Goal: Find contact information: Find contact information

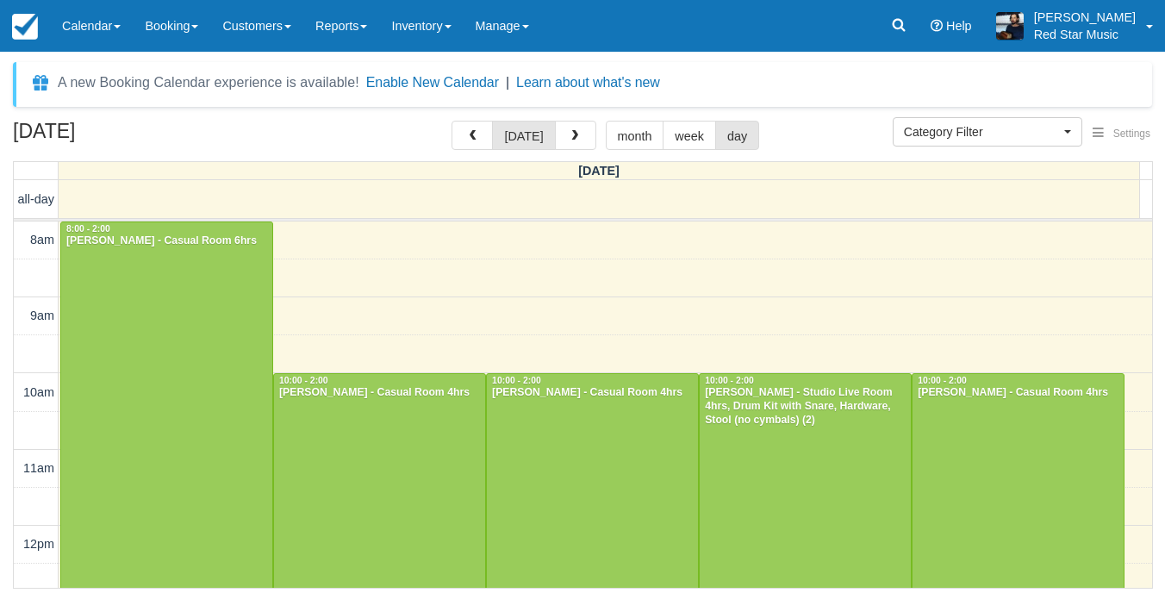
select select
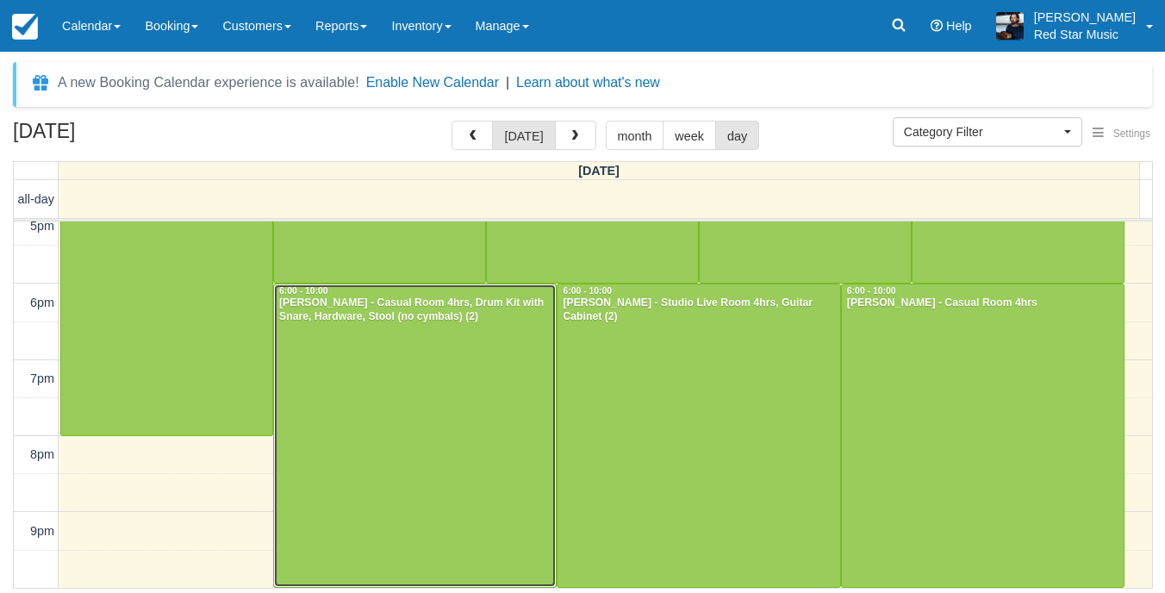
click at [356, 392] on div at bounding box center [415, 435] width 282 height 302
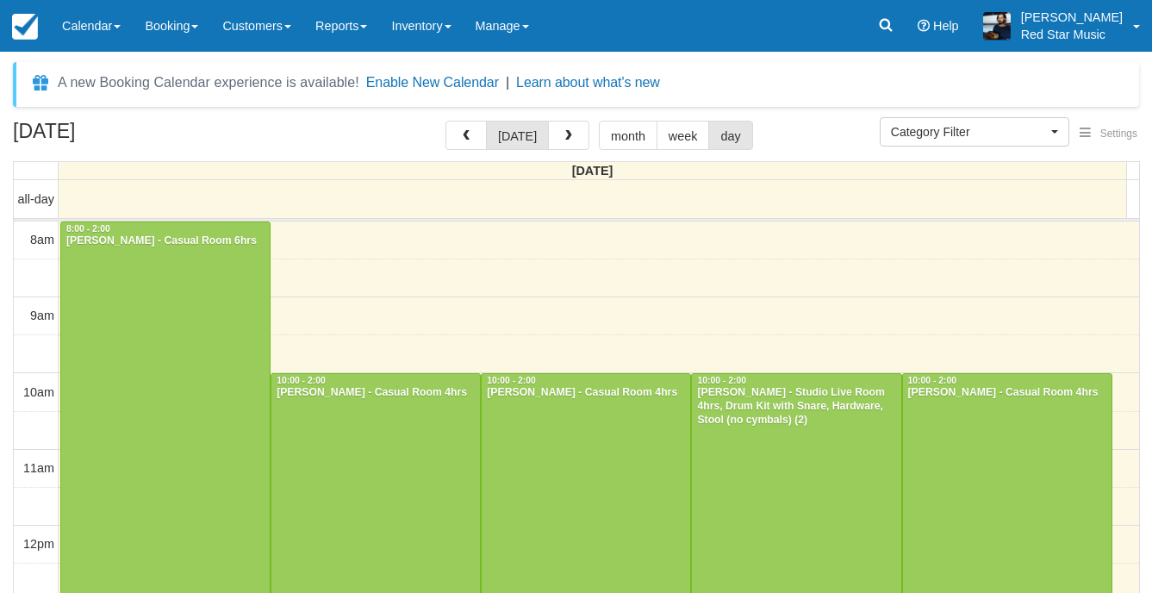
select select
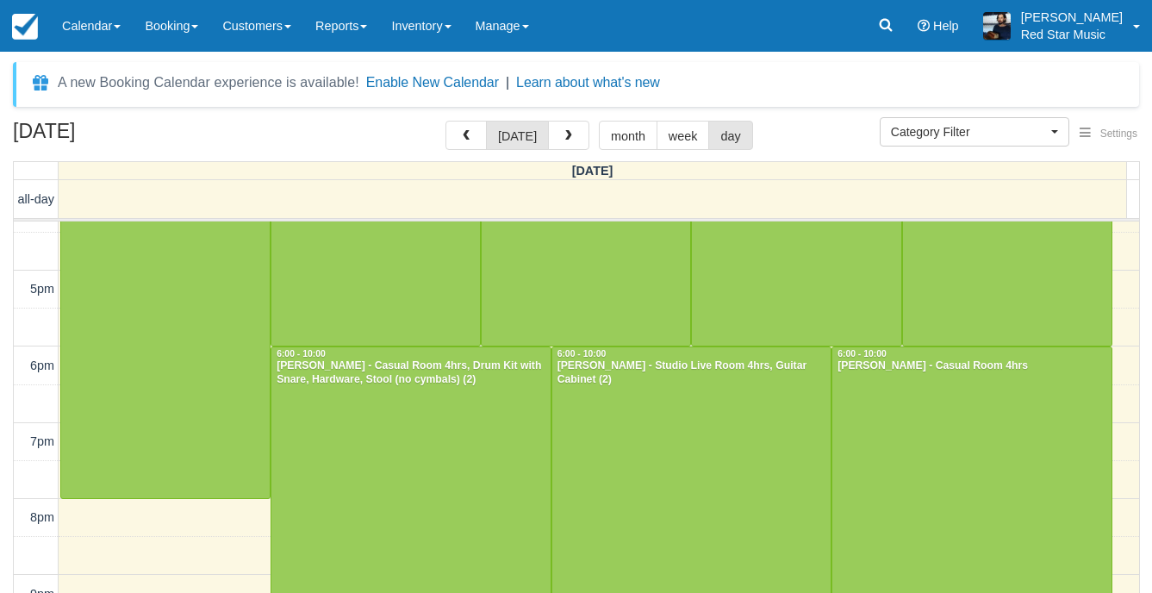
scroll to position [652, 0]
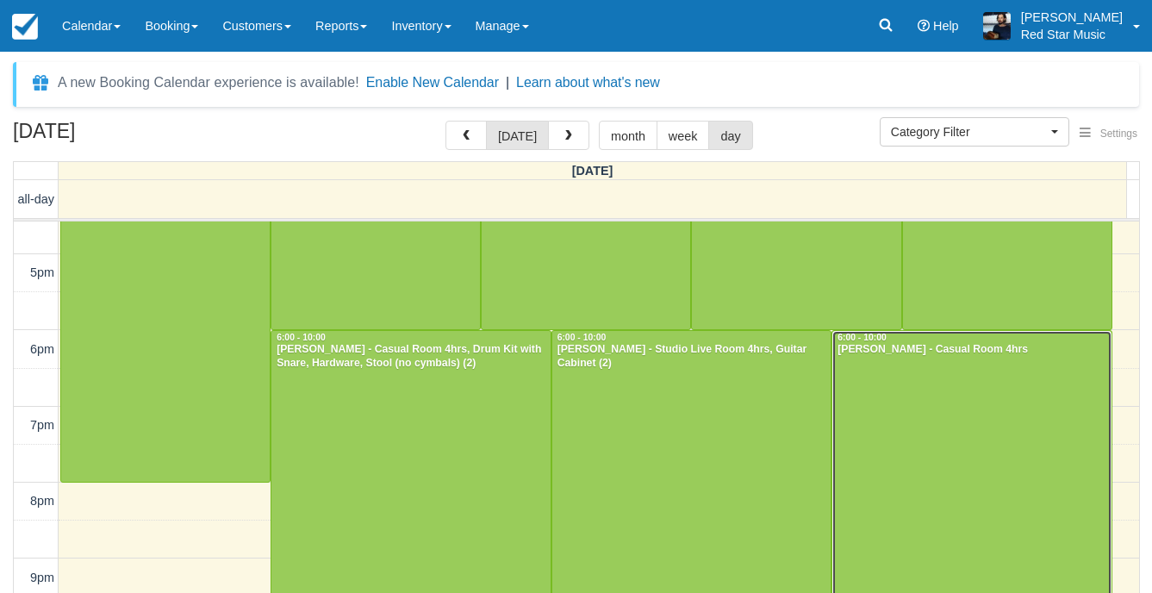
click at [1020, 446] on div at bounding box center [971, 482] width 279 height 302
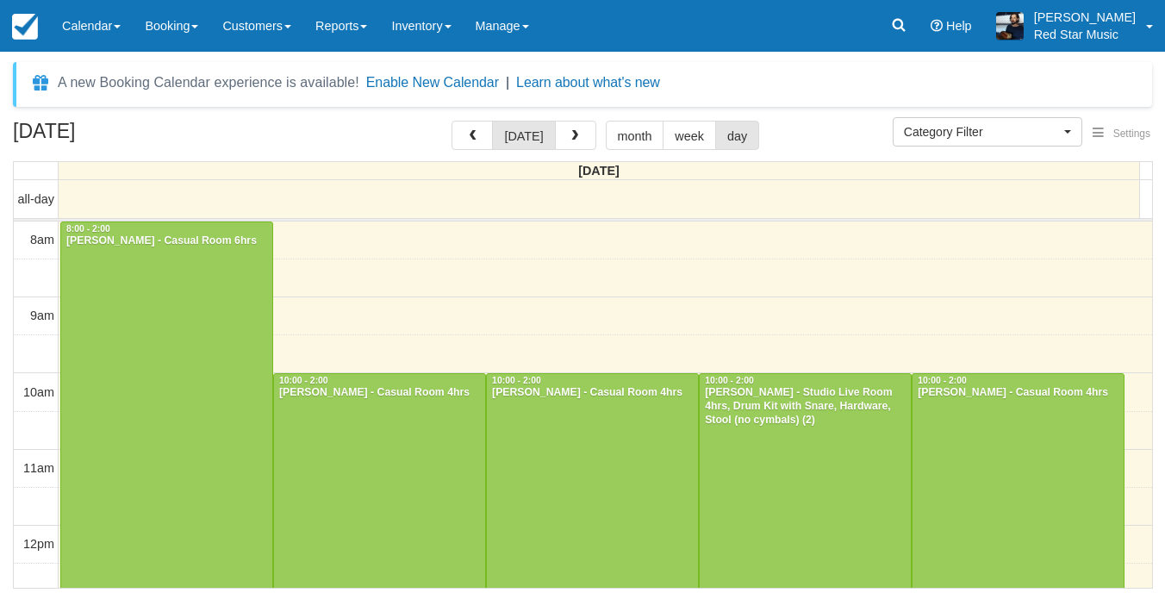
select select
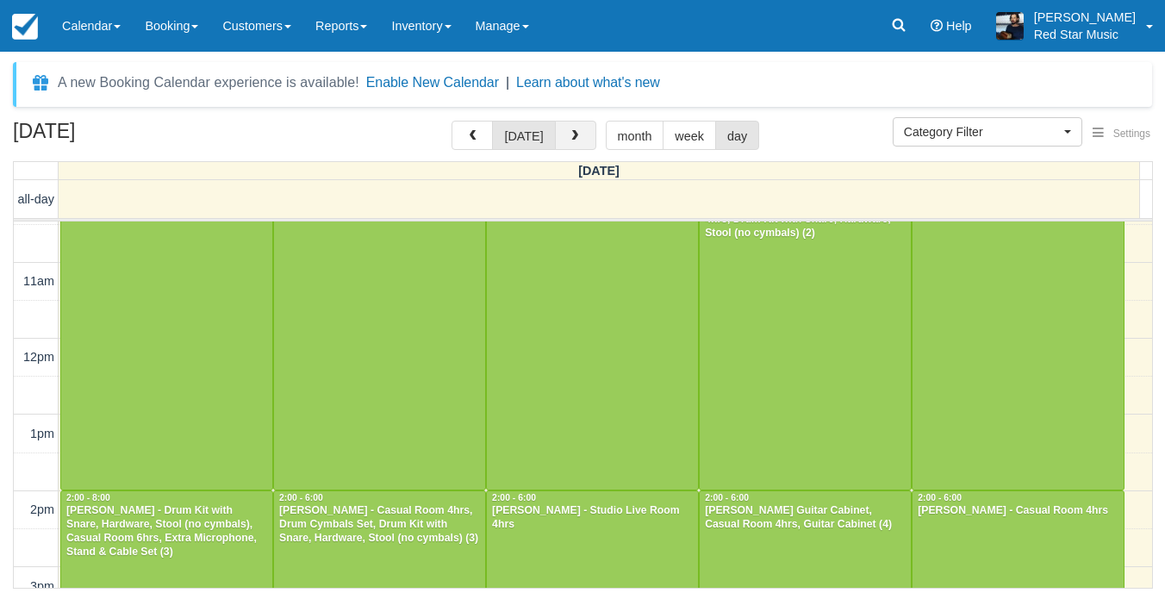
click at [587, 141] on button "button" at bounding box center [575, 135] width 41 height 29
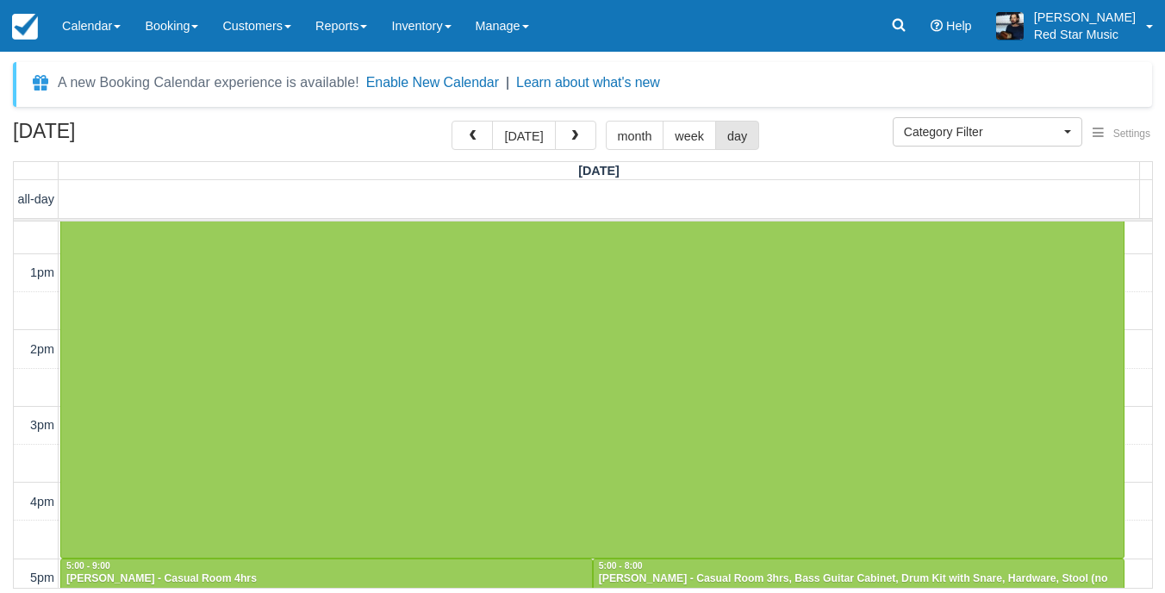
scroll to position [546, 0]
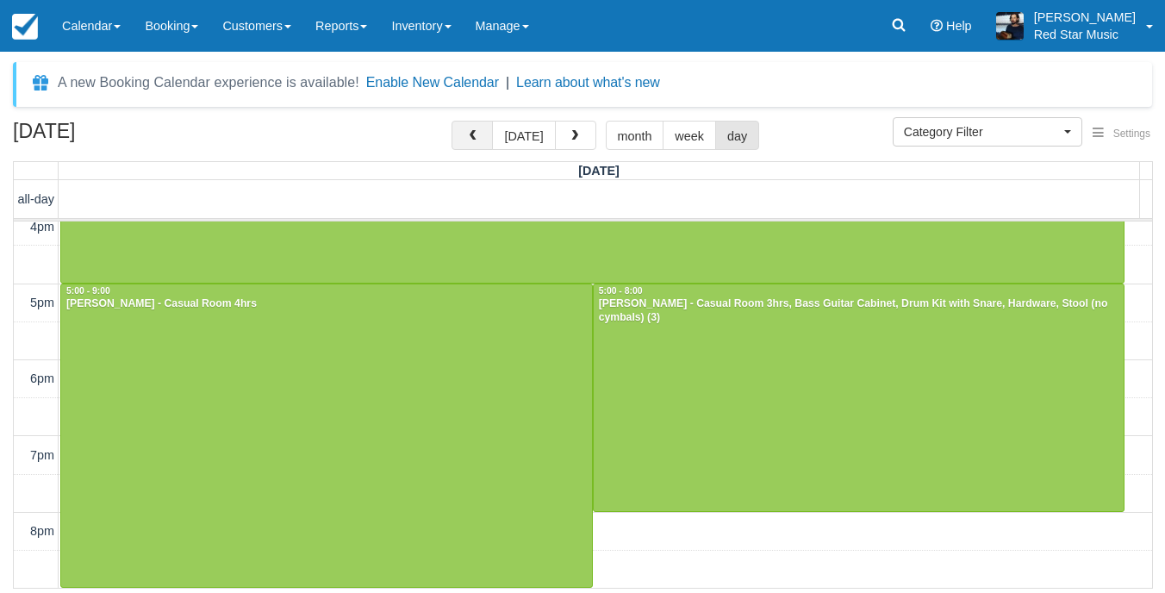
click at [487, 135] on button "button" at bounding box center [471, 135] width 41 height 29
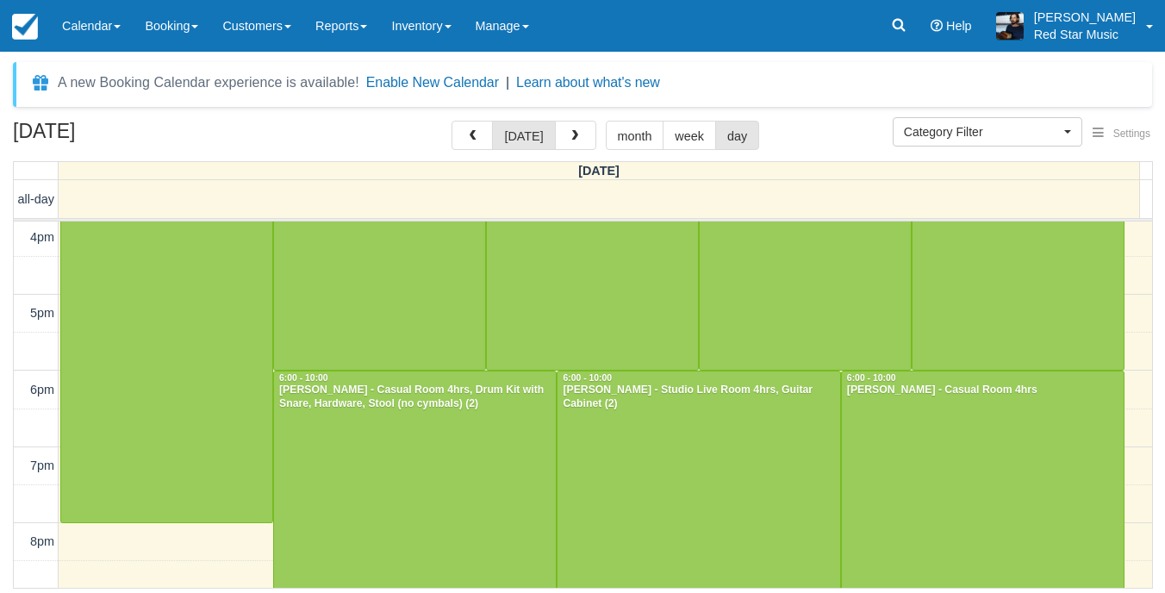
scroll to position [699, 0]
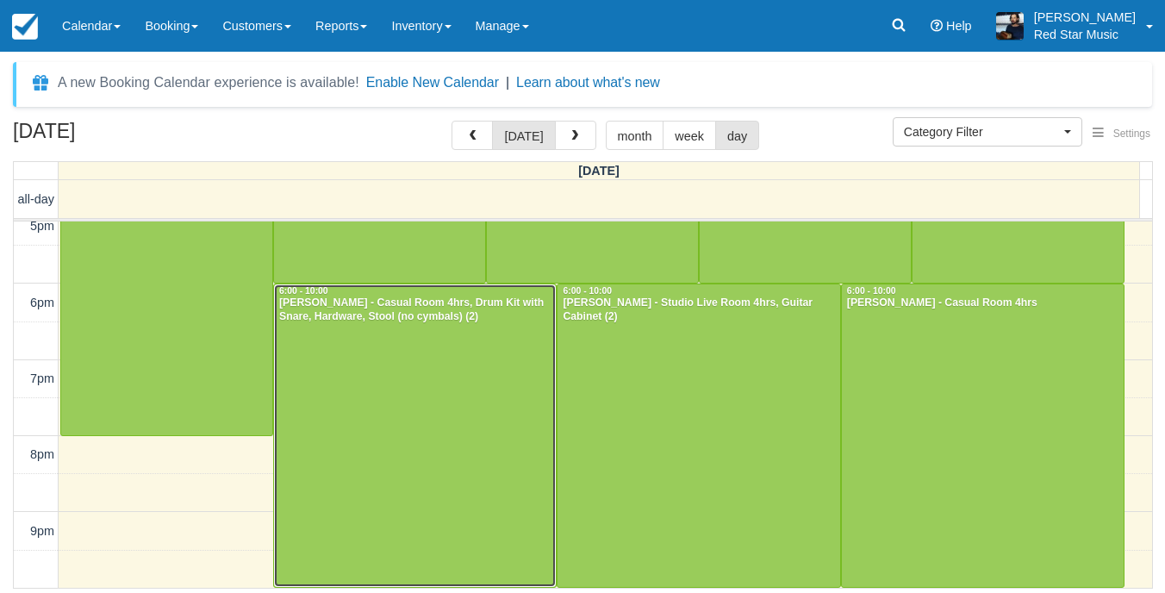
click at [486, 411] on div at bounding box center [415, 435] width 282 height 302
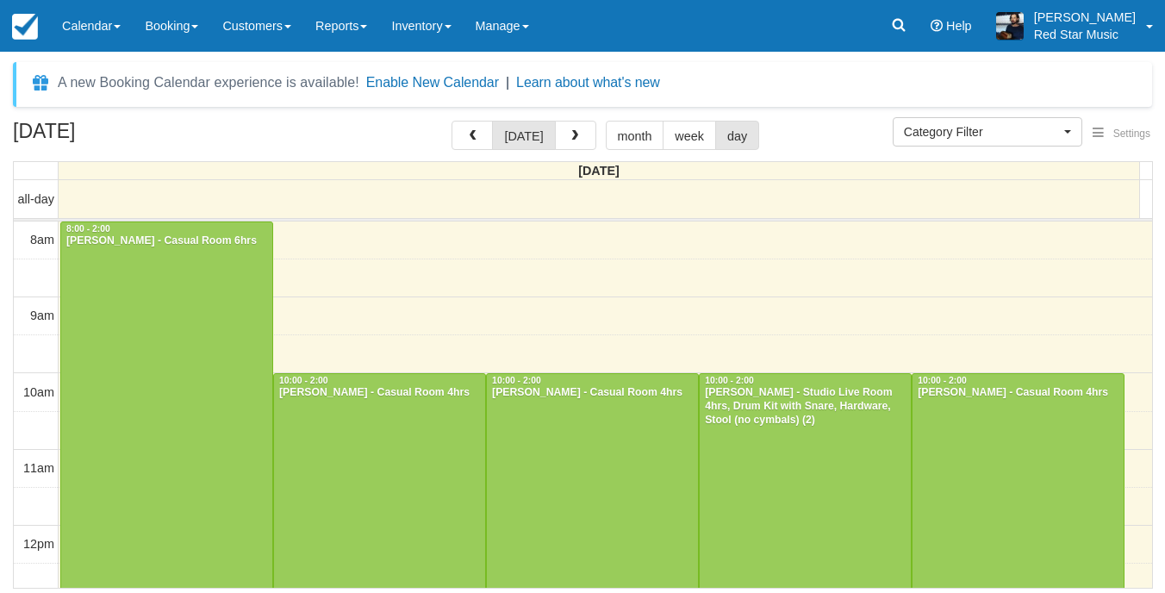
select select
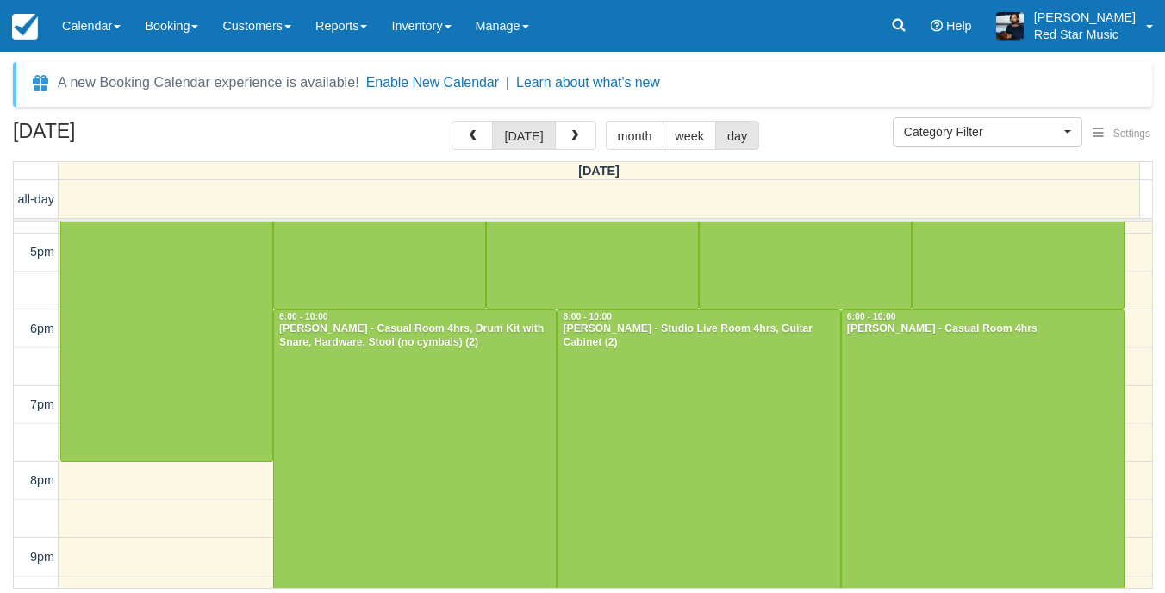
scroll to position [699, 0]
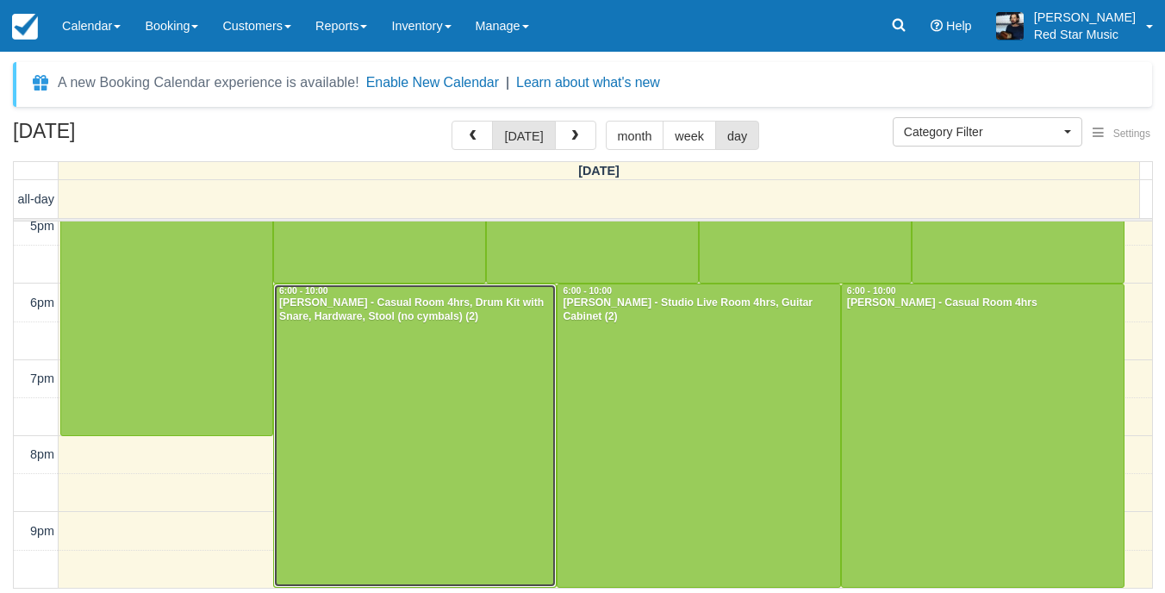
click at [517, 347] on div at bounding box center [415, 435] width 282 height 302
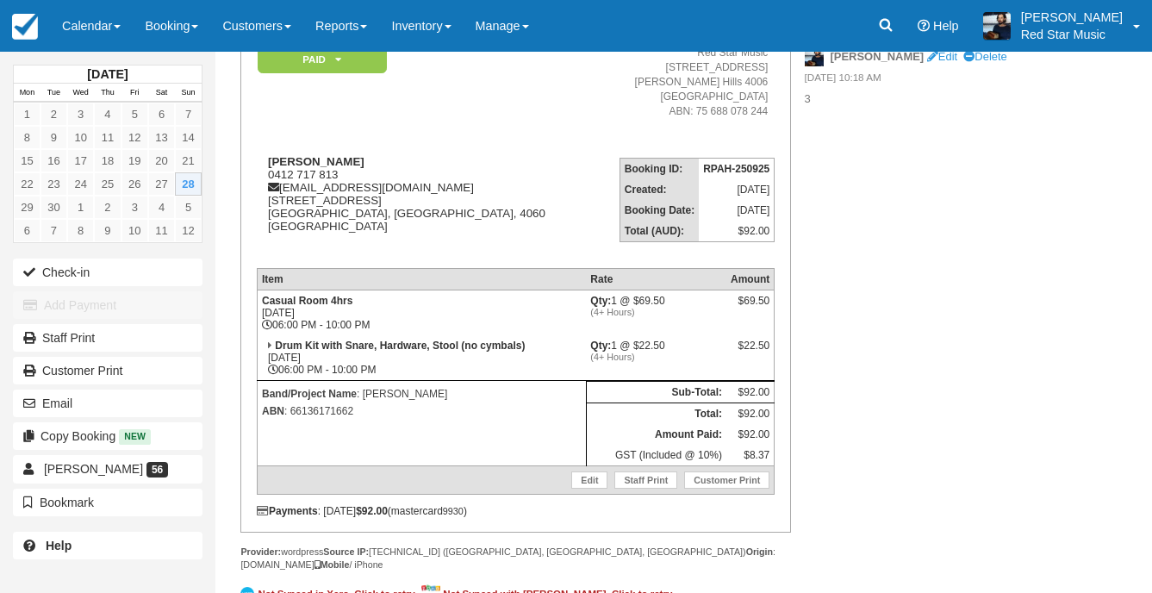
scroll to position [172, 0]
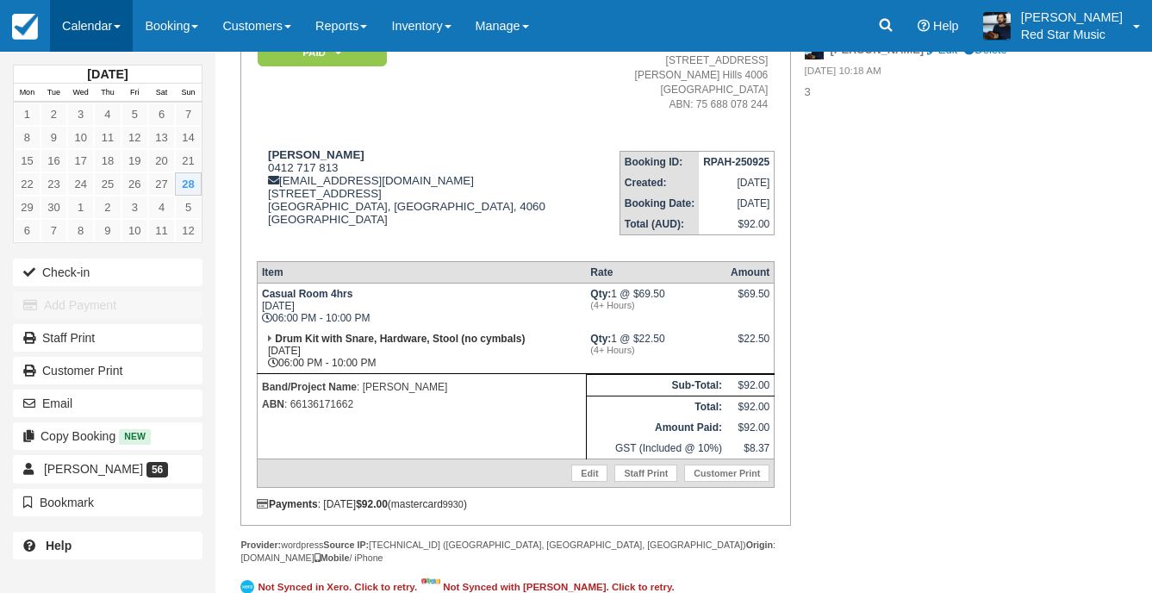
click at [80, 22] on link "Calendar" at bounding box center [91, 26] width 83 height 52
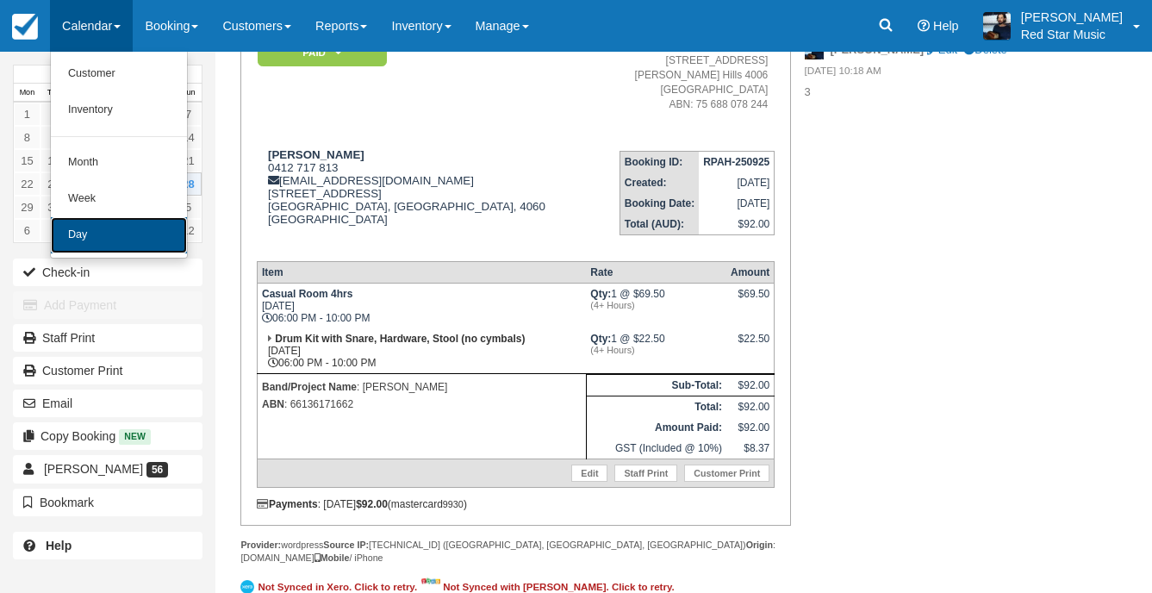
click at [96, 248] on link "Day" at bounding box center [119, 235] width 136 height 36
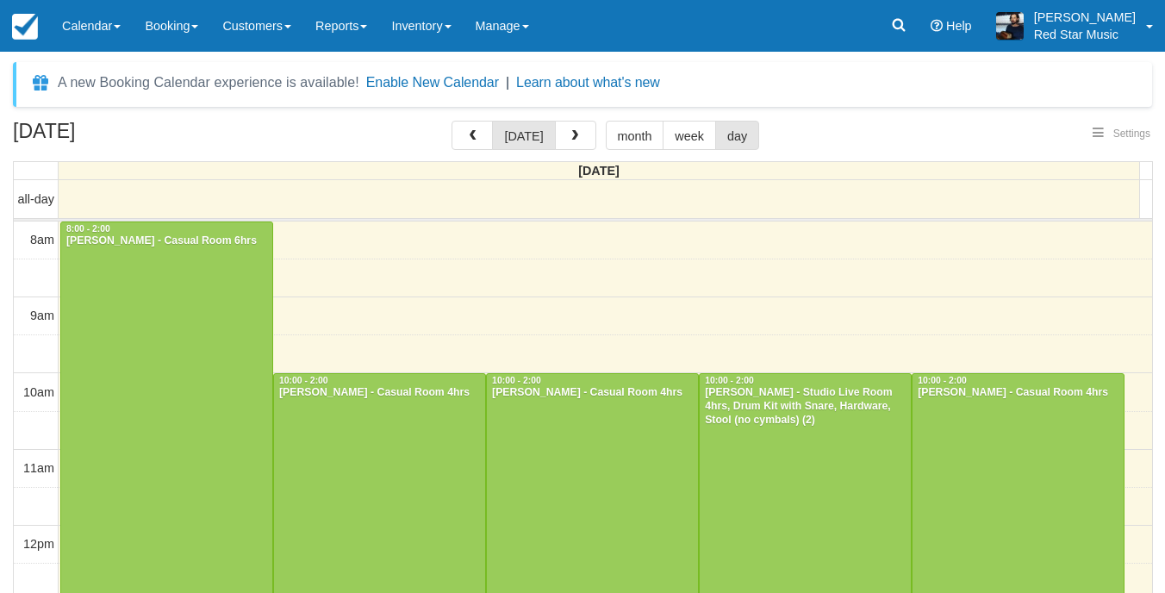
select select
click at [465, 149] on button "button" at bounding box center [465, 135] width 41 height 29
select select
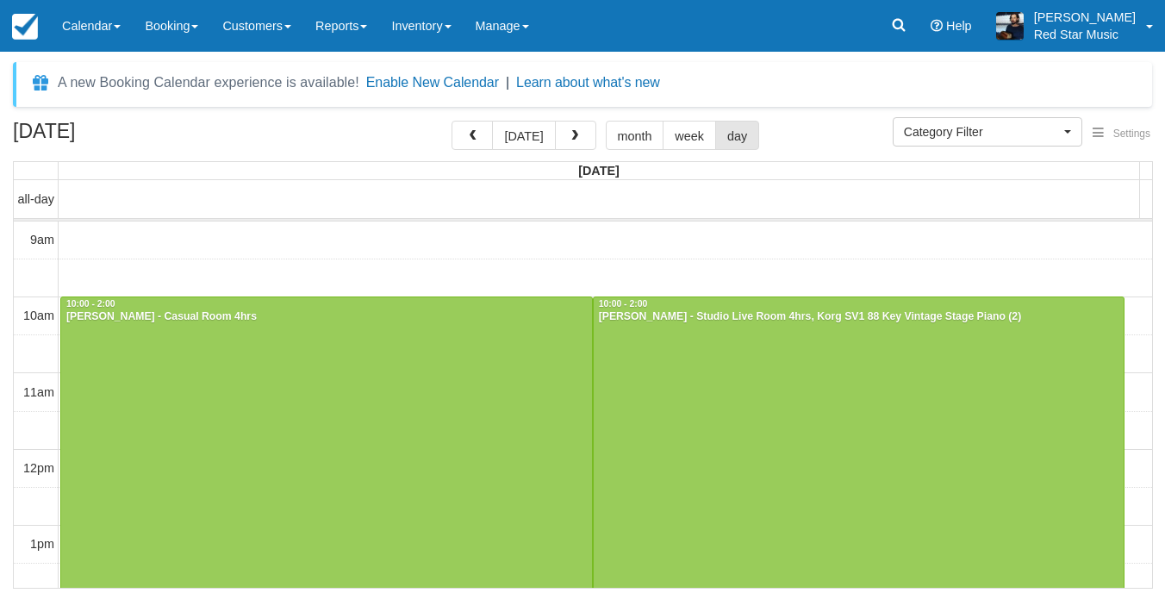
scroll to position [623, 0]
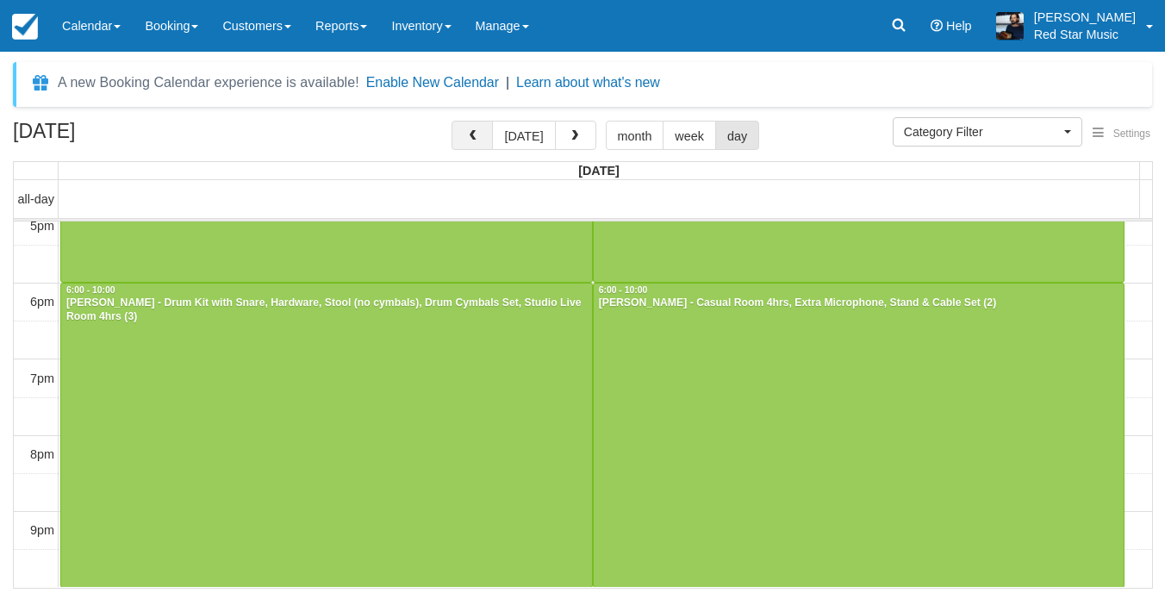
click at [470, 145] on button "button" at bounding box center [471, 135] width 41 height 29
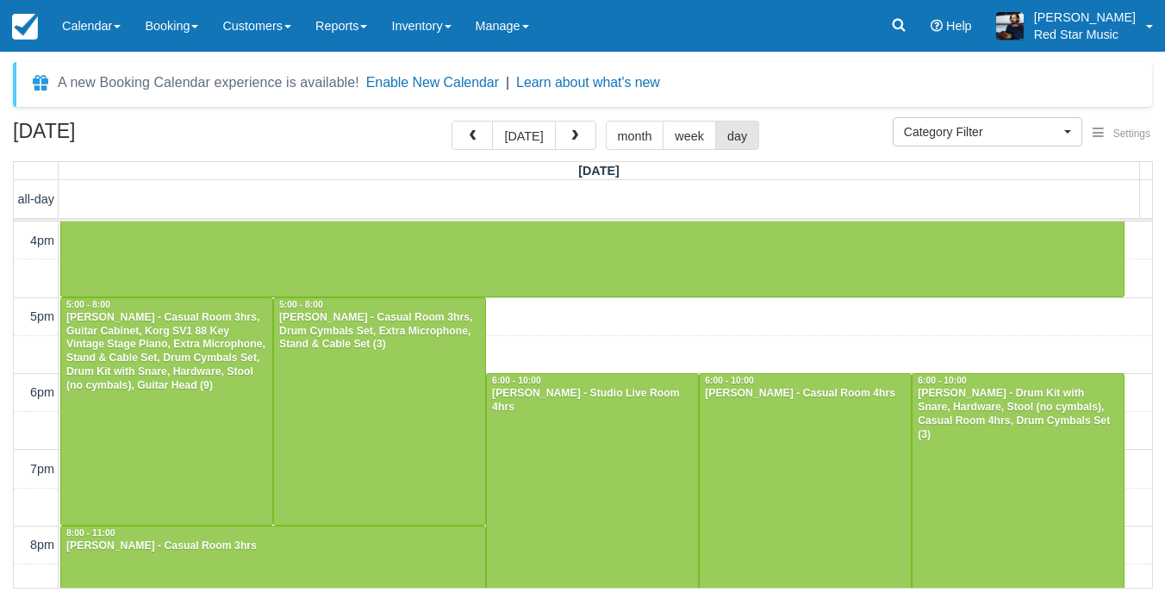
scroll to position [526, 0]
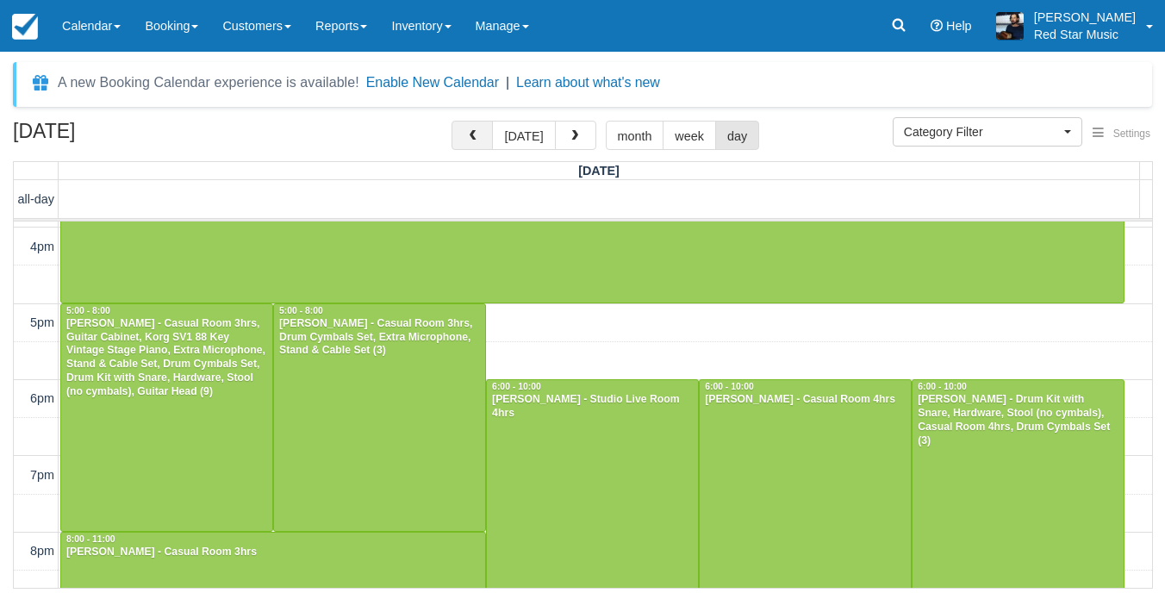
click at [473, 147] on button "button" at bounding box center [471, 135] width 41 height 29
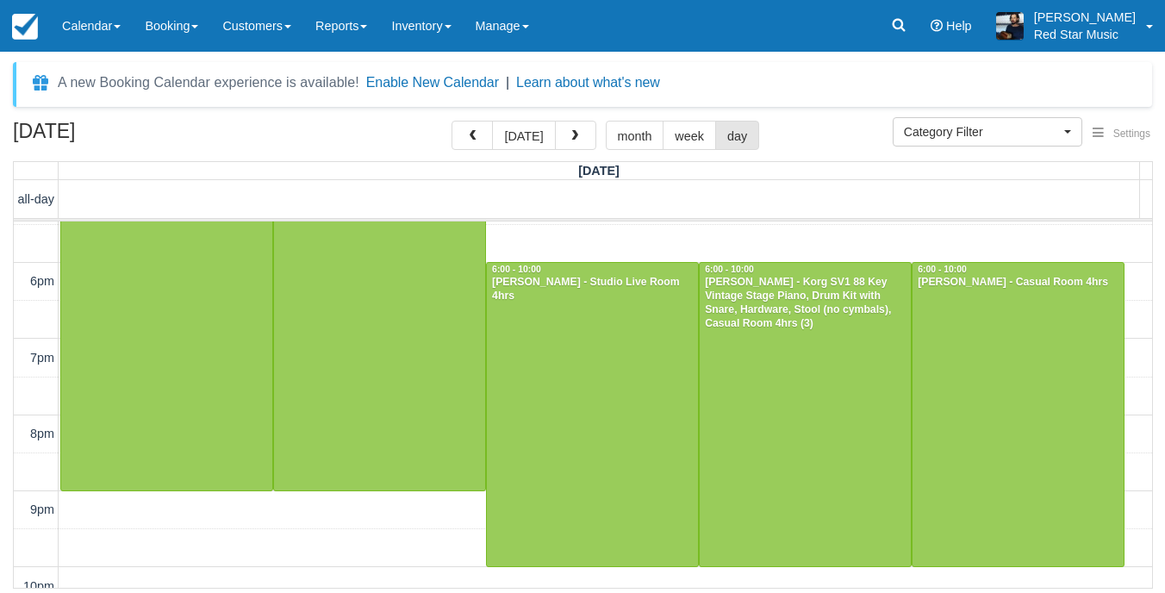
scroll to position [686, 0]
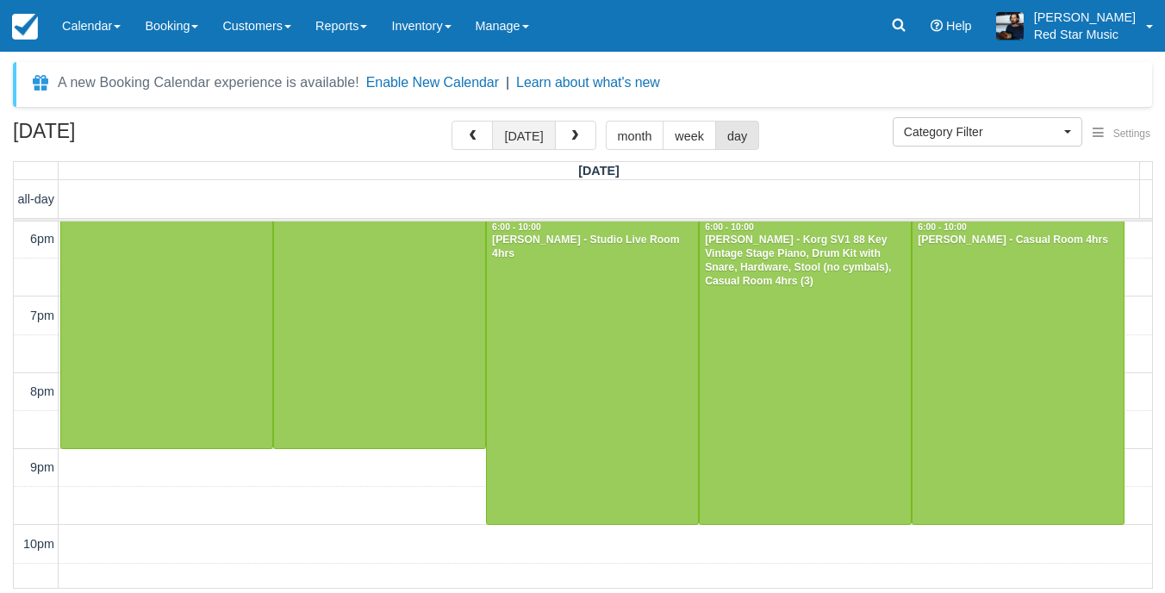
click at [525, 126] on button "[DATE]" at bounding box center [523, 135] width 63 height 29
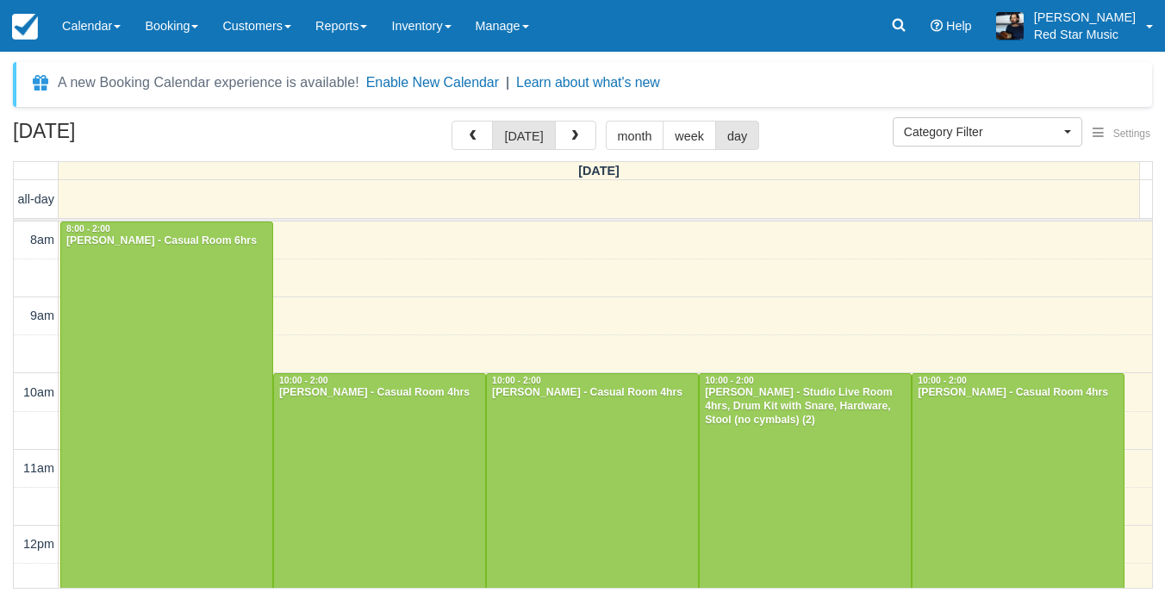
scroll to position [686, 0]
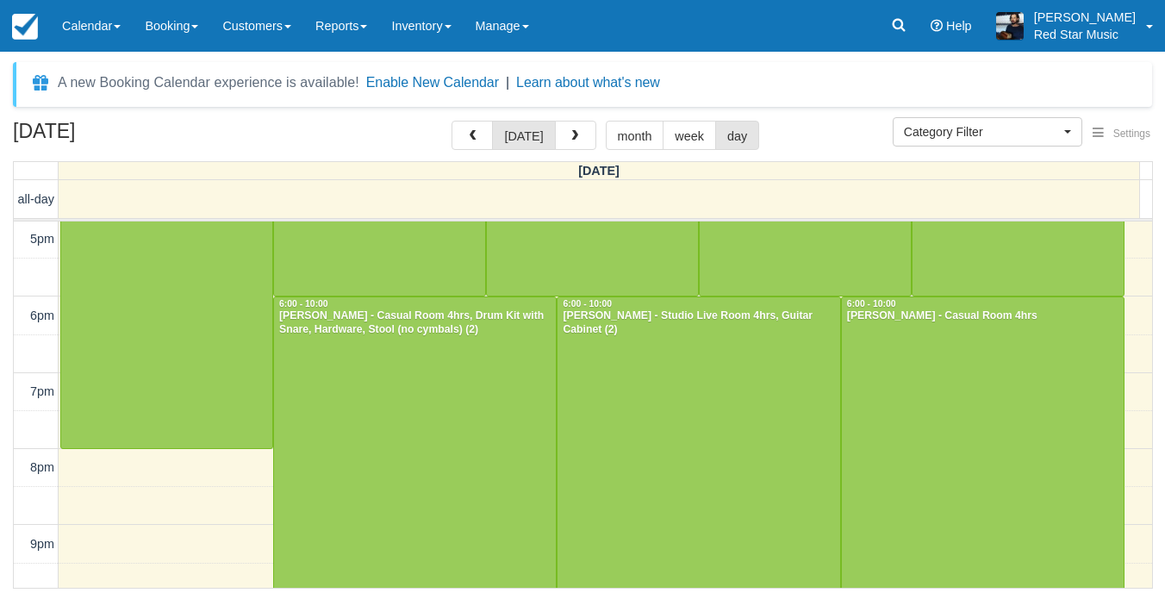
click at [559, 136] on button "button" at bounding box center [575, 135] width 41 height 29
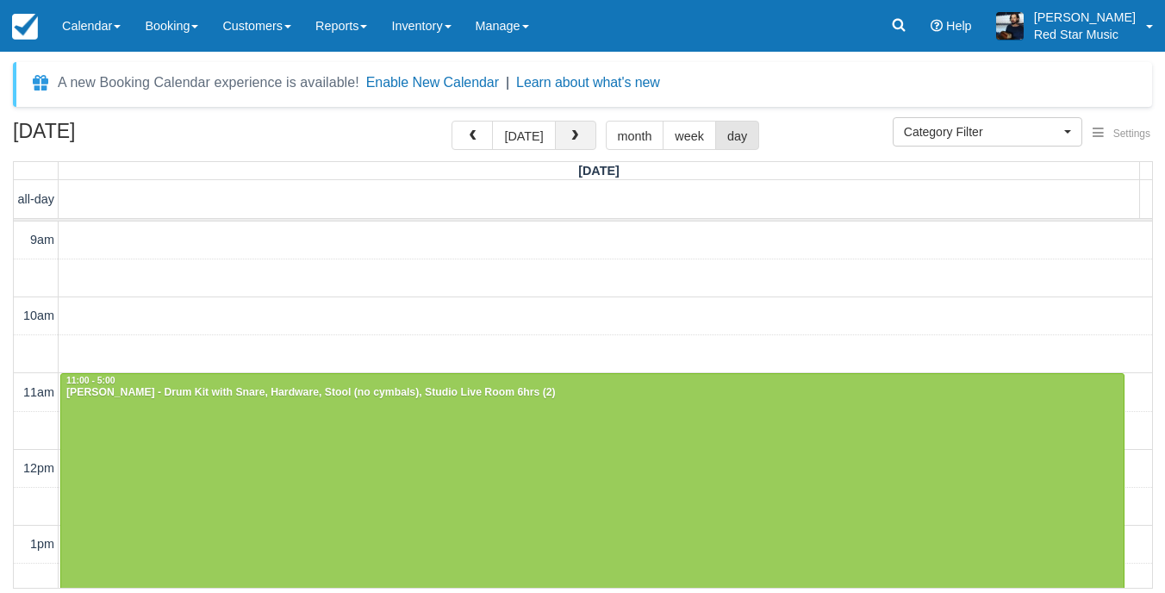
click at [569, 125] on button "button" at bounding box center [575, 135] width 41 height 29
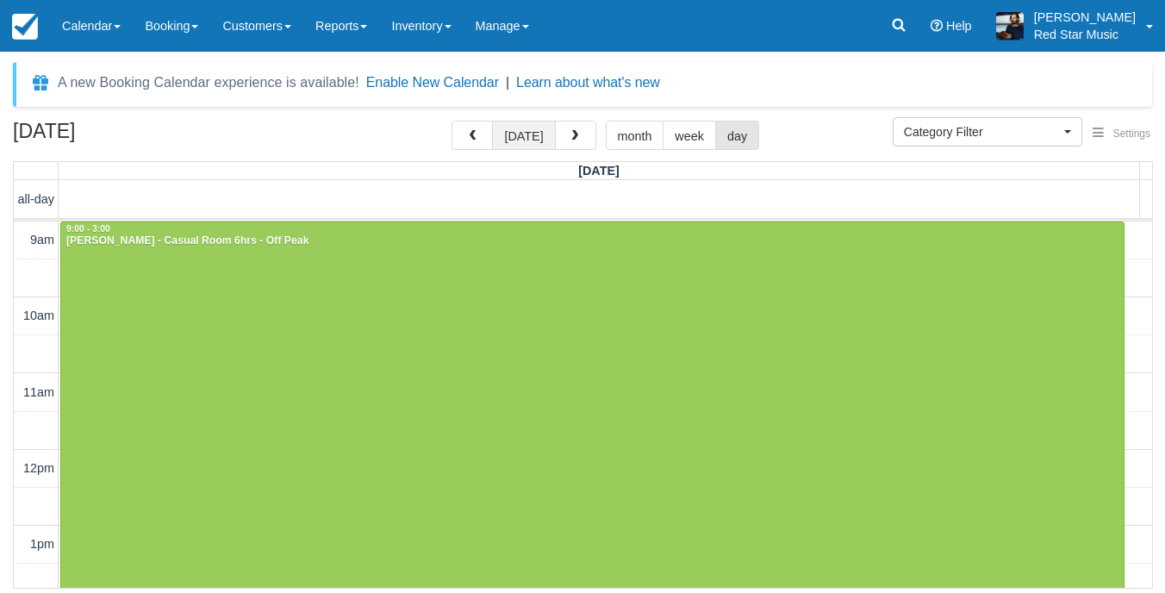
click at [505, 140] on button "[DATE]" at bounding box center [523, 135] width 63 height 29
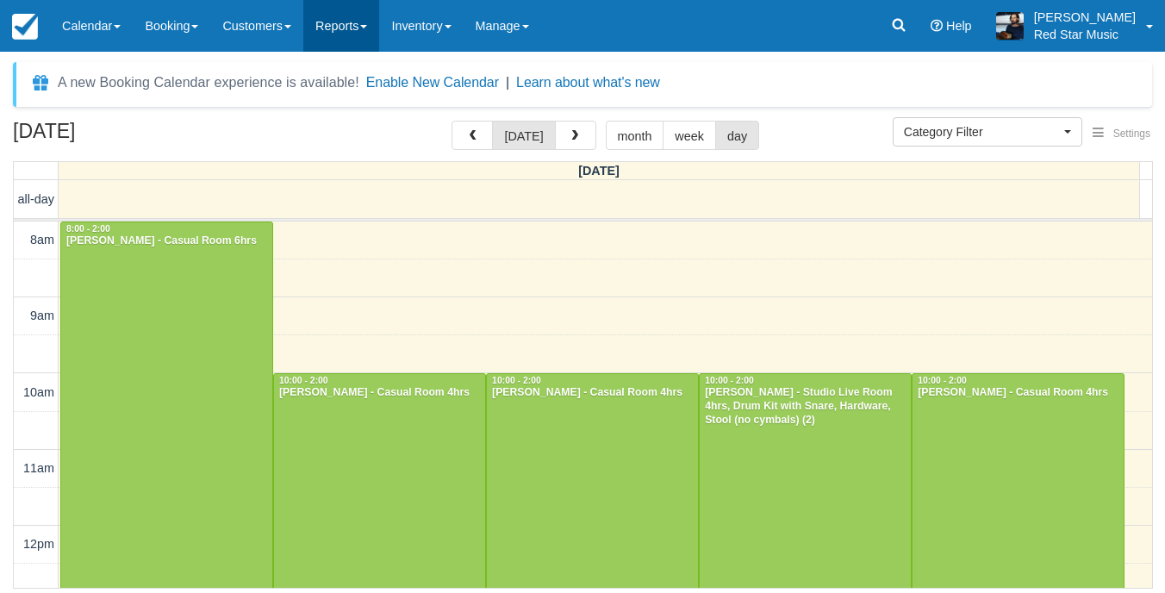
click at [379, 28] on link "Reports" at bounding box center [341, 26] width 76 height 52
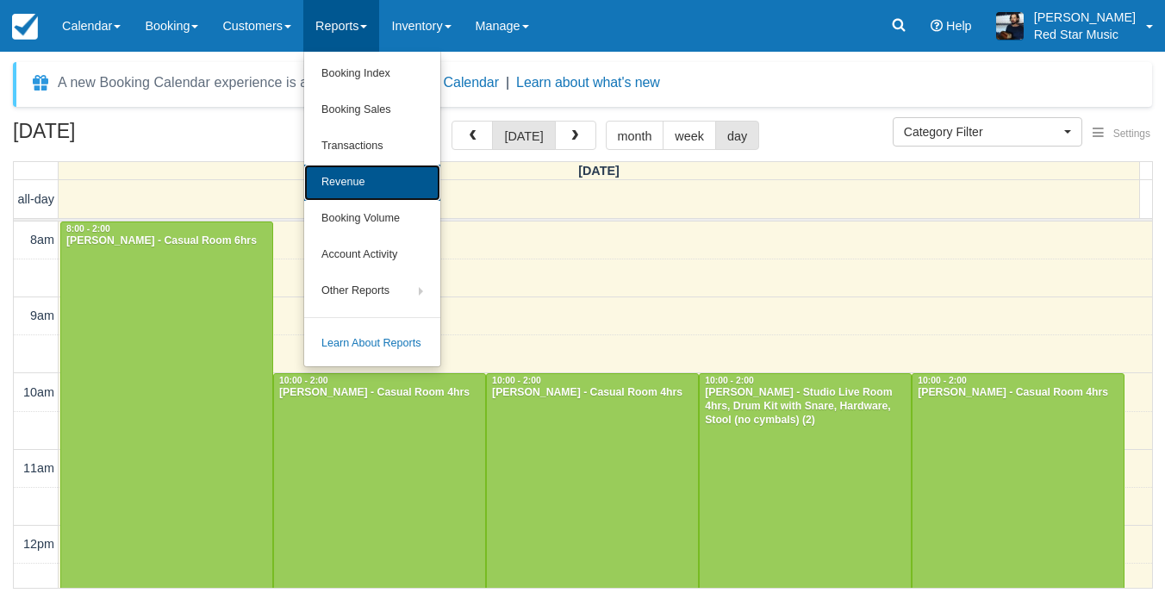
click at [374, 170] on link "Revenue" at bounding box center [372, 183] width 136 height 36
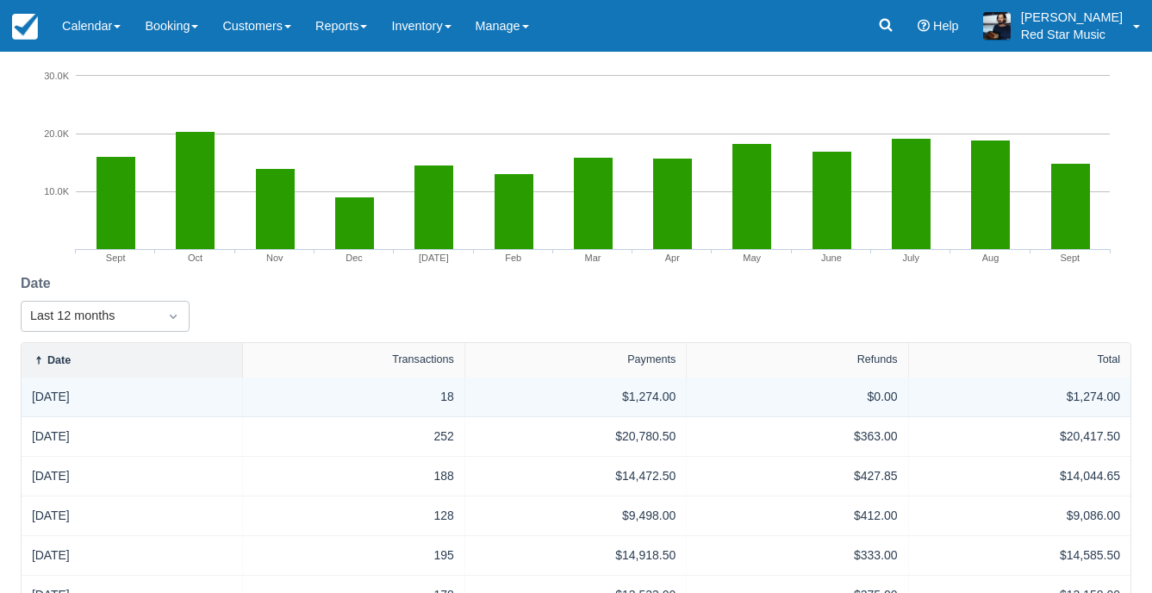
scroll to position [488, 0]
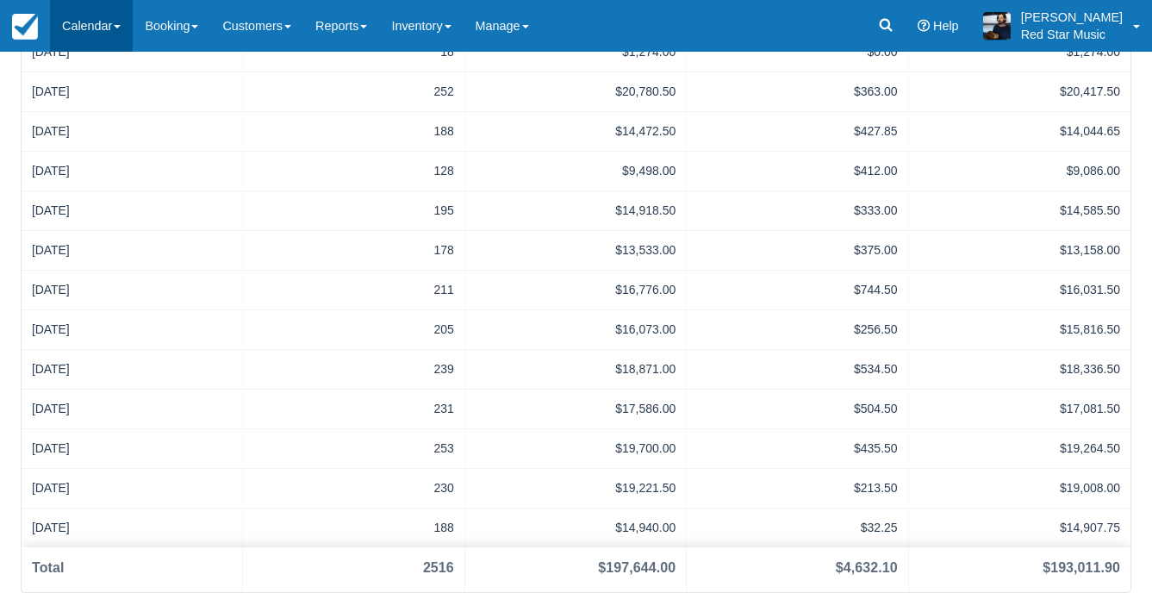
click at [78, 24] on link "Calendar" at bounding box center [91, 26] width 83 height 52
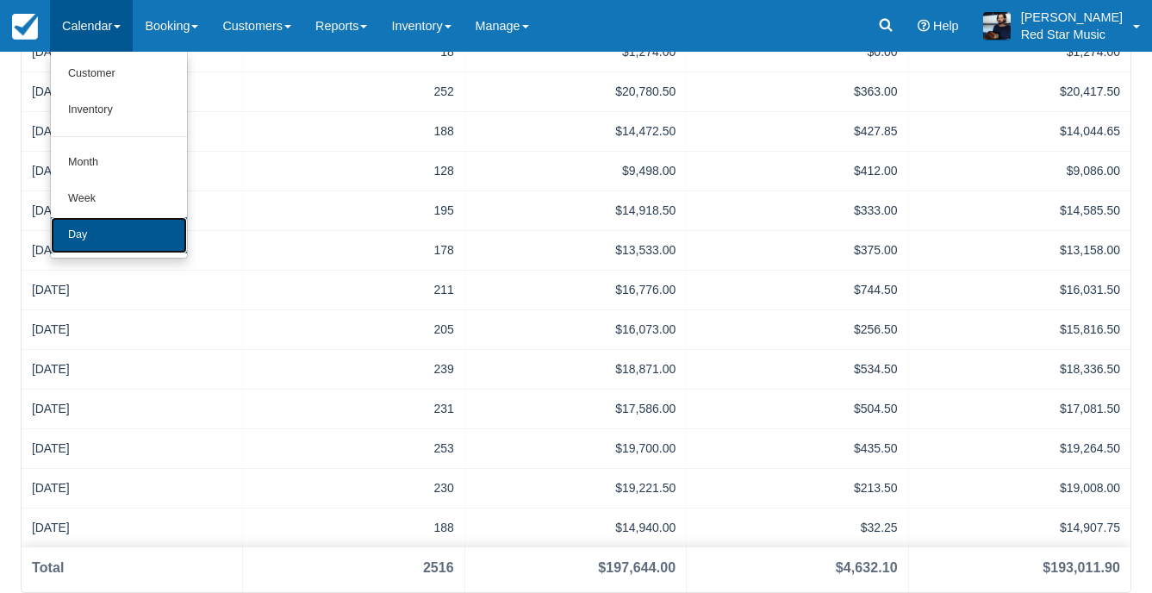
click at [87, 229] on link "Day" at bounding box center [119, 235] width 136 height 36
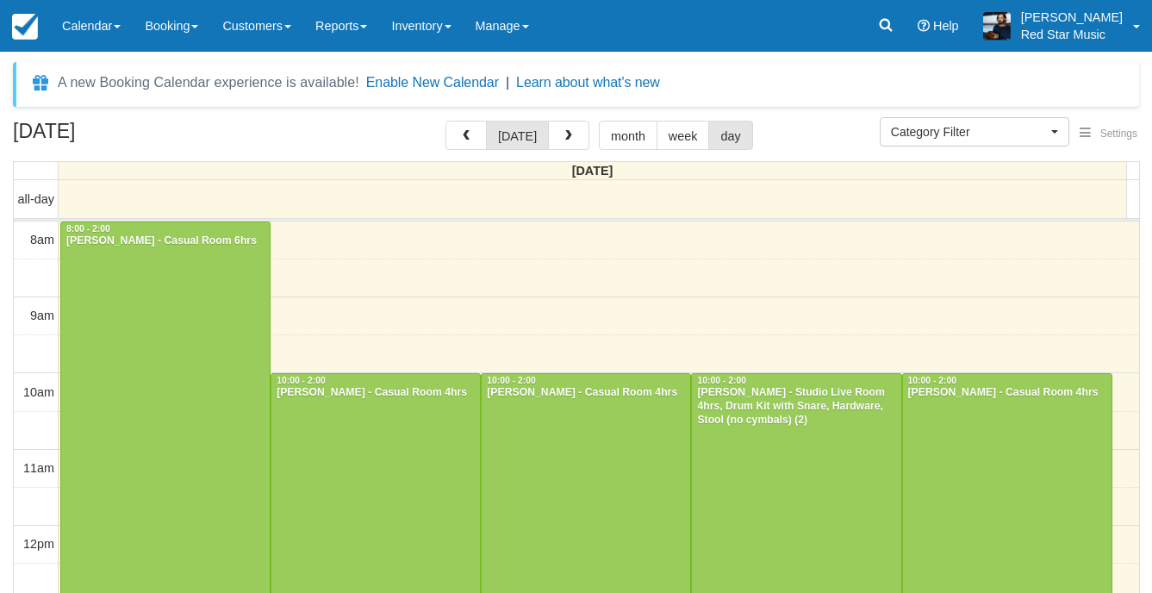
select select
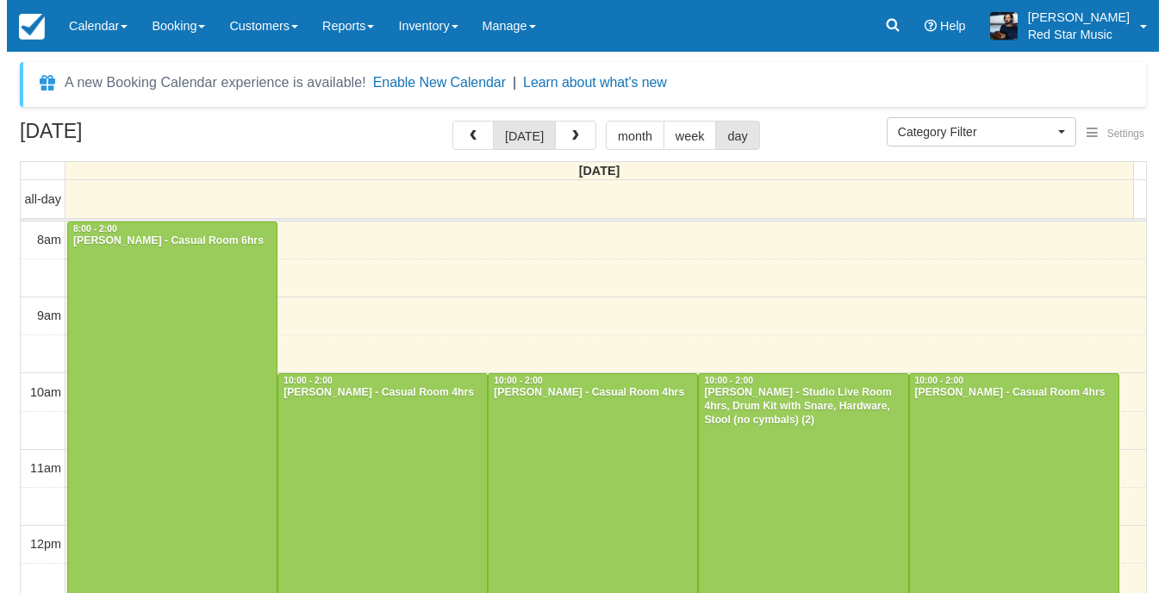
scroll to position [187, 0]
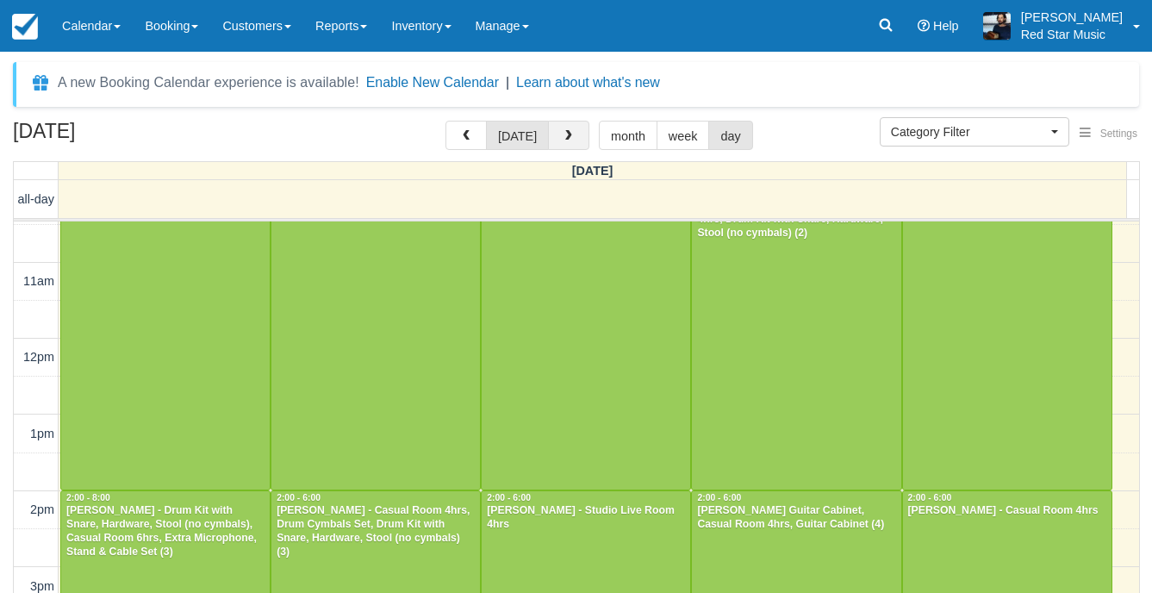
click at [563, 142] on span "button" at bounding box center [569, 136] width 12 height 12
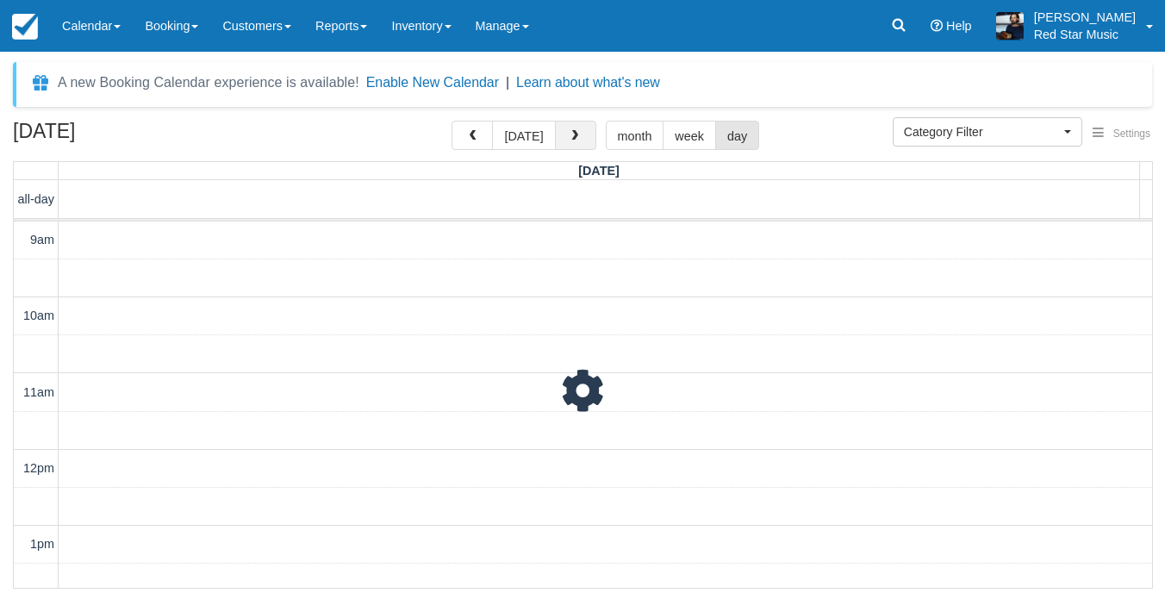
scroll to position [547, 0]
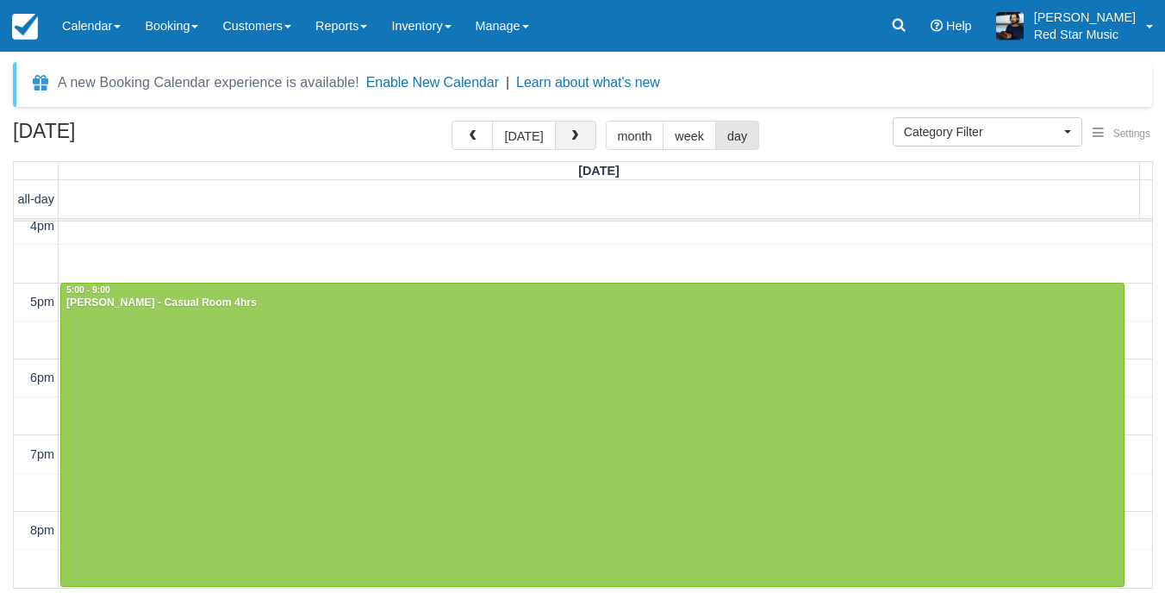
click at [569, 140] on span "button" at bounding box center [575, 136] width 12 height 12
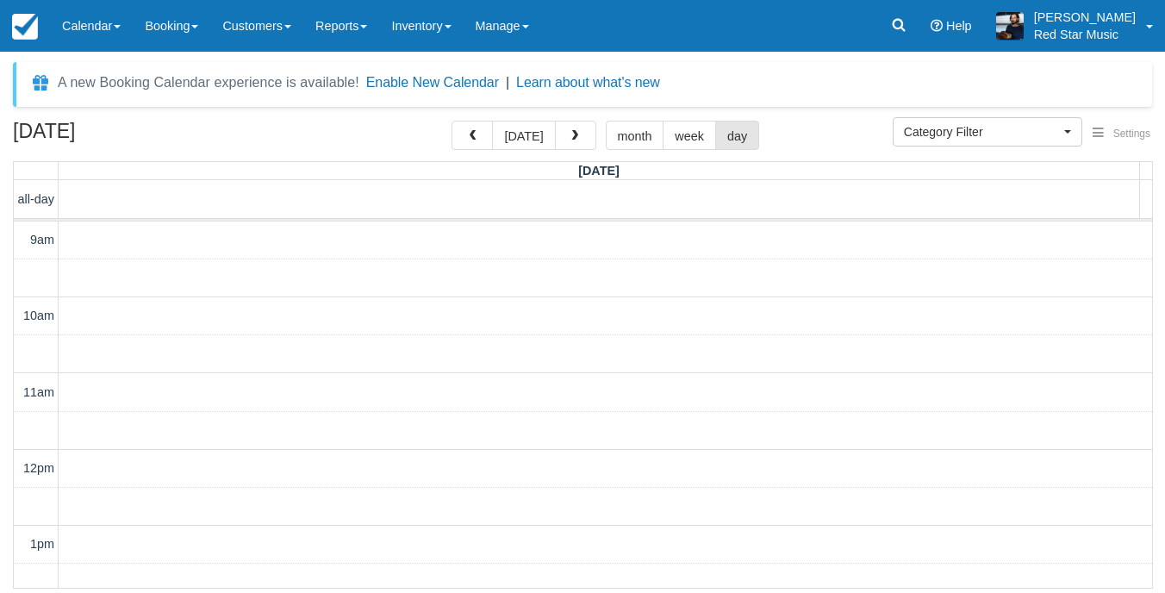
scroll to position [623, 0]
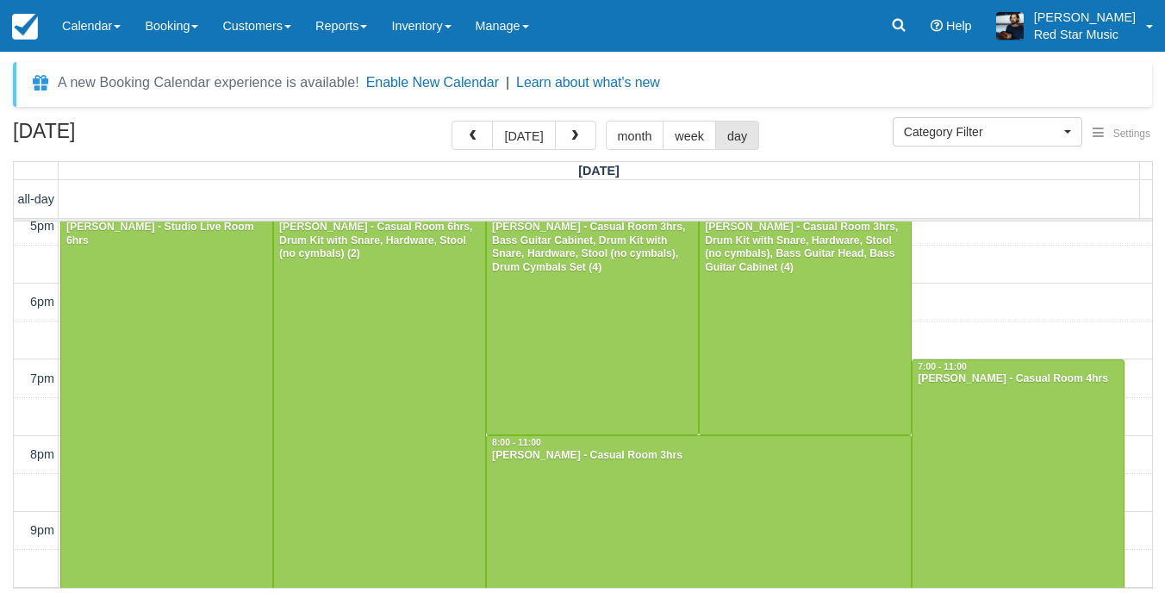
click at [569, 140] on span "button" at bounding box center [575, 136] width 12 height 12
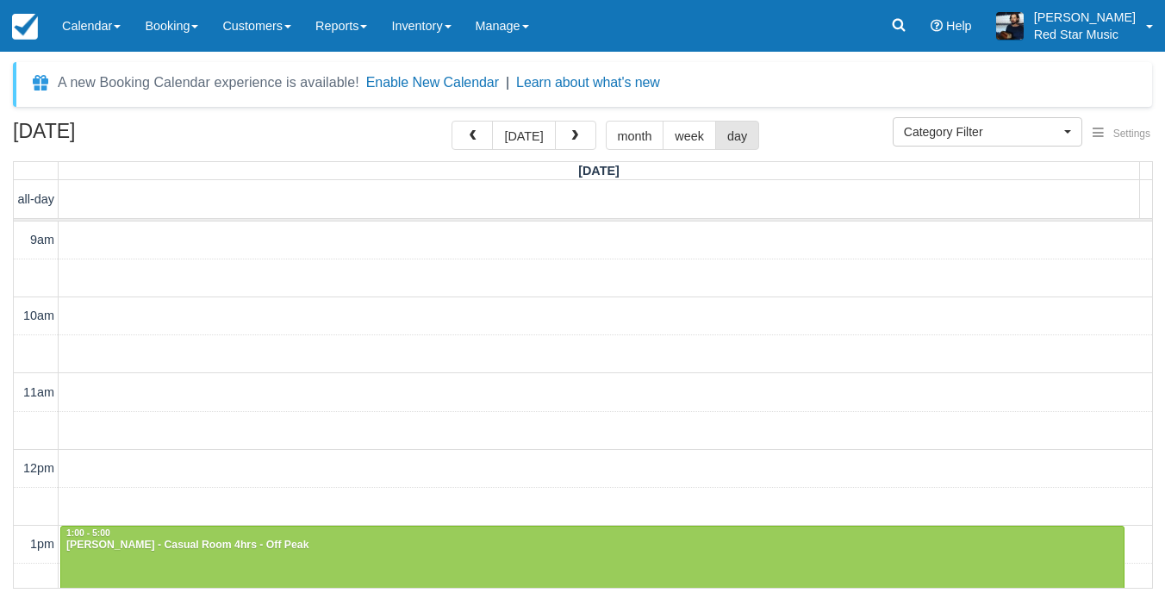
scroll to position [242, 0]
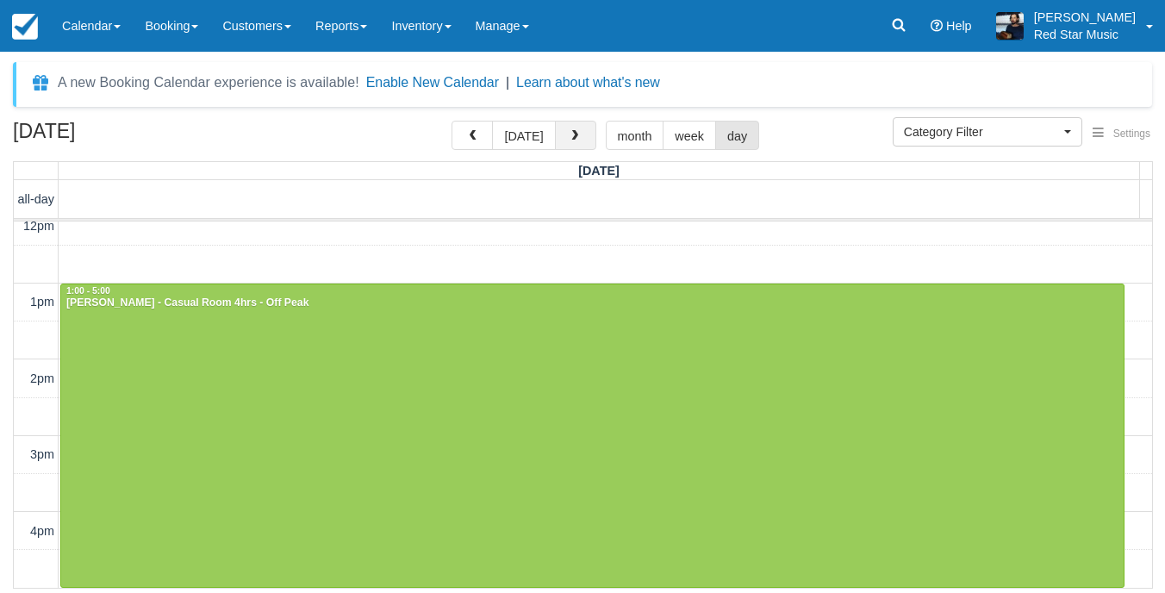
click at [569, 140] on span "button" at bounding box center [575, 136] width 12 height 12
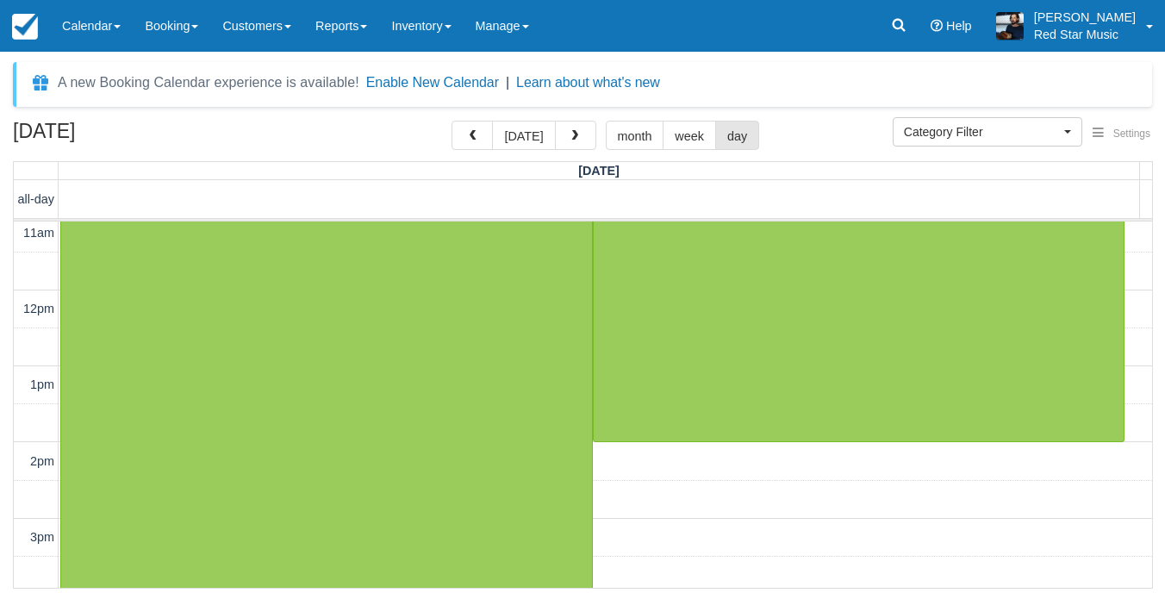
scroll to position [318, 0]
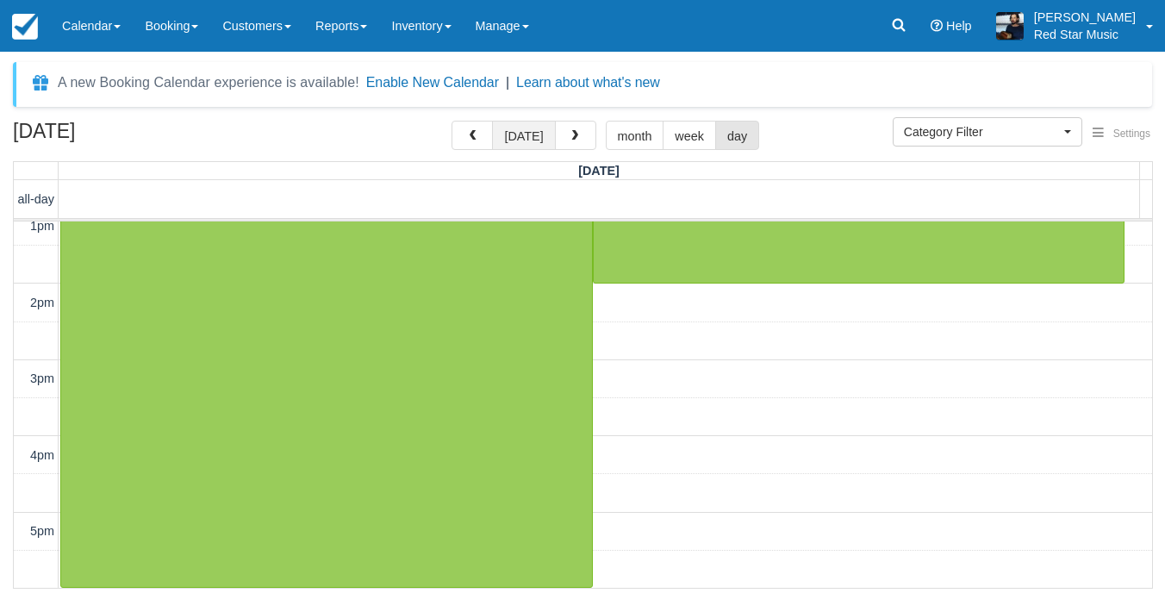
click at [519, 143] on button "[DATE]" at bounding box center [523, 135] width 63 height 29
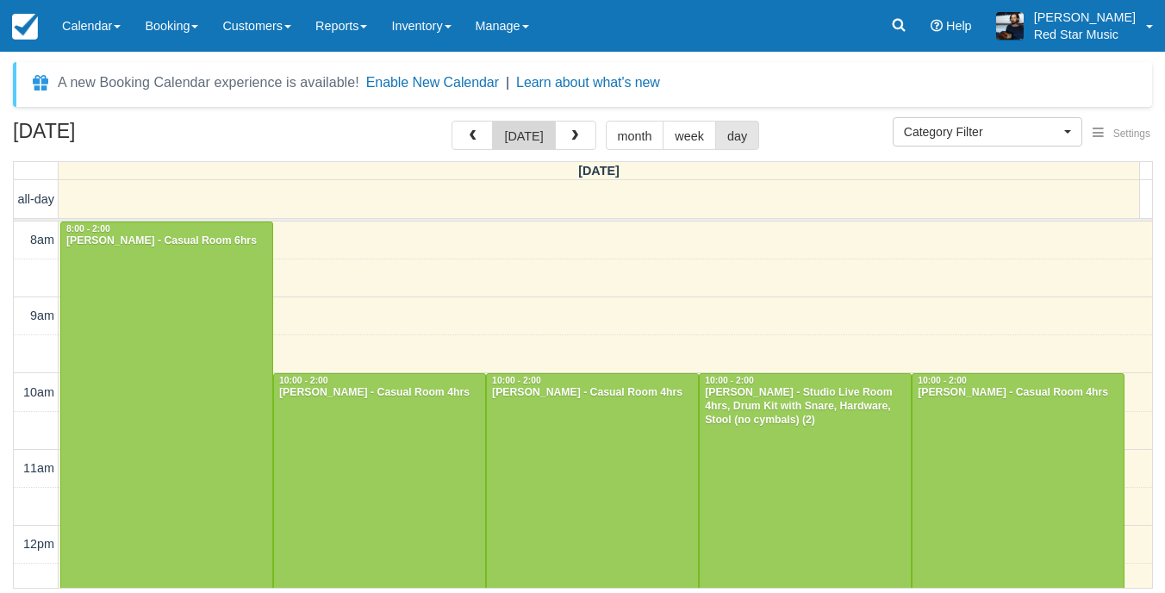
scroll to position [318, 0]
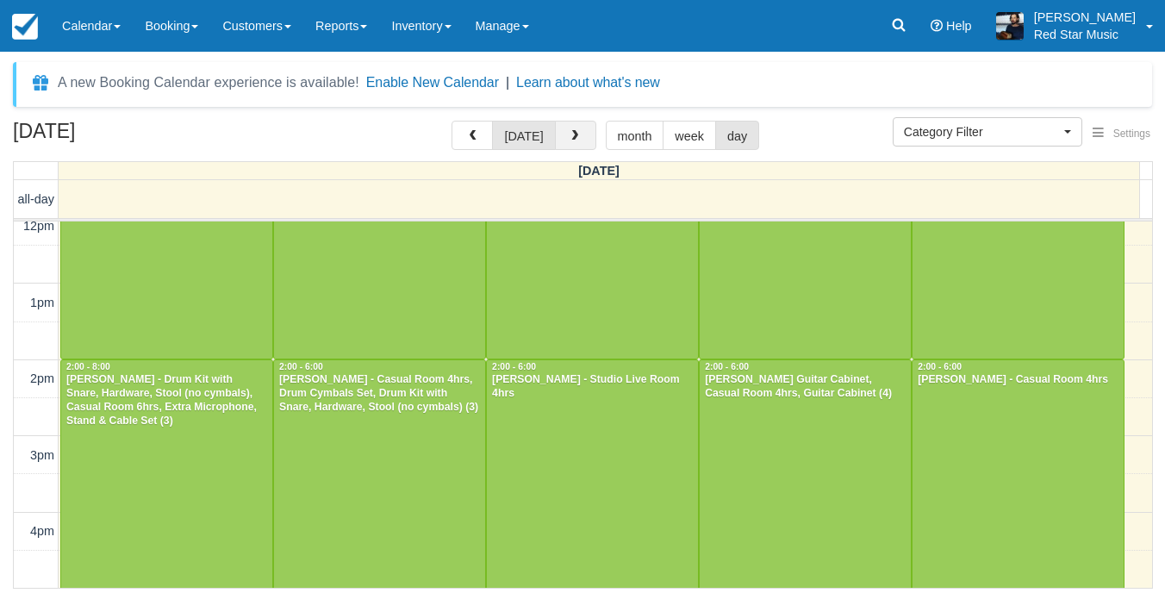
click at [569, 132] on span "button" at bounding box center [575, 136] width 12 height 12
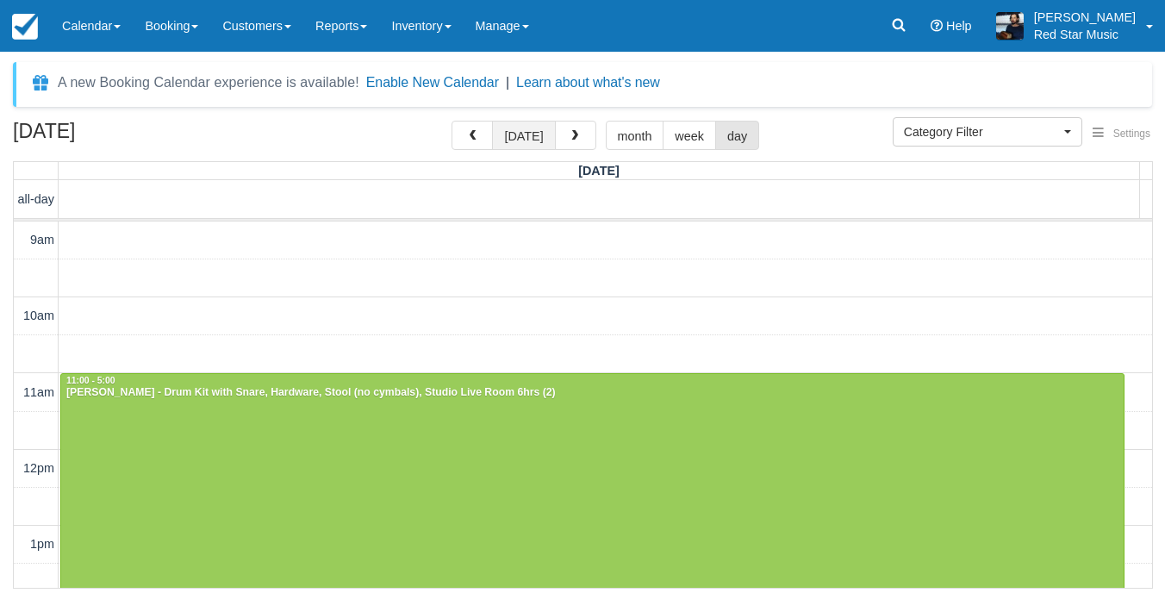
scroll to position [547, 0]
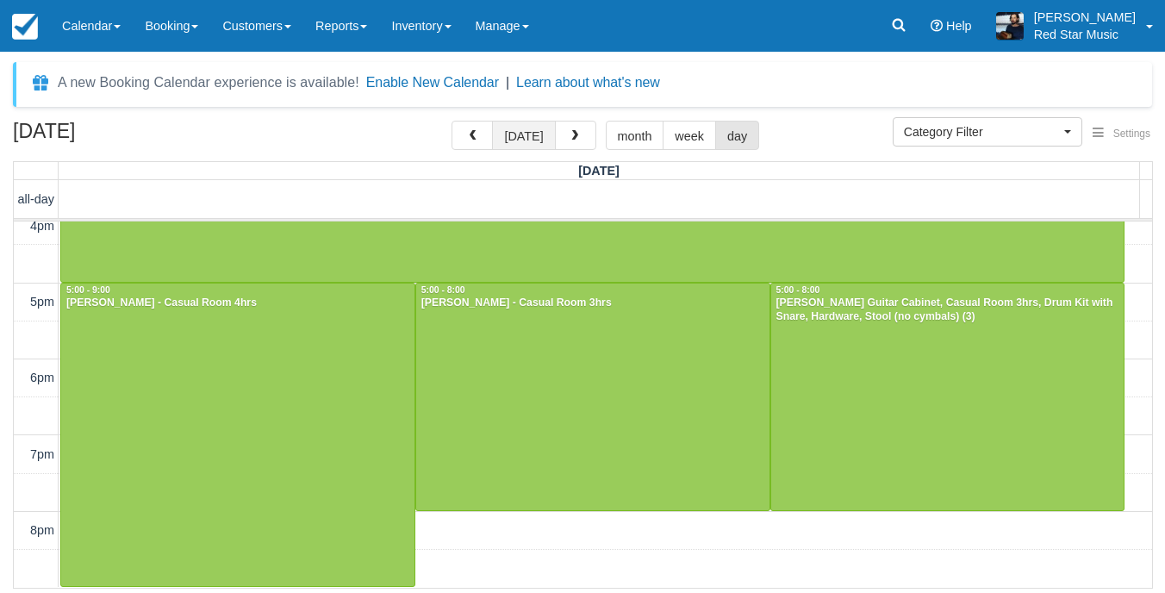
click at [539, 134] on button "[DATE]" at bounding box center [523, 135] width 63 height 29
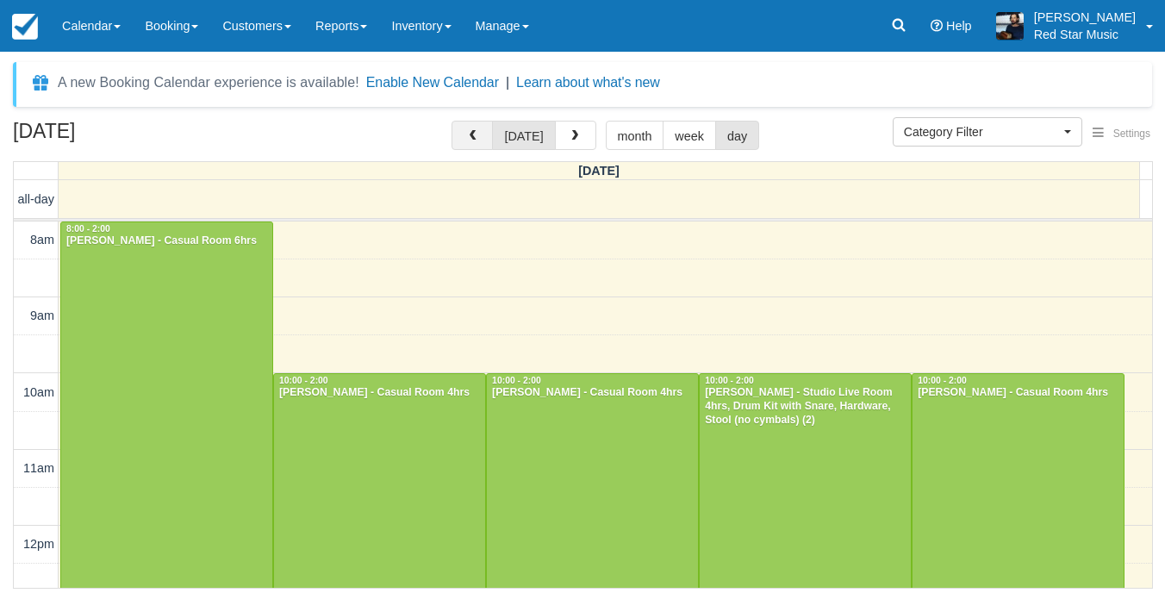
scroll to position [547, 0]
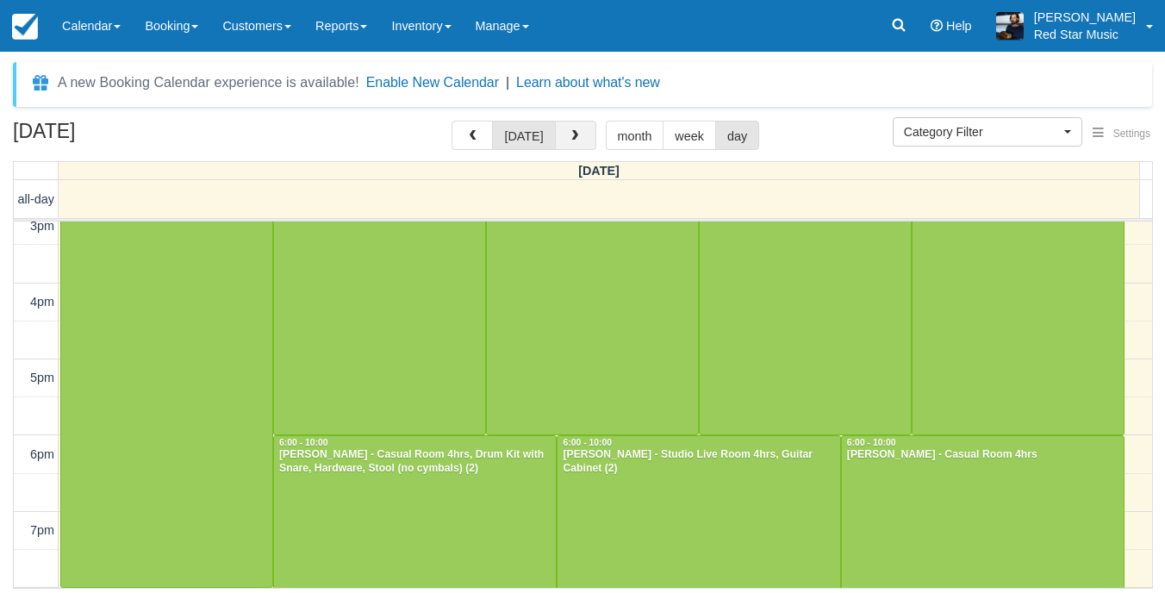
click at [572, 131] on span "button" at bounding box center [575, 136] width 12 height 12
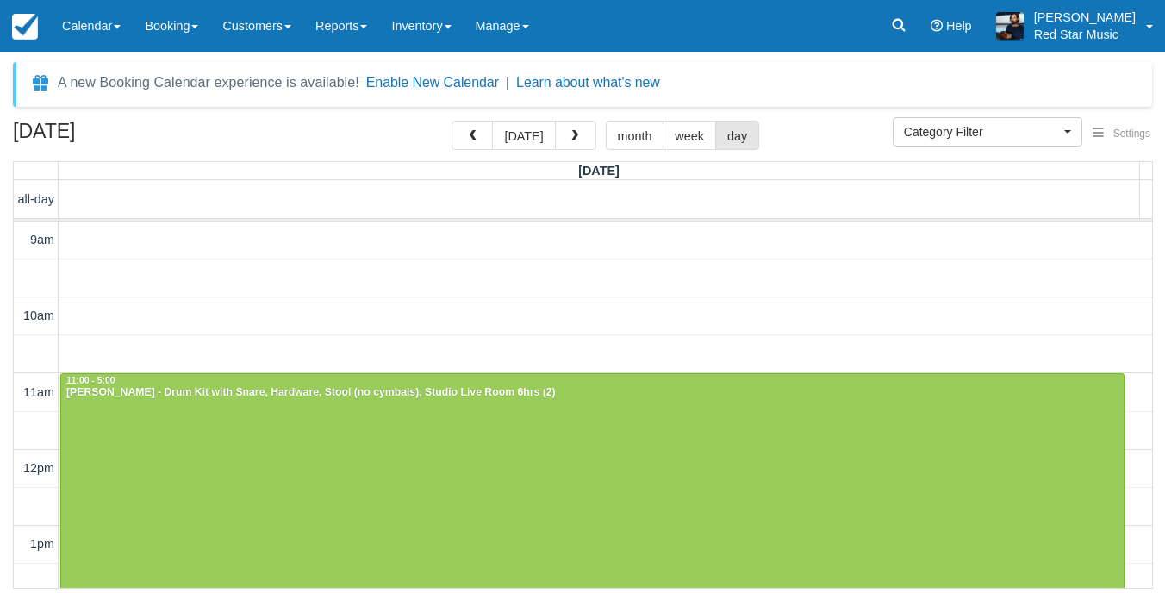
scroll to position [547, 0]
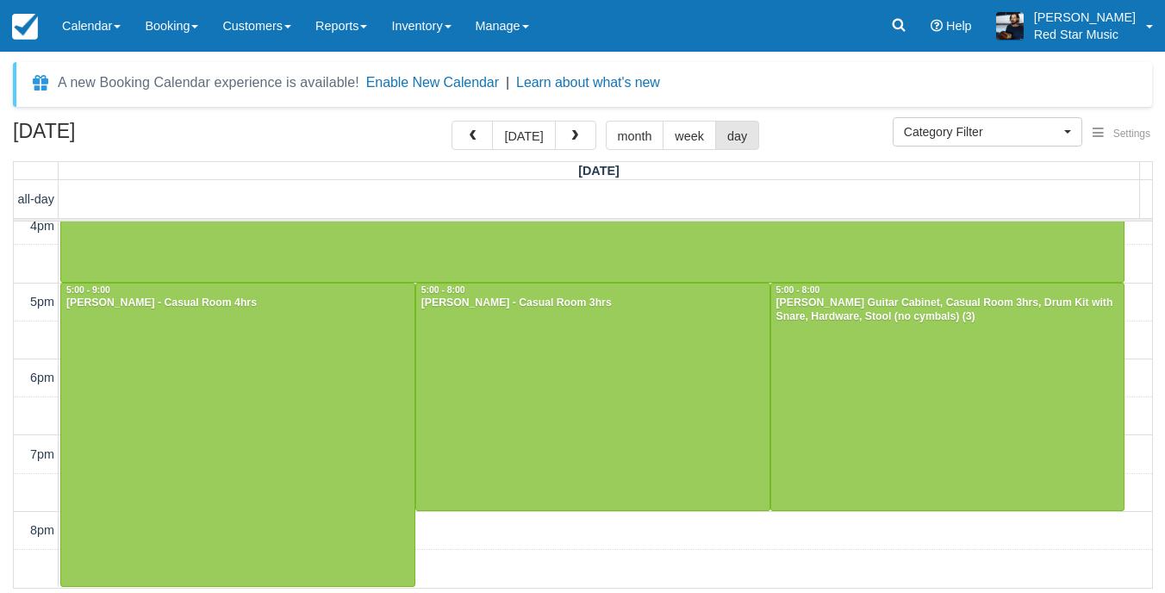
click at [572, 131] on span "button" at bounding box center [575, 136] width 12 height 12
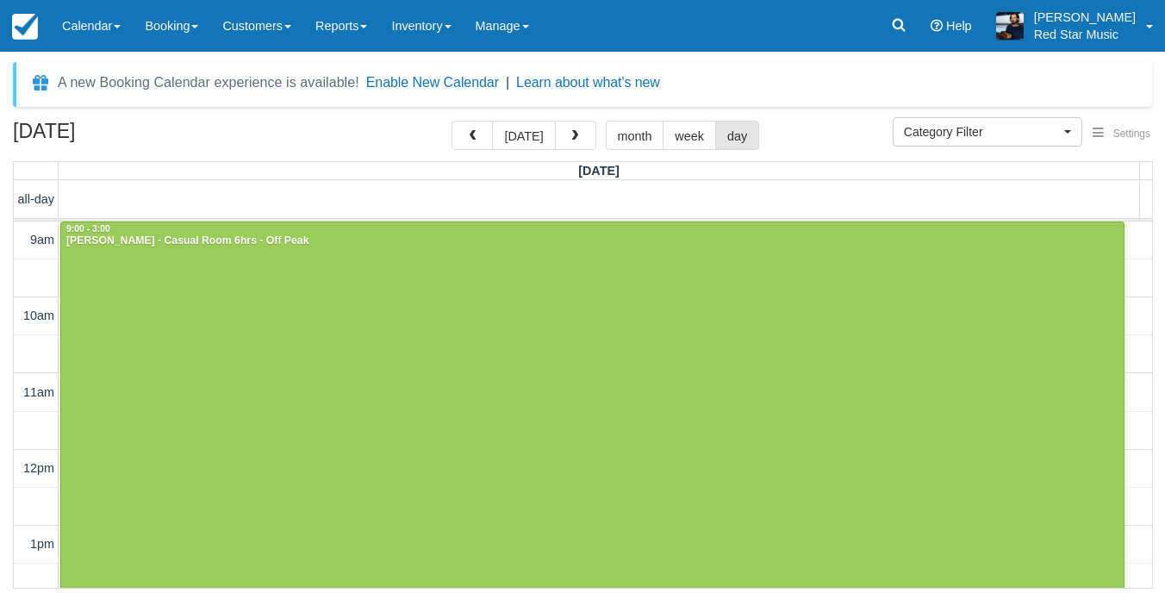
scroll to position [547, 0]
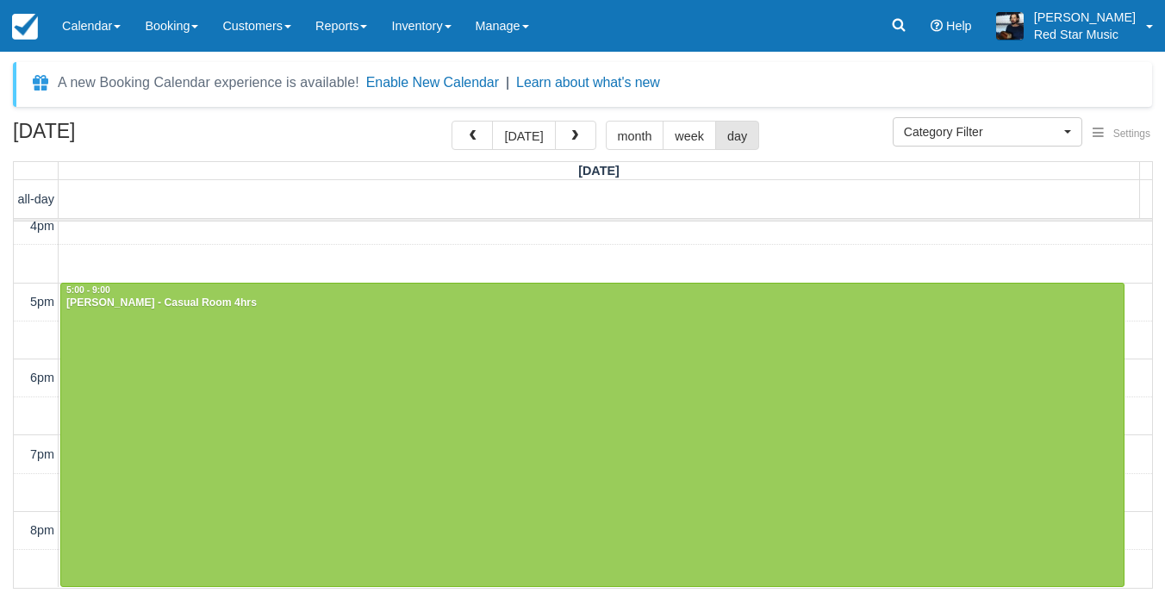
click at [572, 131] on span "button" at bounding box center [575, 136] width 12 height 12
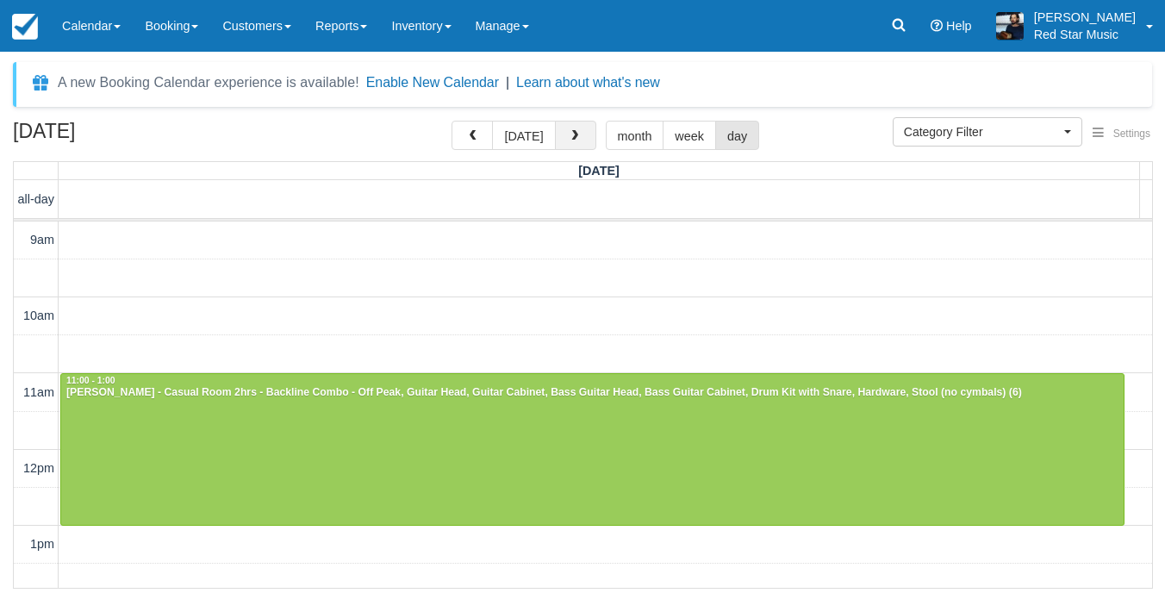
scroll to position [547, 0]
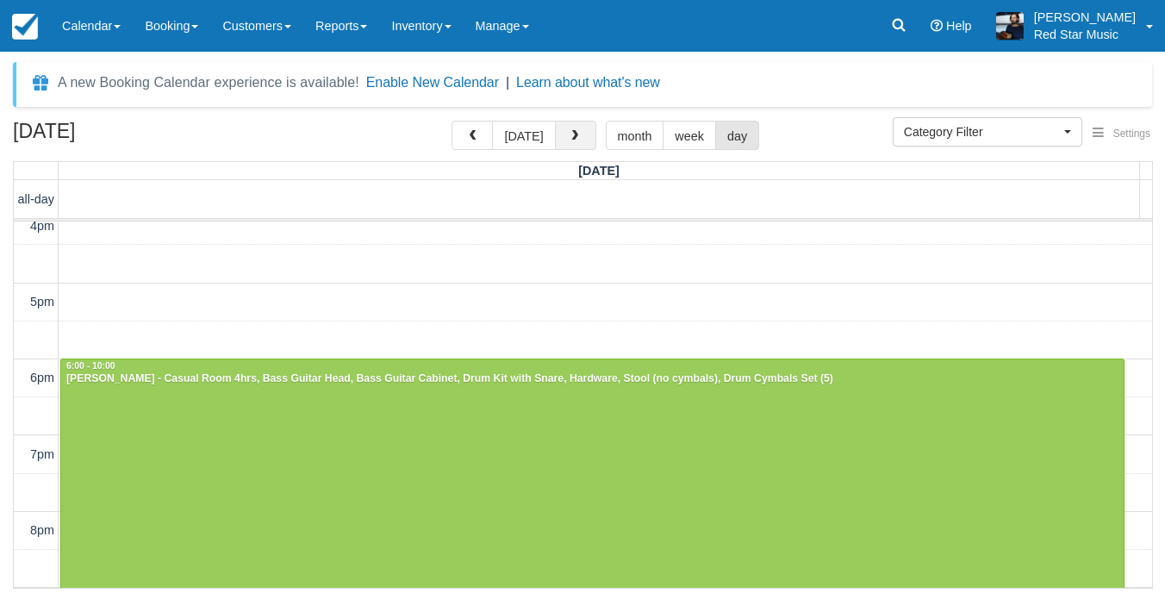
click at [573, 130] on span "button" at bounding box center [575, 136] width 12 height 12
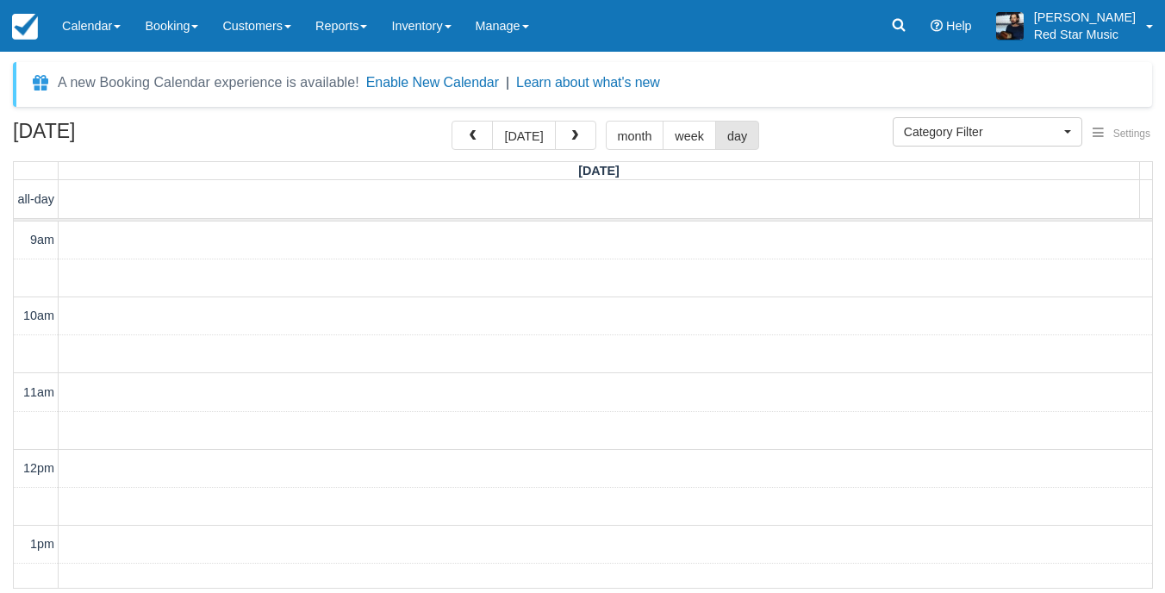
scroll to position [623, 0]
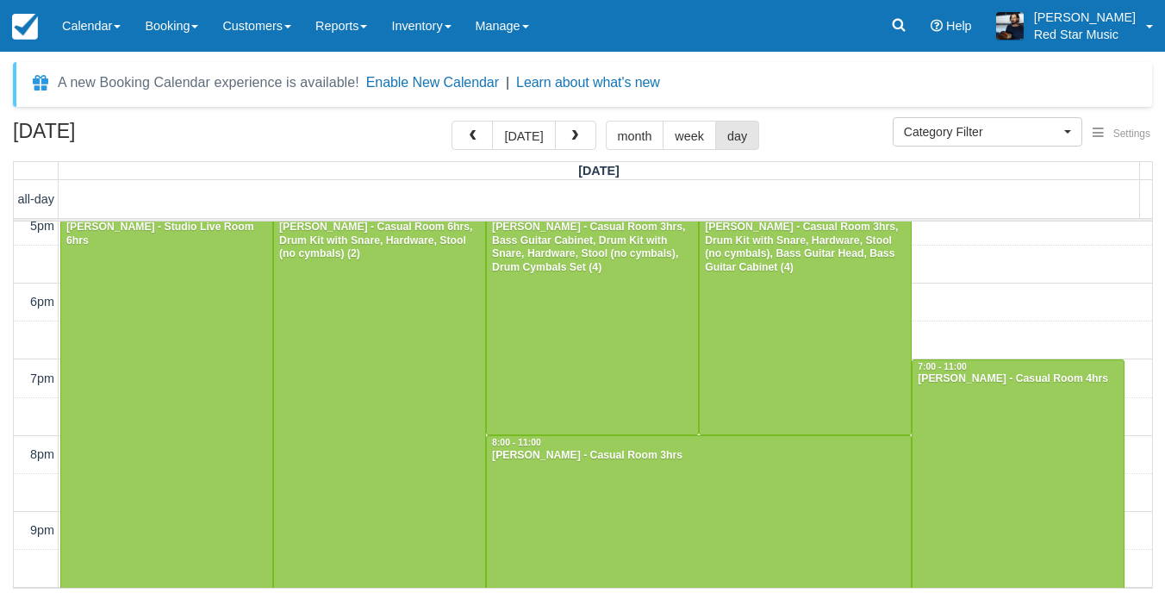
click at [574, 129] on button "button" at bounding box center [575, 135] width 41 height 29
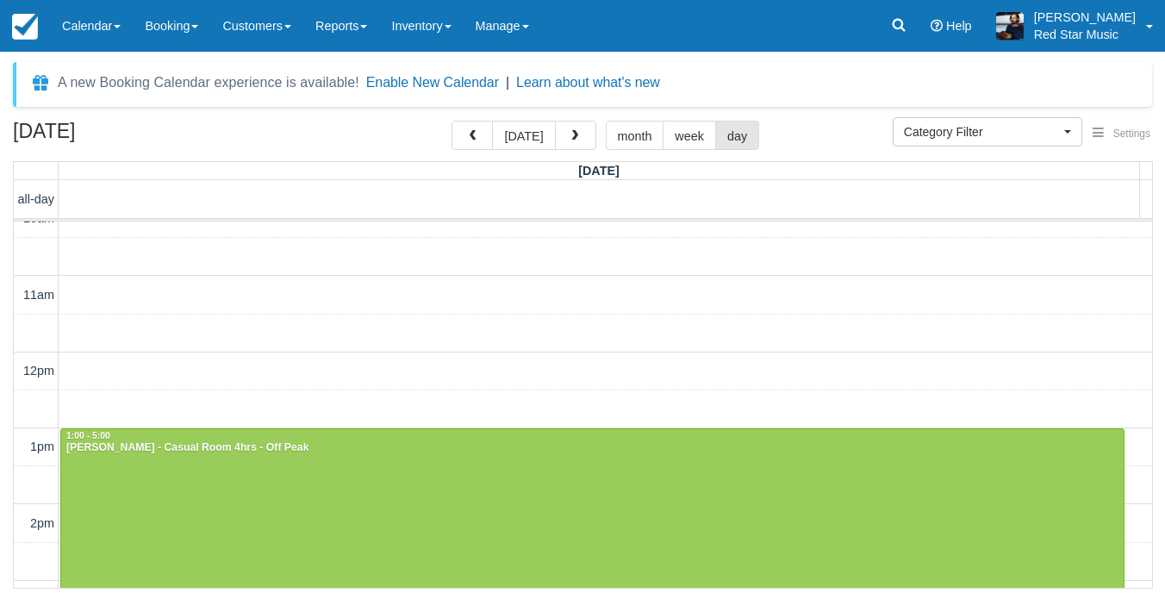
scroll to position [242, 0]
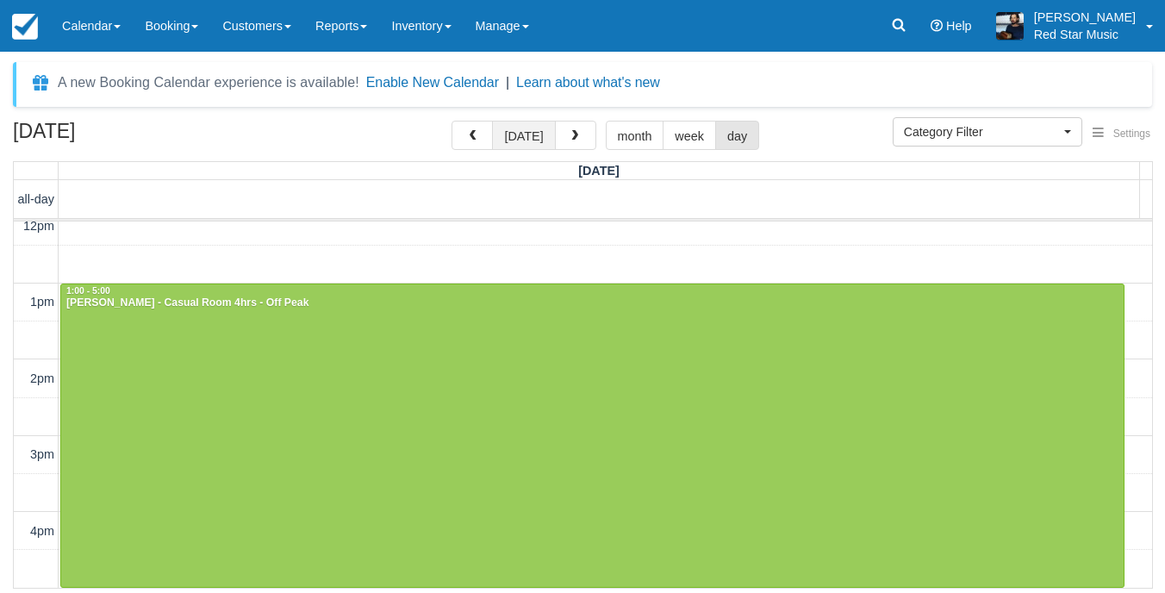
click at [527, 146] on button "[DATE]" at bounding box center [523, 135] width 63 height 29
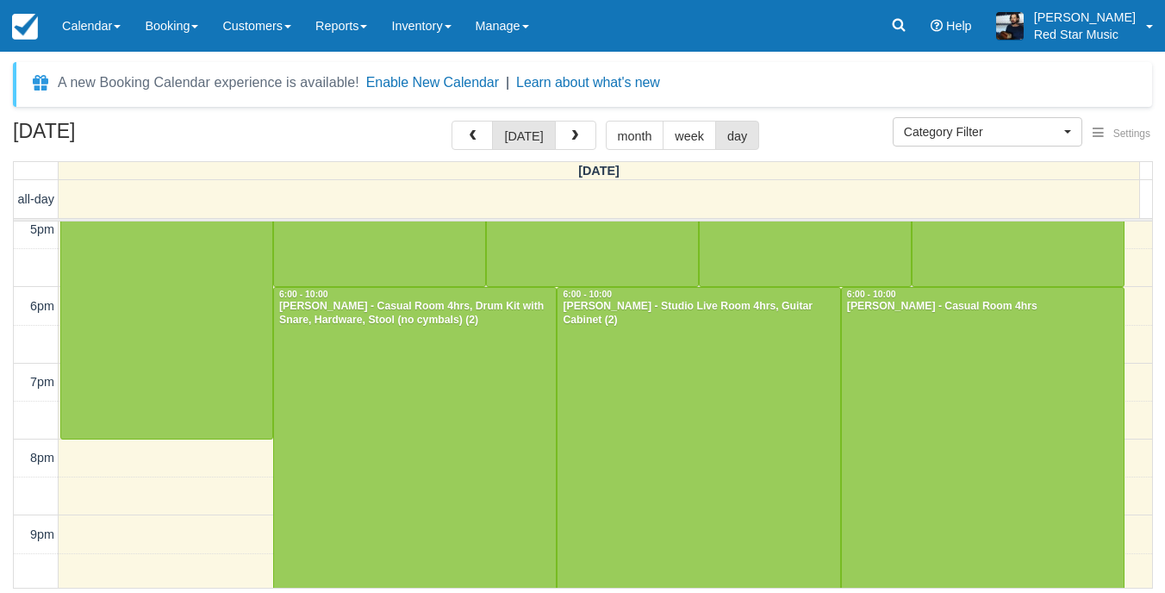
scroll to position [699, 0]
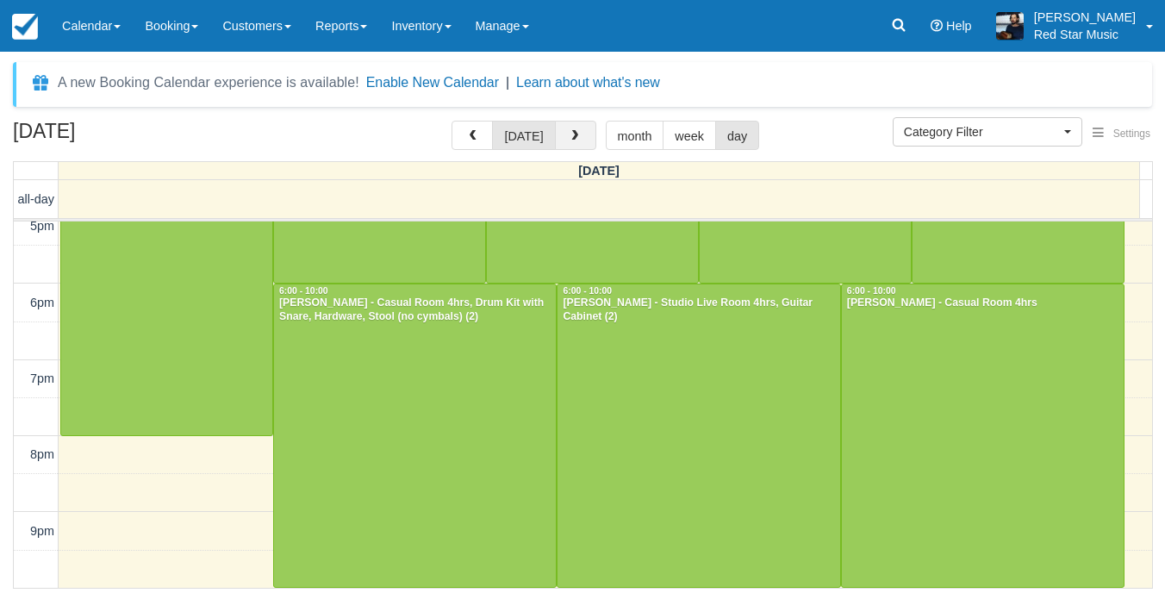
click at [573, 135] on span "button" at bounding box center [575, 136] width 12 height 12
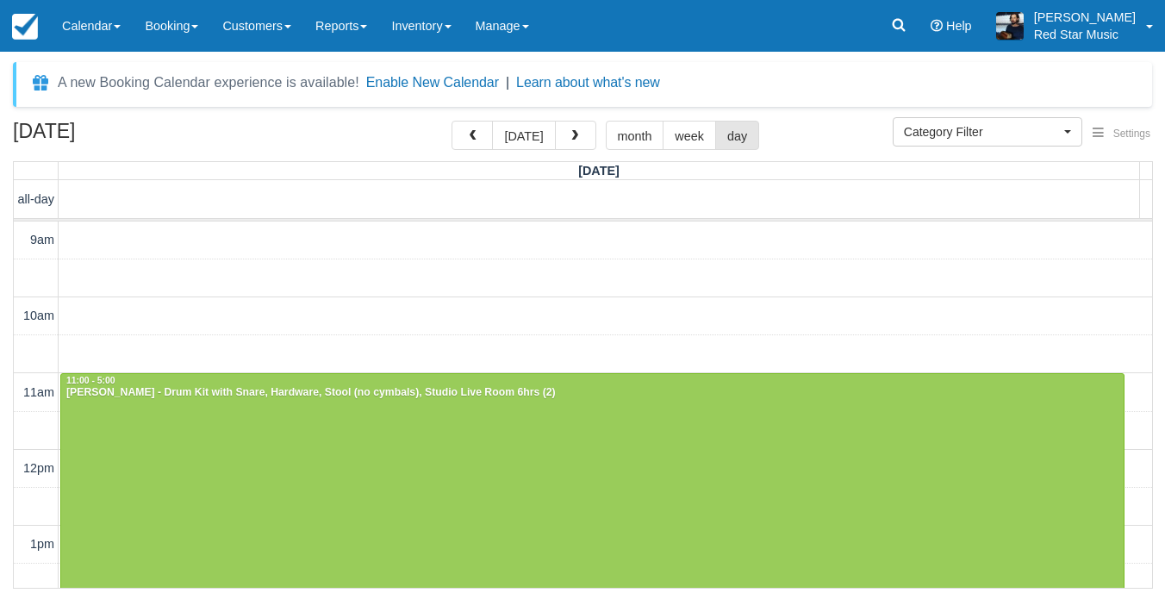
scroll to position [547, 0]
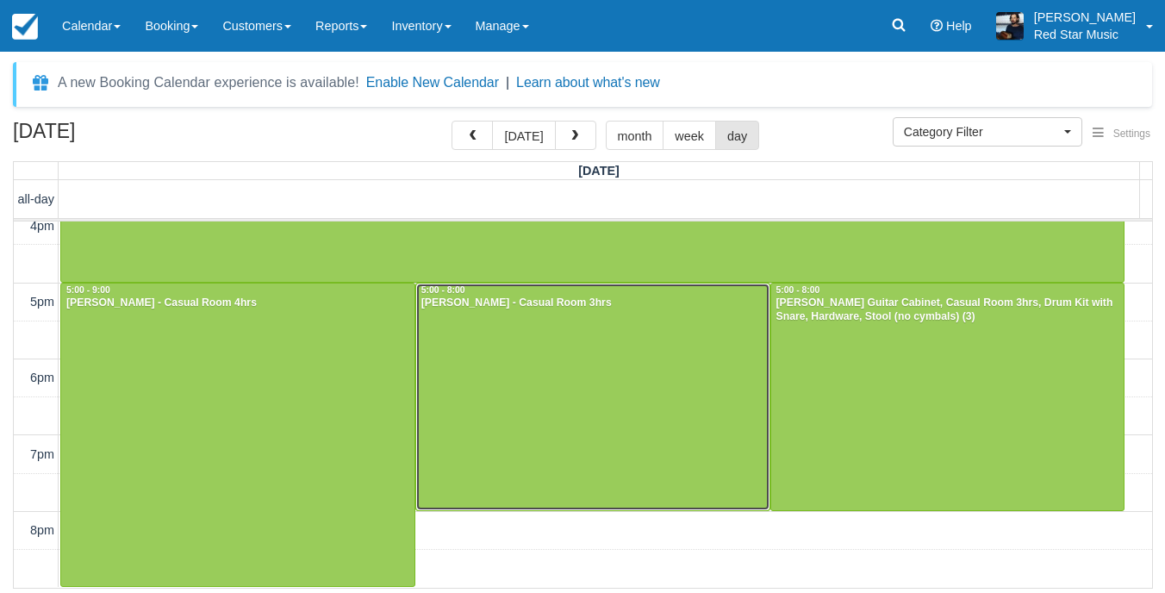
click at [621, 400] on div at bounding box center [592, 396] width 353 height 227
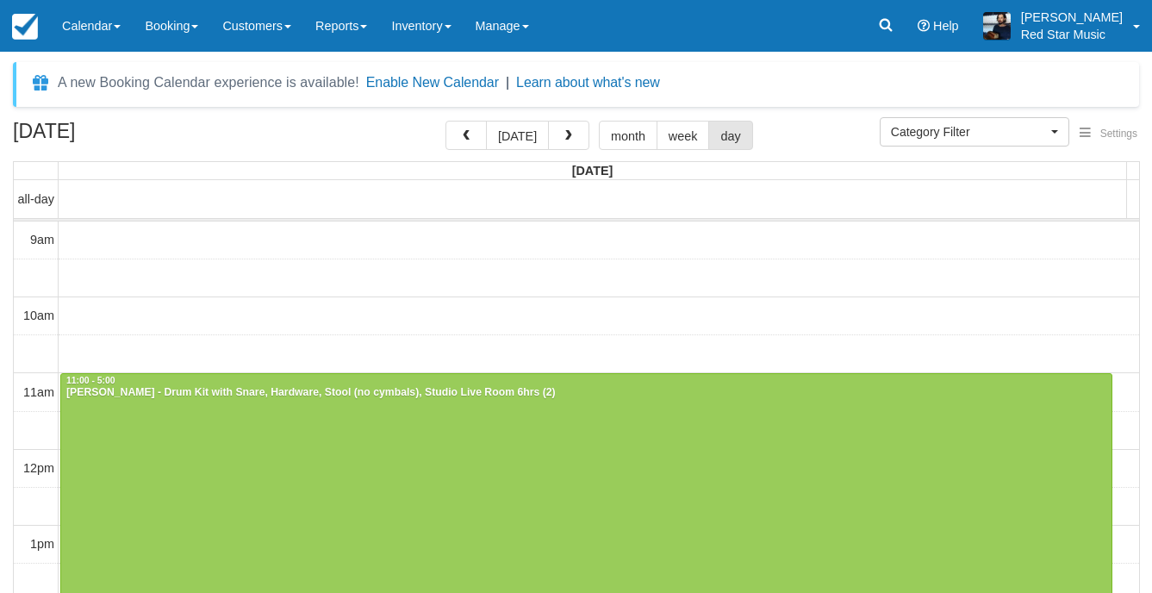
select select
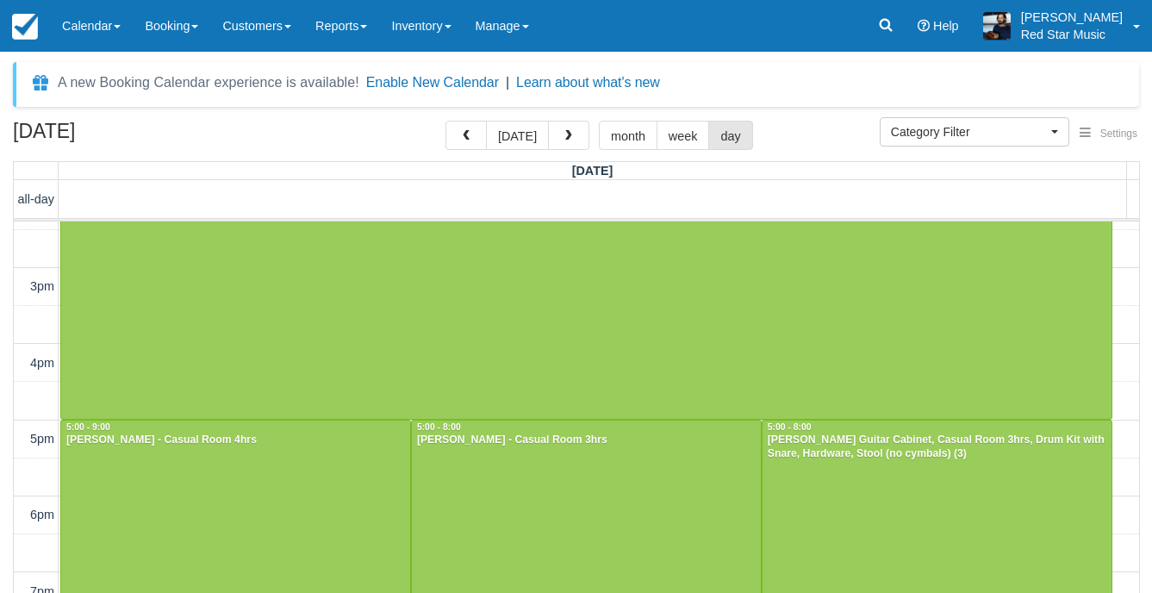
scroll to position [500, 0]
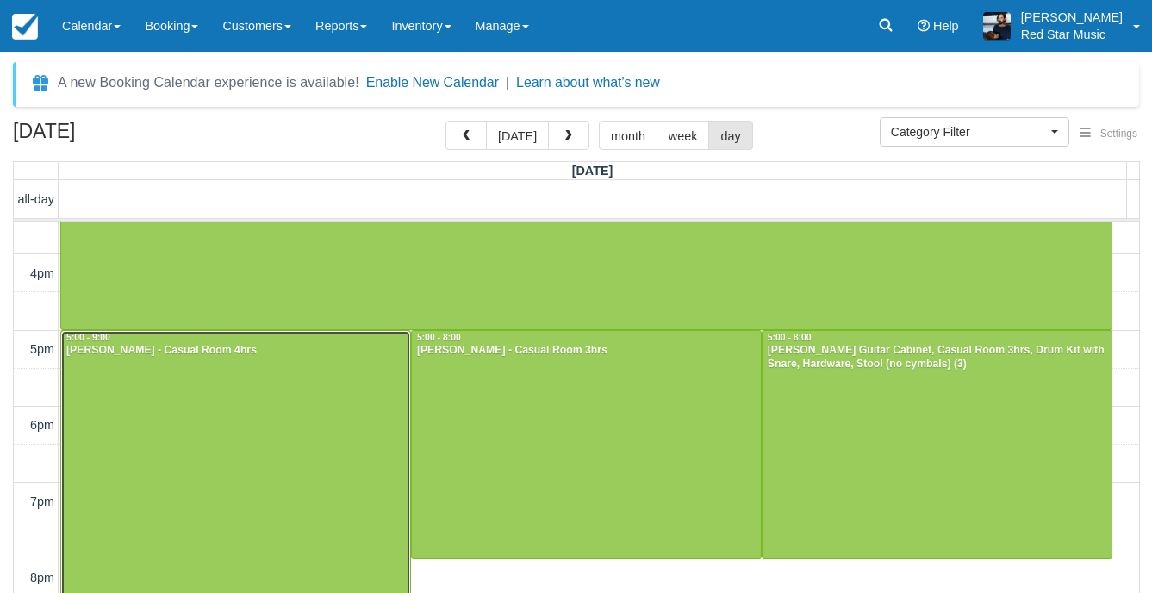
click at [186, 419] on div at bounding box center [235, 482] width 349 height 302
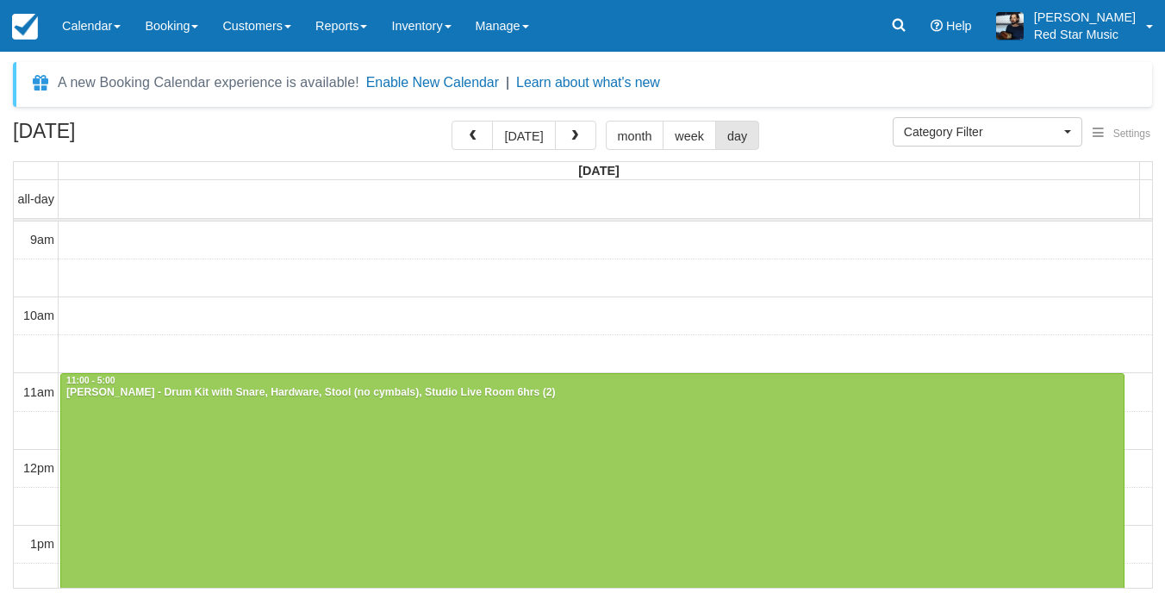
select select
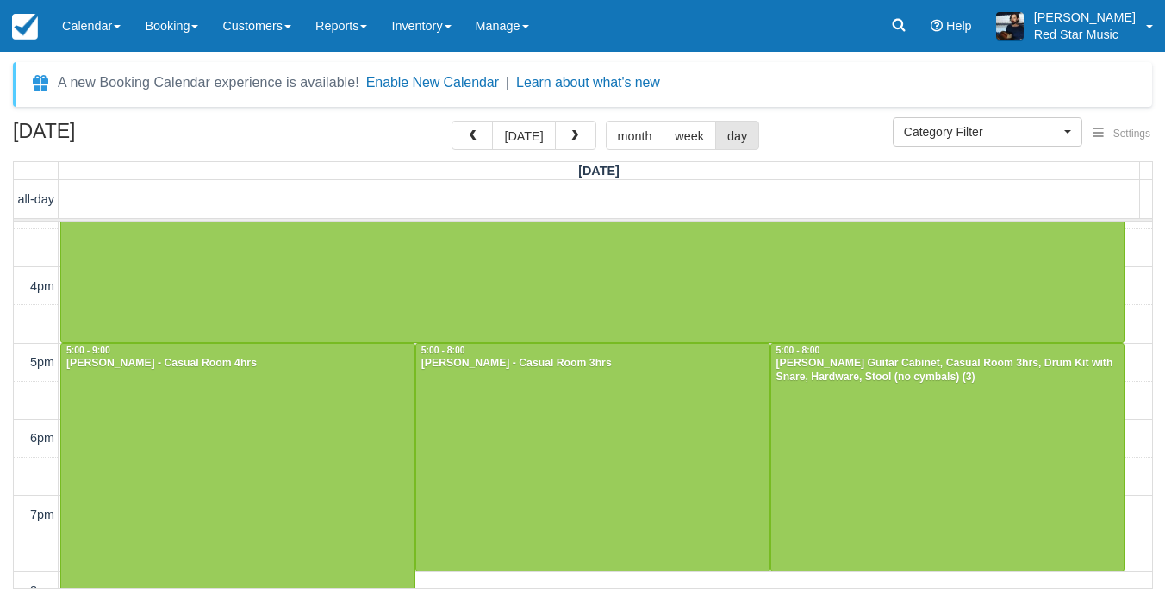
scroll to position [546, 0]
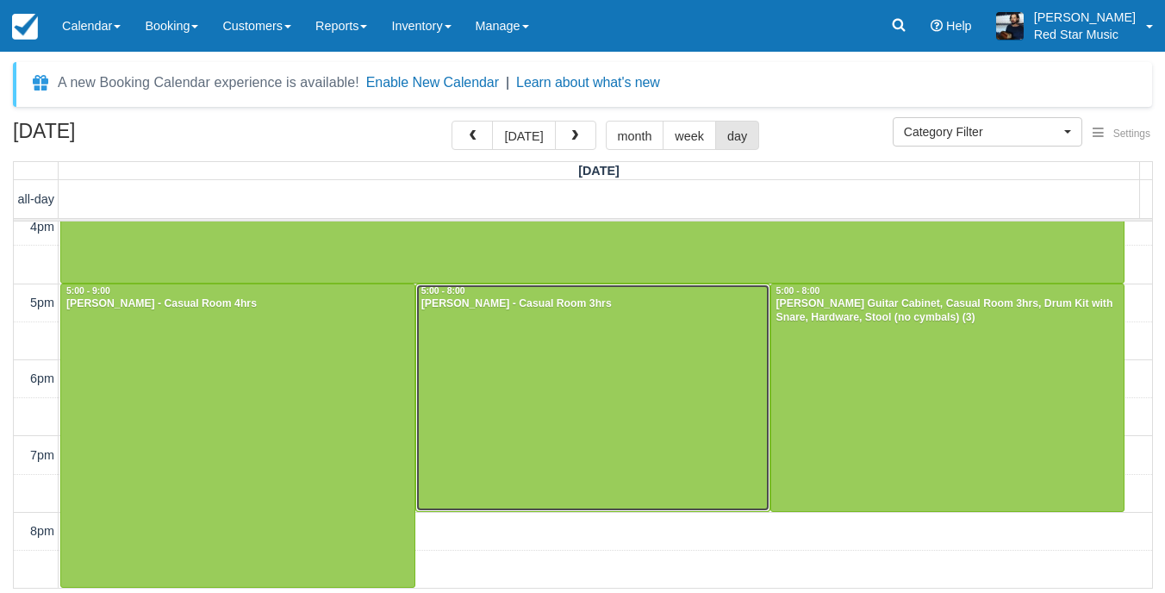
click at [634, 441] on div at bounding box center [592, 397] width 353 height 227
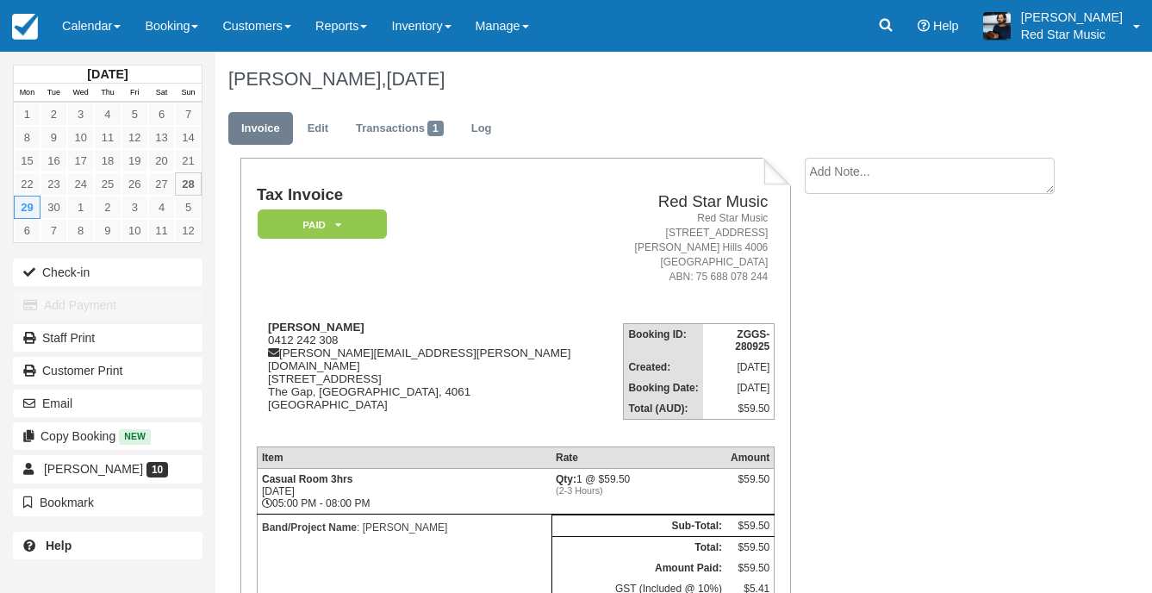
click at [915, 152] on ul "Invoice Edit Transactions 1 Log" at bounding box center [647, 133] width 838 height 52
drag, startPoint x: 891, startPoint y: 185, endPoint x: 908, endPoint y: 177, distance: 18.9
click at [904, 178] on textarea at bounding box center [930, 206] width 250 height 96
type textarea "1"
click at [852, 263] on button "Create" at bounding box center [844, 273] width 78 height 29
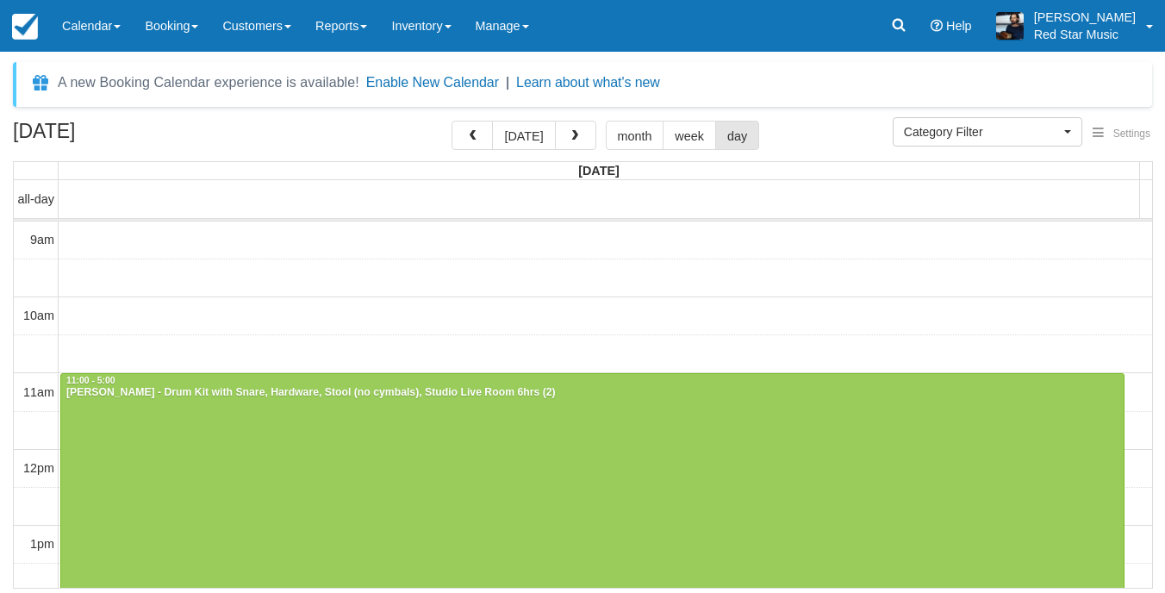
select select
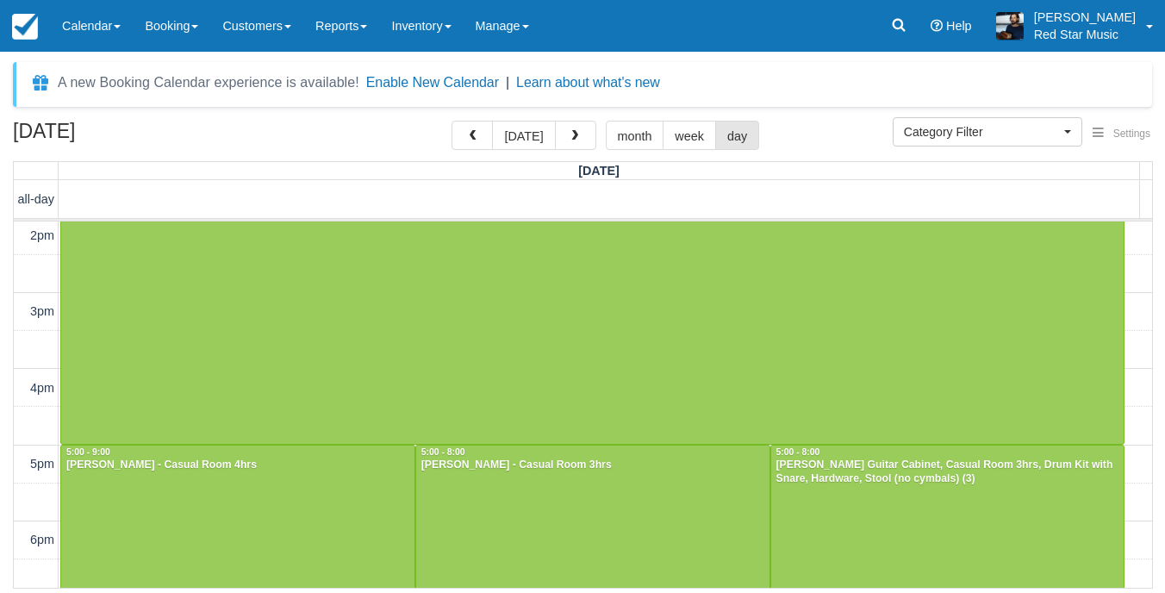
scroll to position [517, 0]
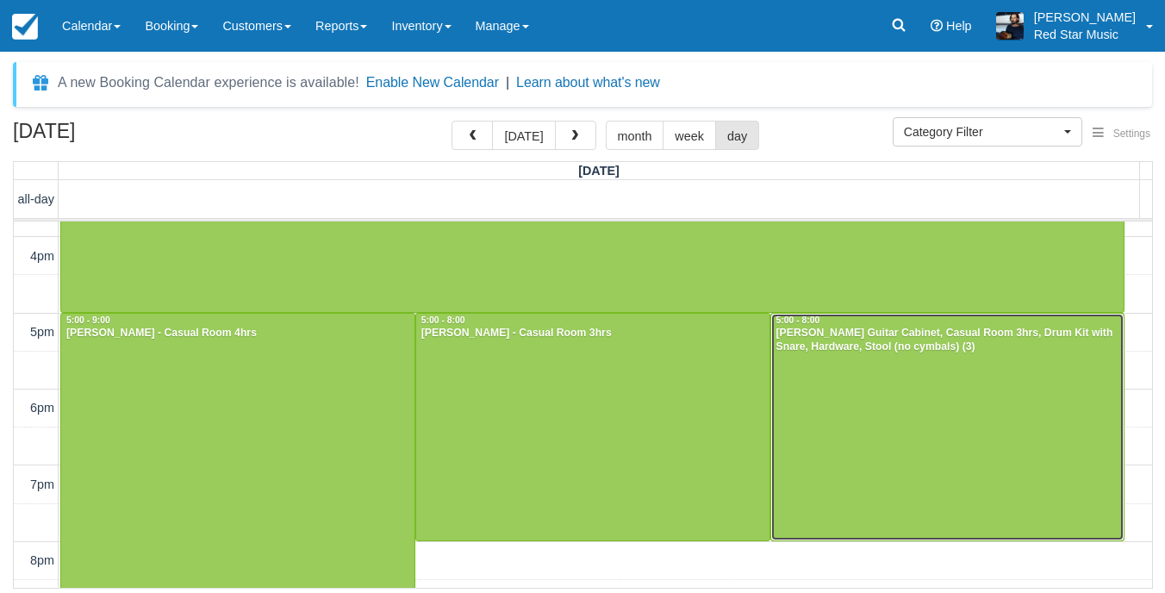
click at [900, 419] on div at bounding box center [947, 427] width 353 height 227
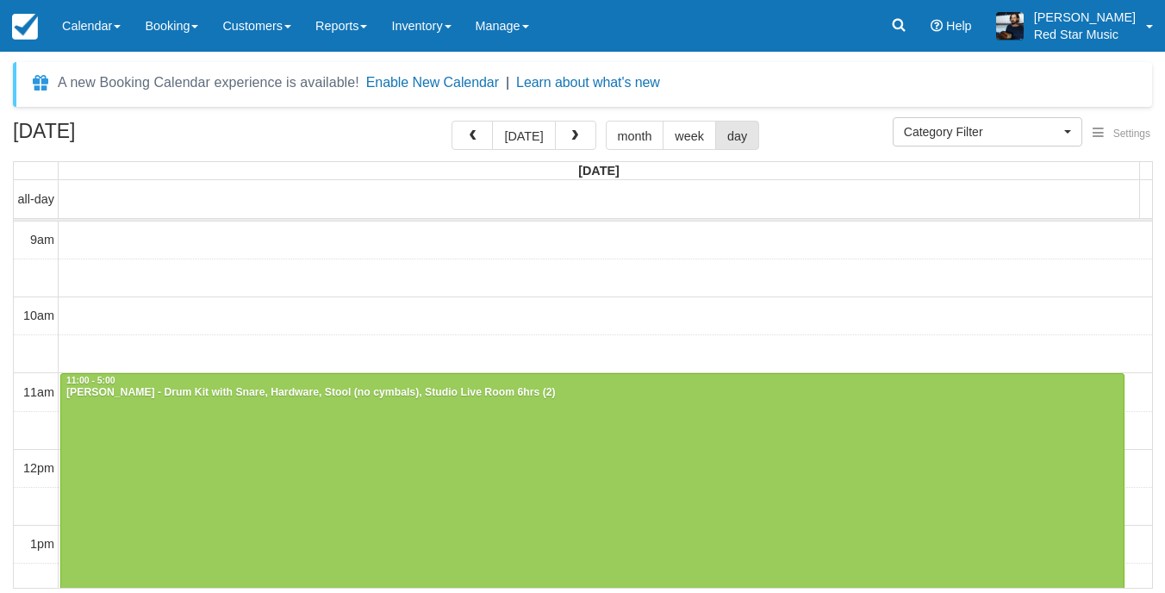
select select
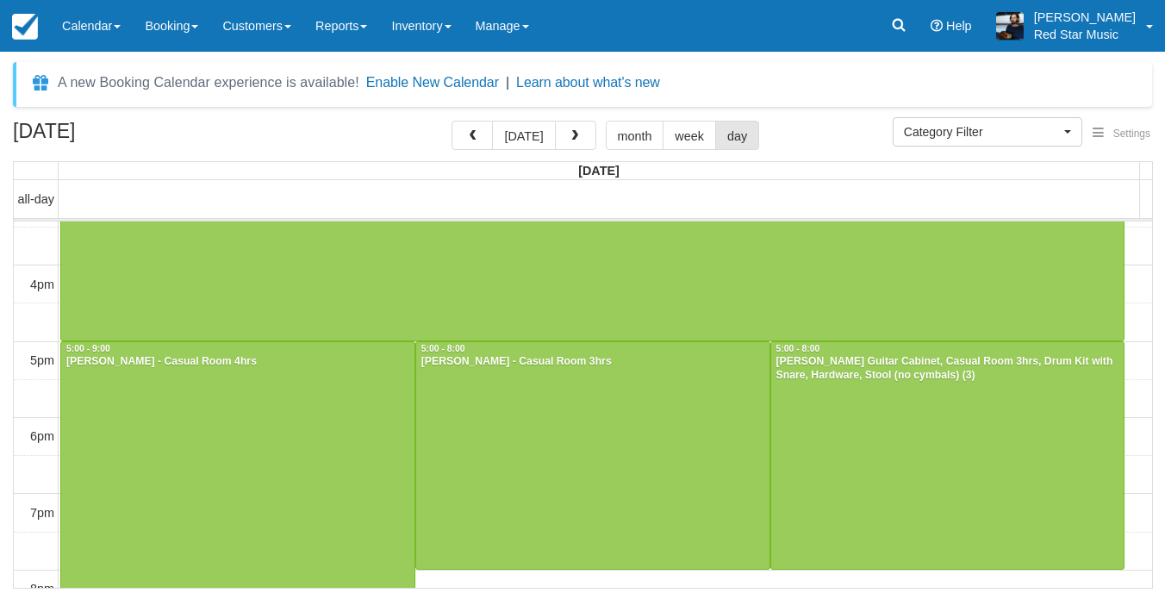
scroll to position [546, 0]
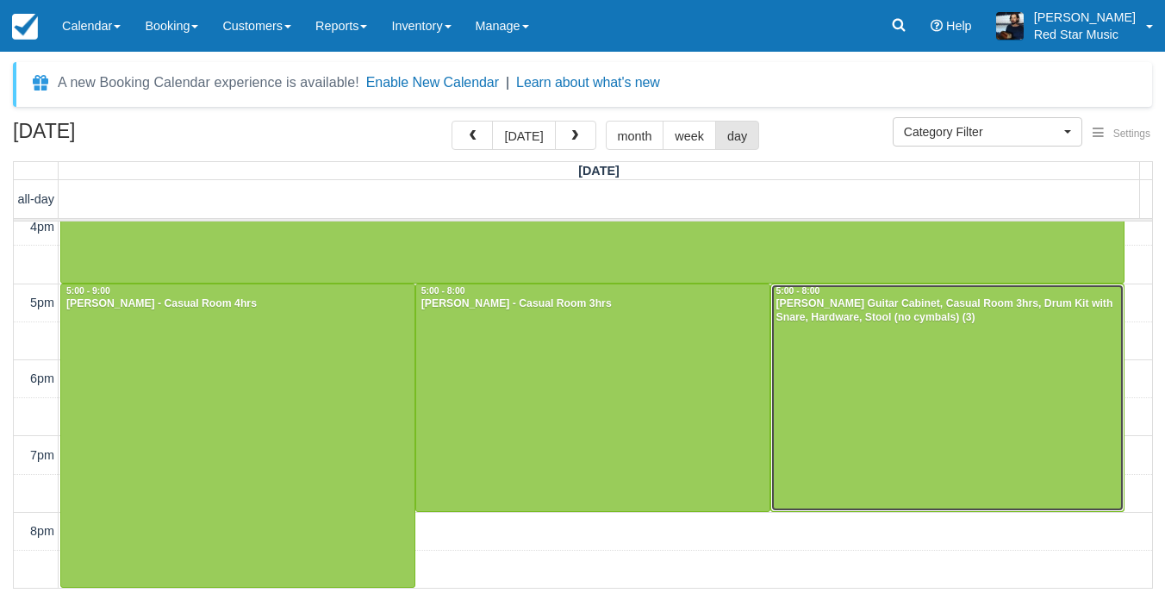
click at [876, 364] on div at bounding box center [947, 397] width 353 height 227
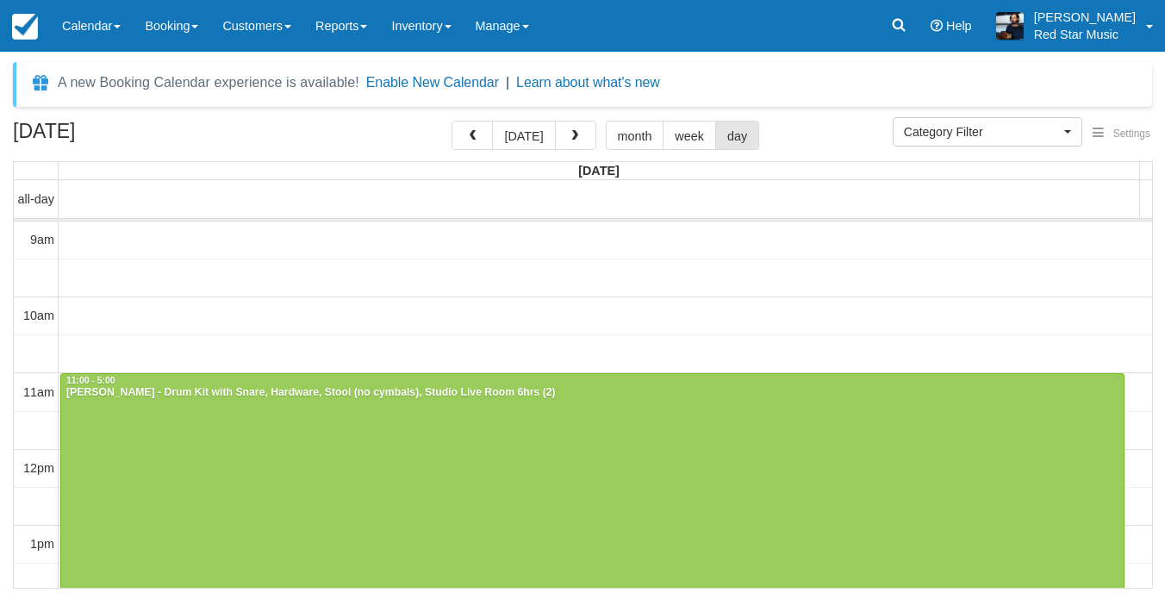
select select
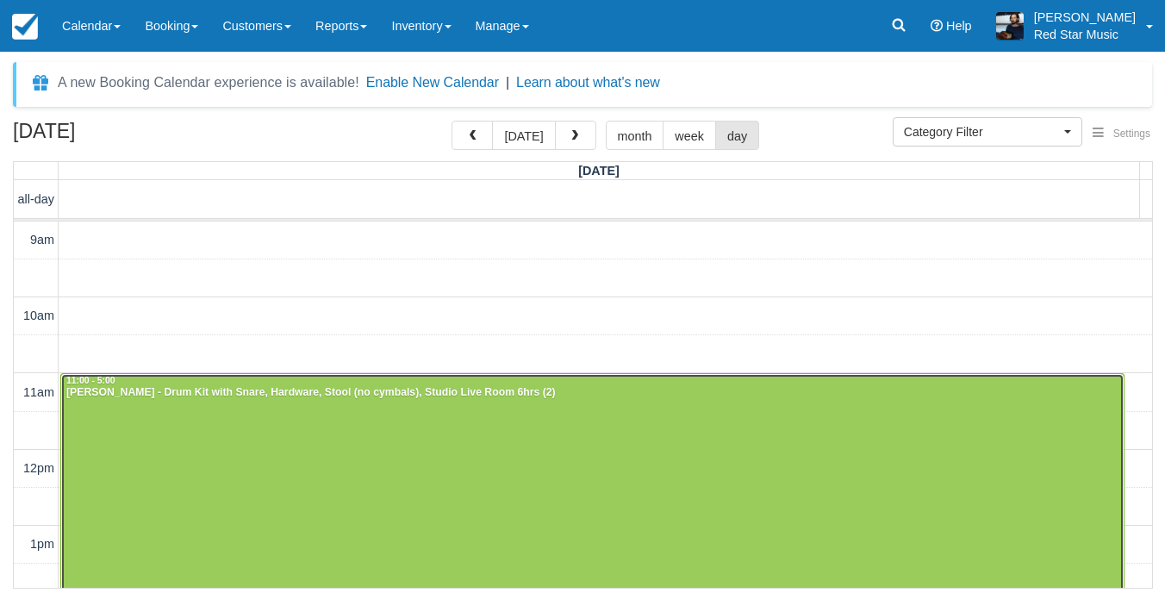
click at [345, 439] on div at bounding box center [592, 601] width 1062 height 455
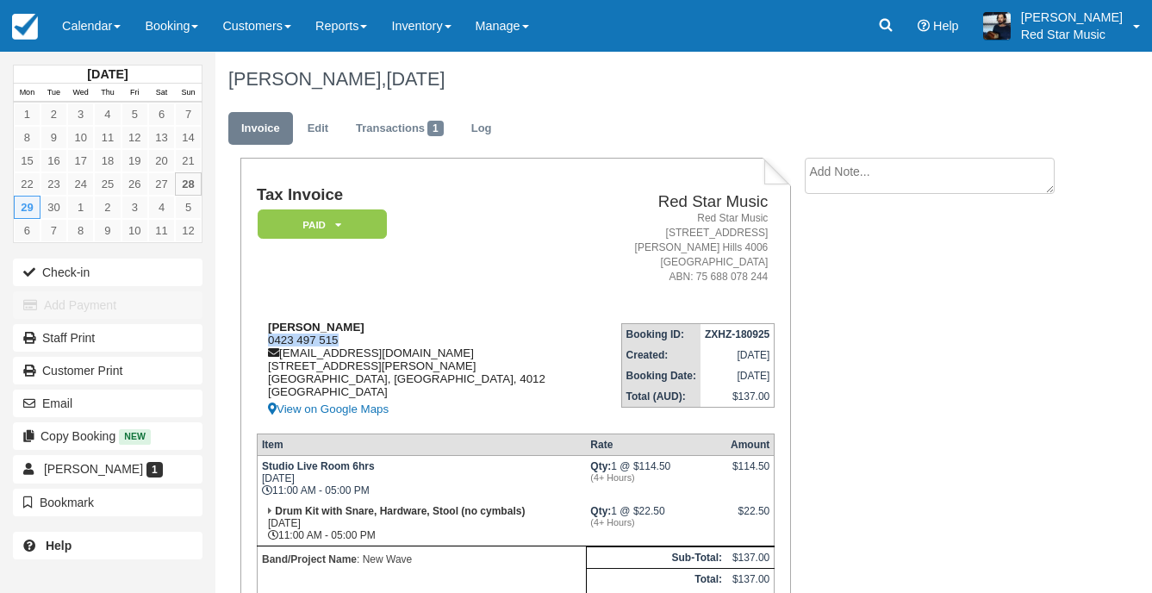
drag, startPoint x: 346, startPoint y: 333, endPoint x: 270, endPoint y: 339, distance: 76.9
click at [270, 339] on div "Tara Mercer 0423 497 515 taramercer215065@gmail.com 10 Calvert St Nundah Brisba…" at bounding box center [426, 369] width 338 height 99
copy div "0423 497 515"
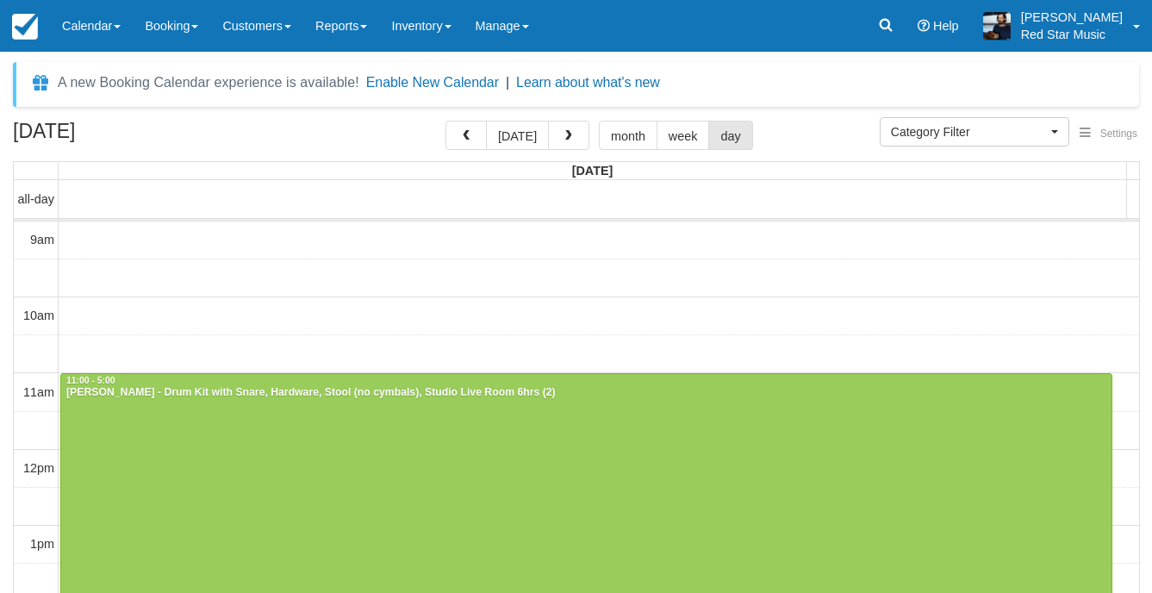
select select
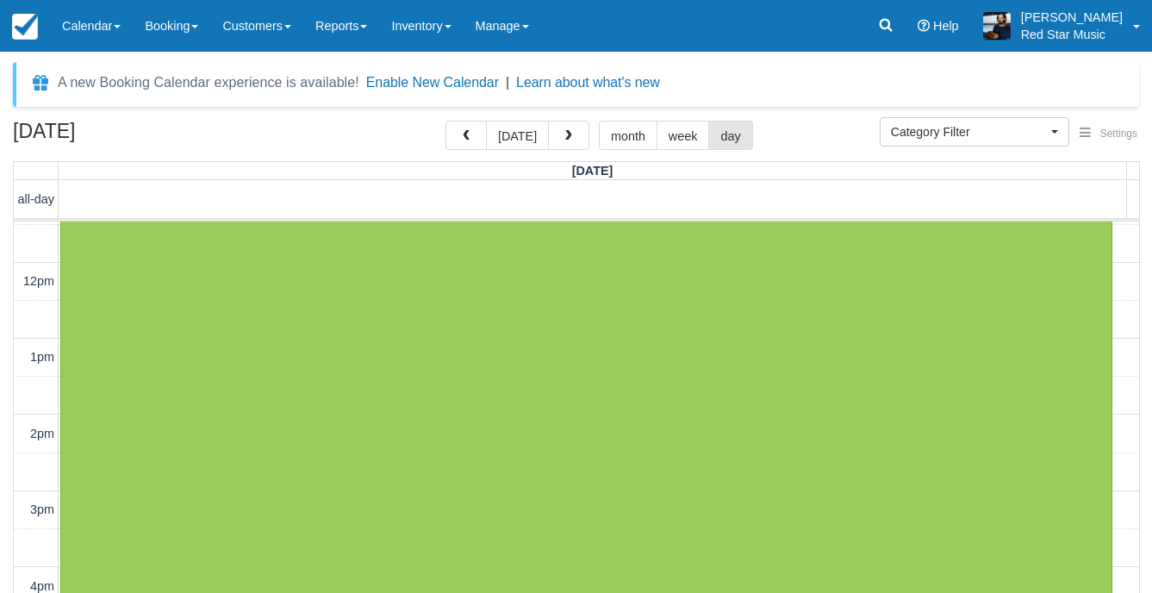
scroll to position [500, 0]
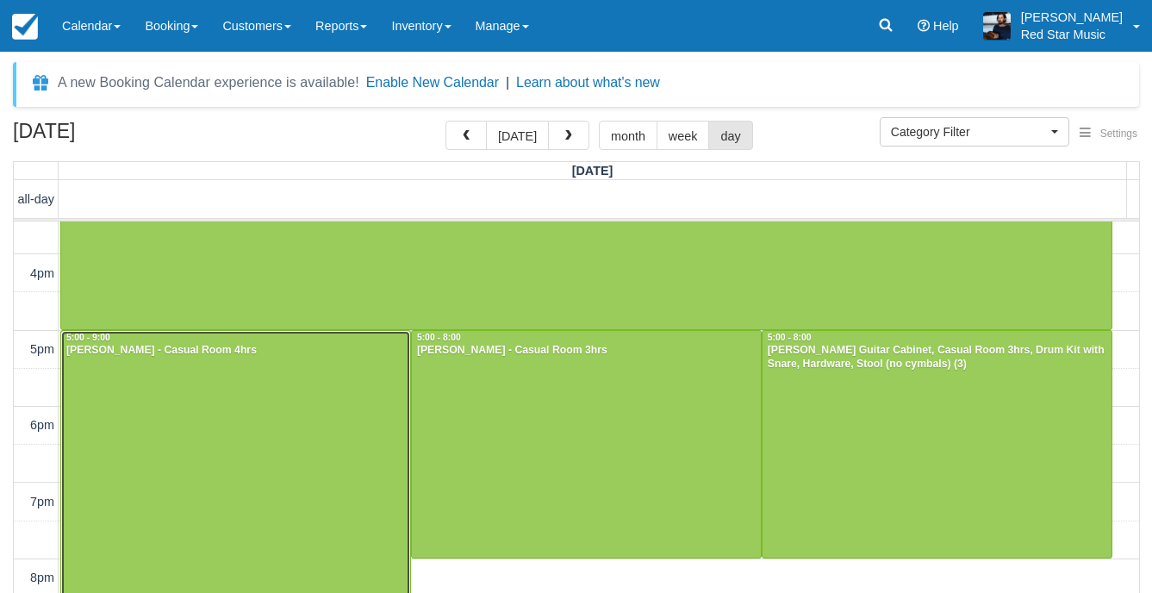
click at [290, 434] on div at bounding box center [235, 482] width 349 height 302
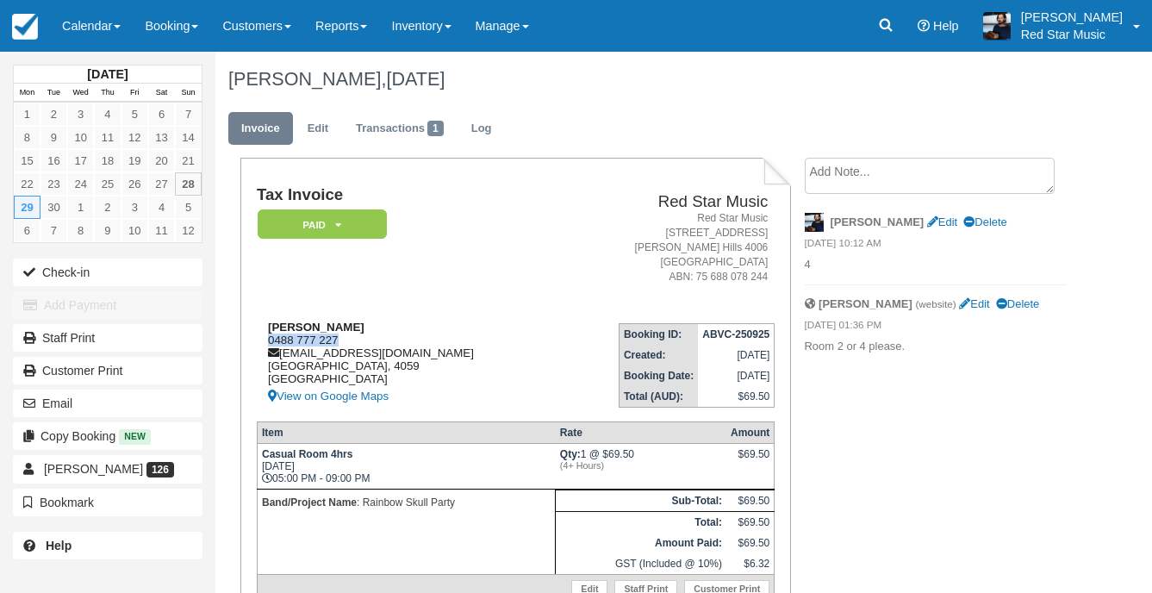
drag, startPoint x: 344, startPoint y: 339, endPoint x: 266, endPoint y: 342, distance: 77.6
click at [266, 342] on div "Paul Cuthbert 0488 777 227 rainbowskullpartyband@gmail.com Queensland, 4059 Aus…" at bounding box center [408, 363] width 302 height 86
copy div "0488 777 227"
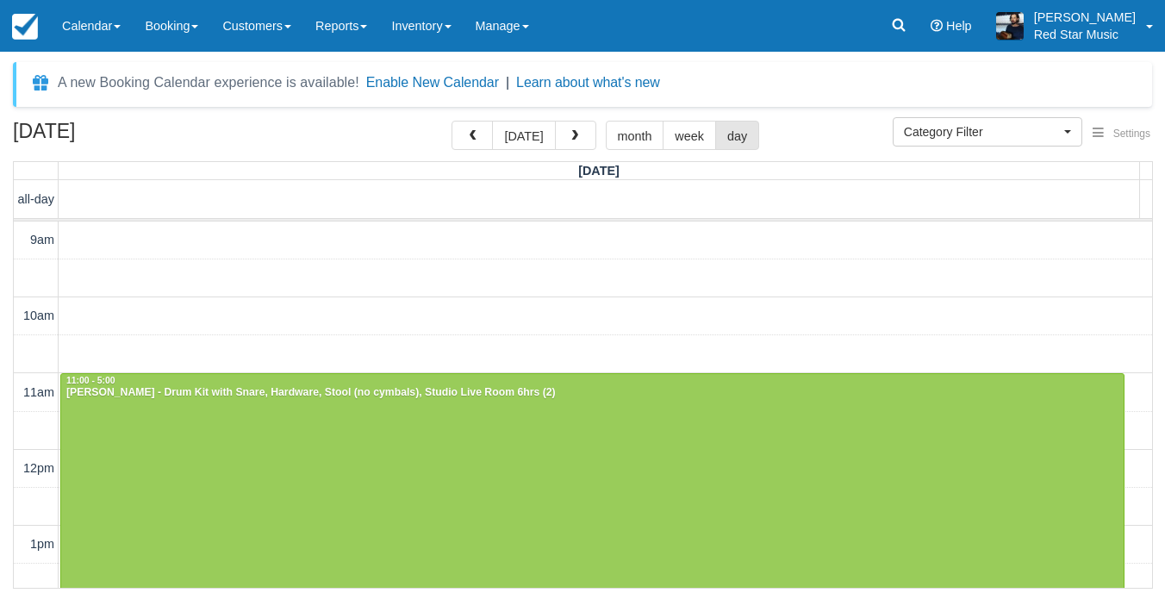
select select
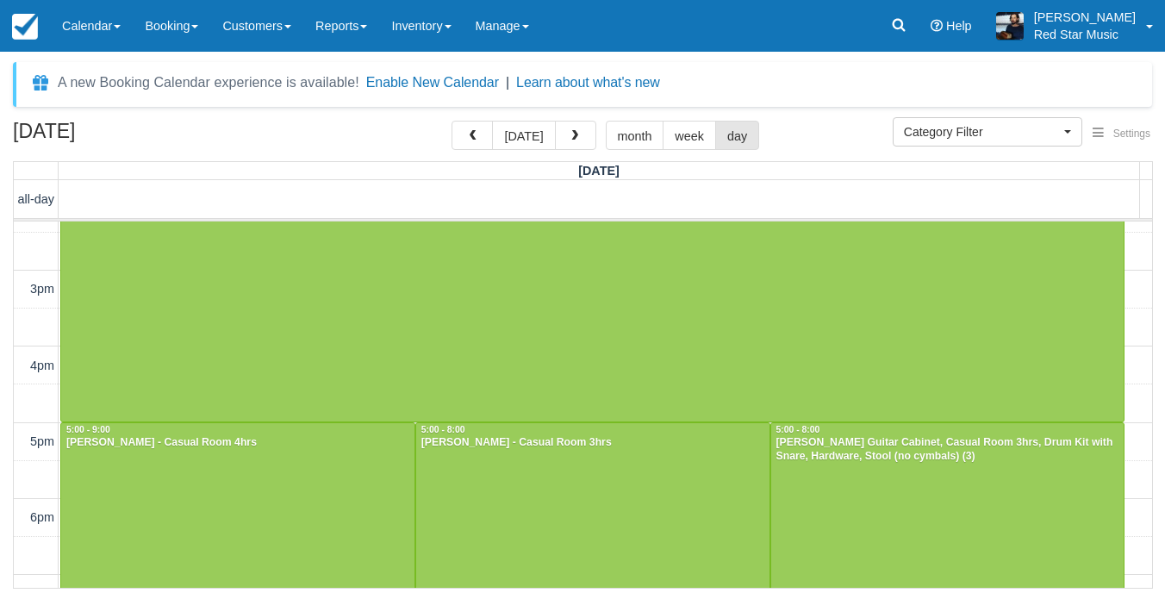
scroll to position [532, 0]
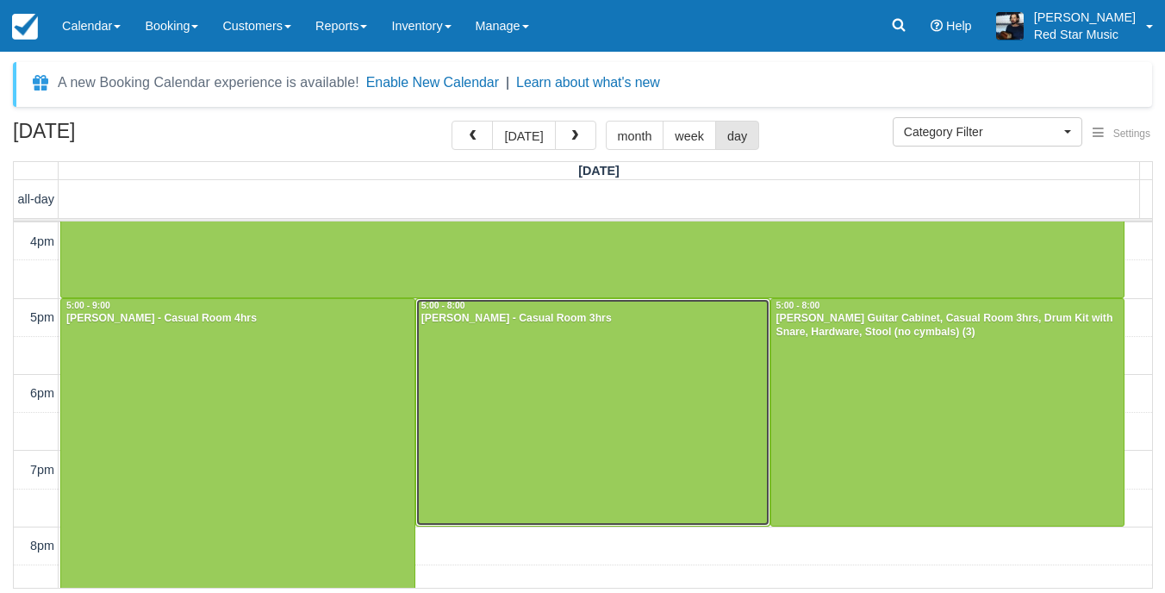
click at [529, 354] on div at bounding box center [592, 412] width 353 height 227
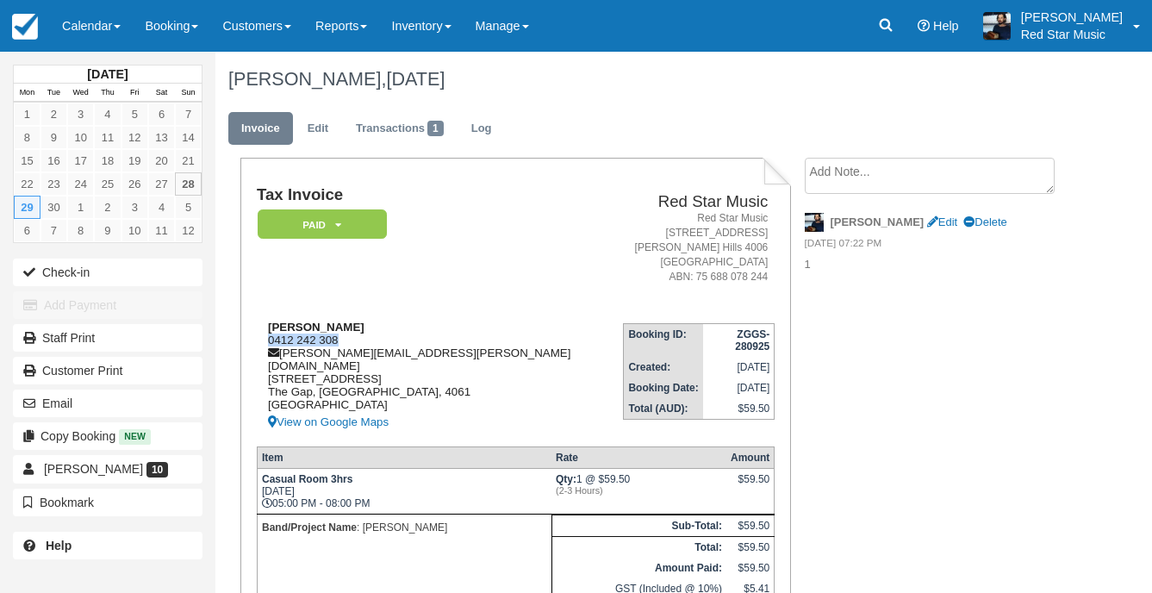
drag, startPoint x: 361, startPoint y: 341, endPoint x: 263, endPoint y: 339, distance: 98.2
click at [263, 339] on div "Dylan Crowther 0412 242 308 dylan.crowther@gmail.com 58, Barkala Street The Gap…" at bounding box center [440, 376] width 366 height 112
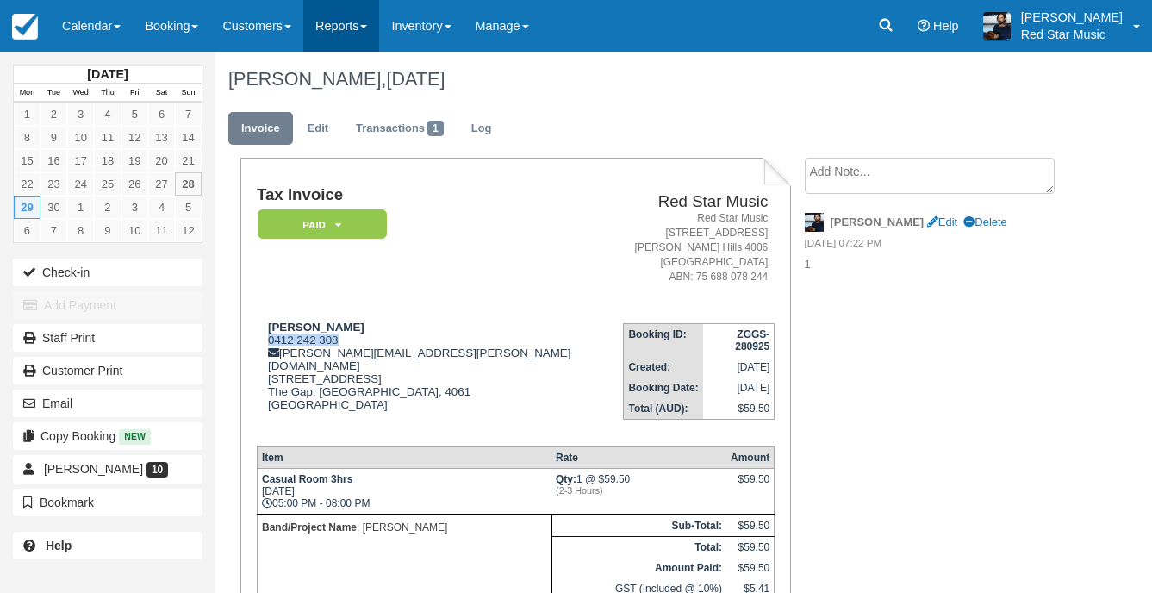
copy div "0412 242 308"
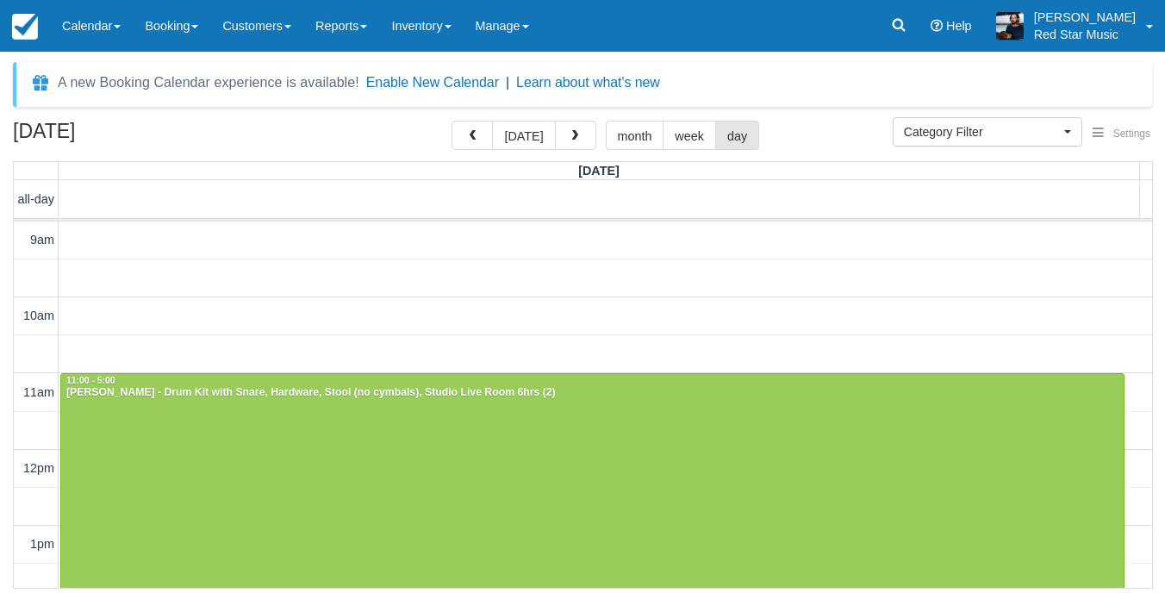
select select
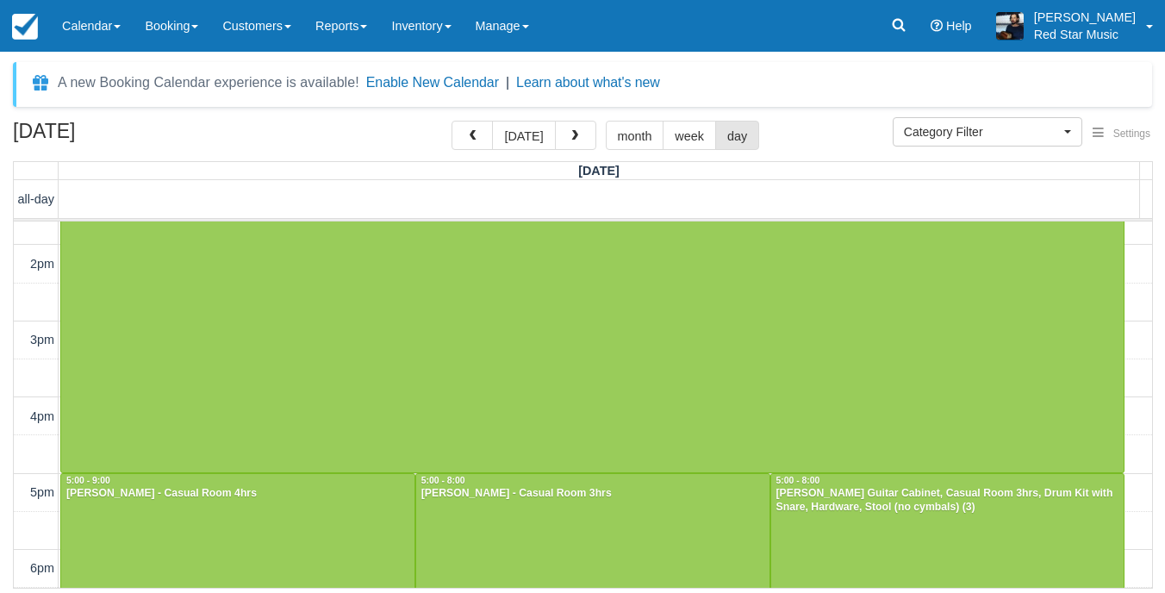
scroll to position [546, 0]
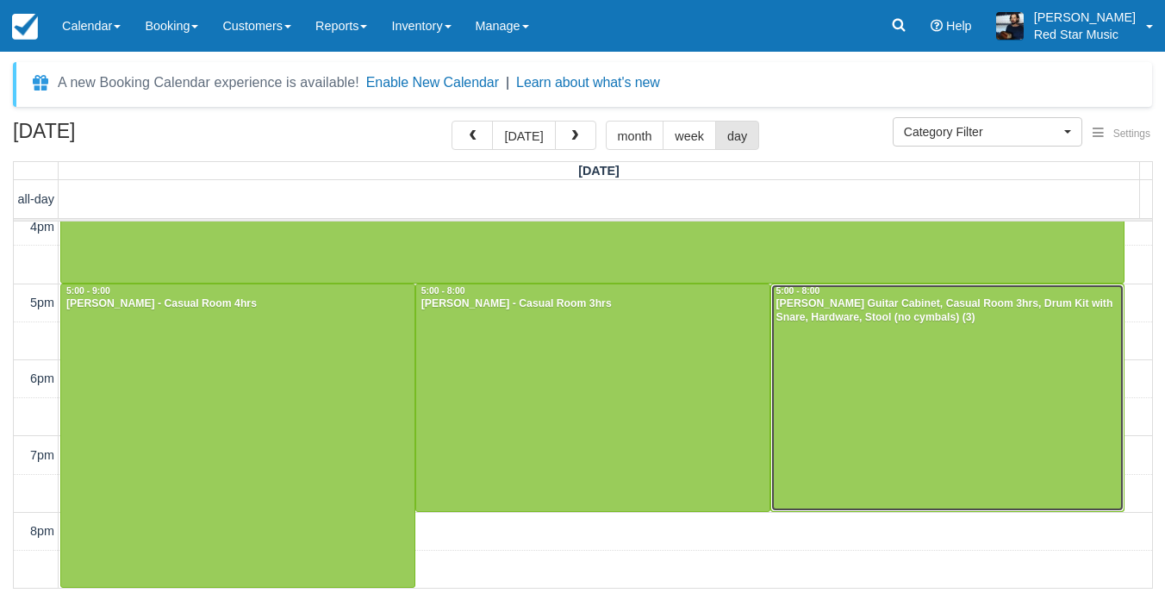
click at [989, 390] on div at bounding box center [947, 397] width 353 height 227
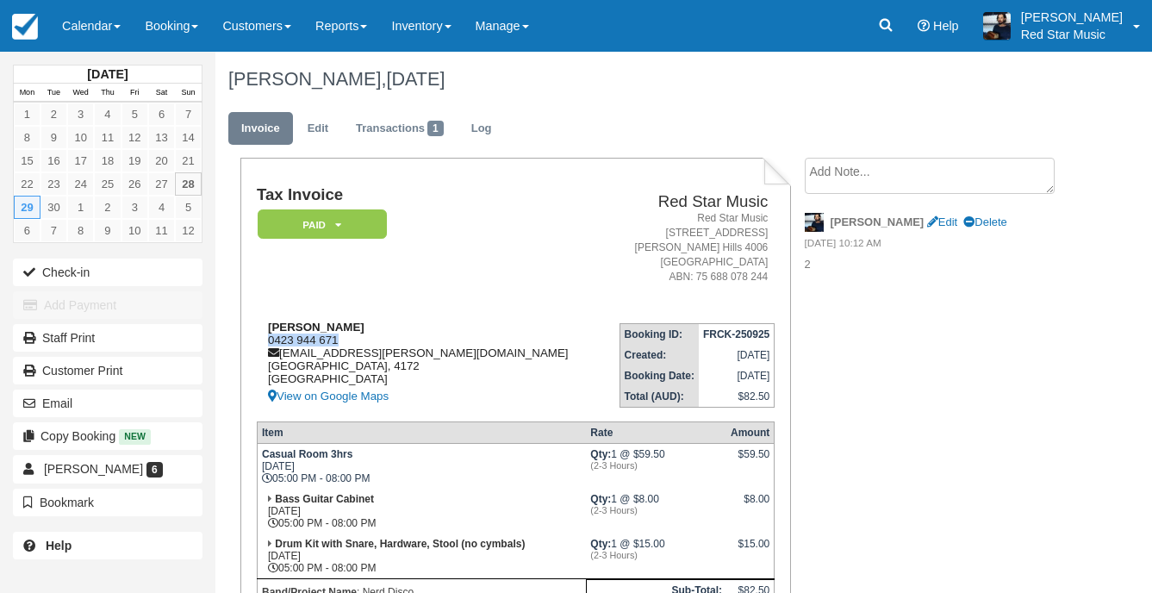
drag, startPoint x: 338, startPoint y: 339, endPoint x: 263, endPoint y: 337, distance: 75.0
click at [263, 337] on div "[PERSON_NAME] 0423 944 671 [EMAIL_ADDRESS][PERSON_NAME][DOMAIN_NAME] [GEOGRAPHI…" at bounding box center [429, 363] width 345 height 86
copy div "0423 944 671"
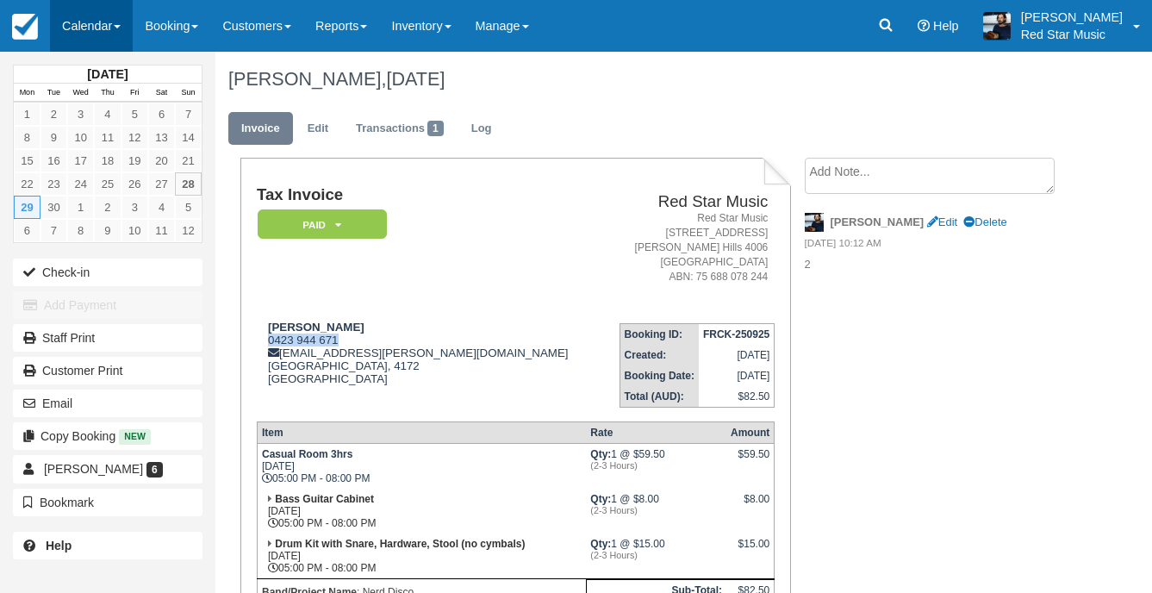
click at [109, 18] on link "Calendar" at bounding box center [91, 26] width 83 height 52
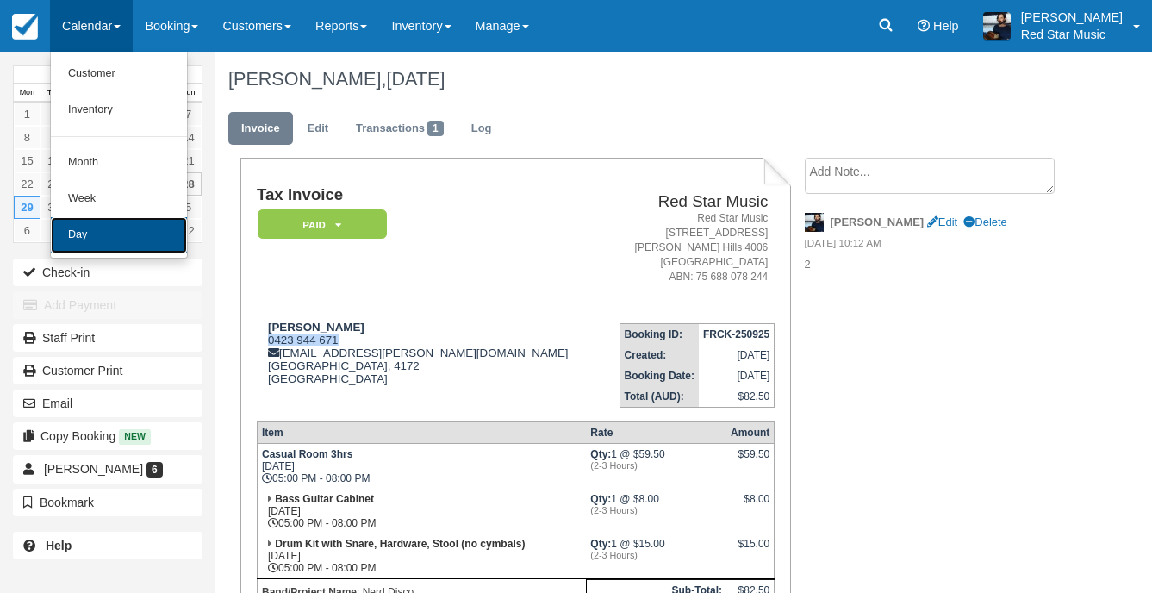
click at [81, 239] on link "Day" at bounding box center [119, 235] width 136 height 36
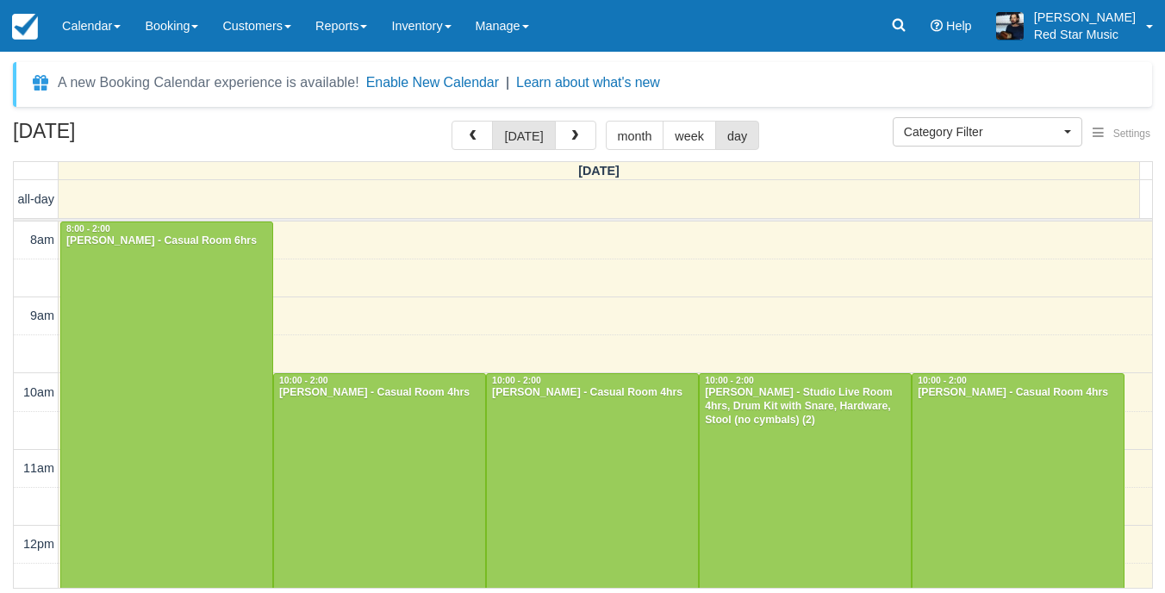
select select
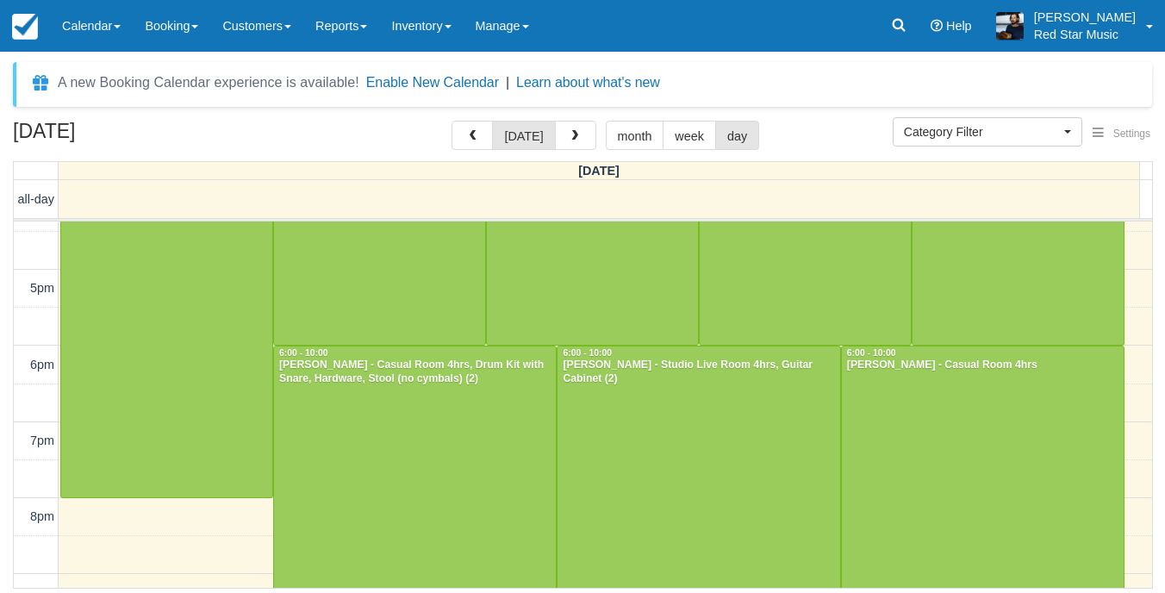
scroll to position [699, 0]
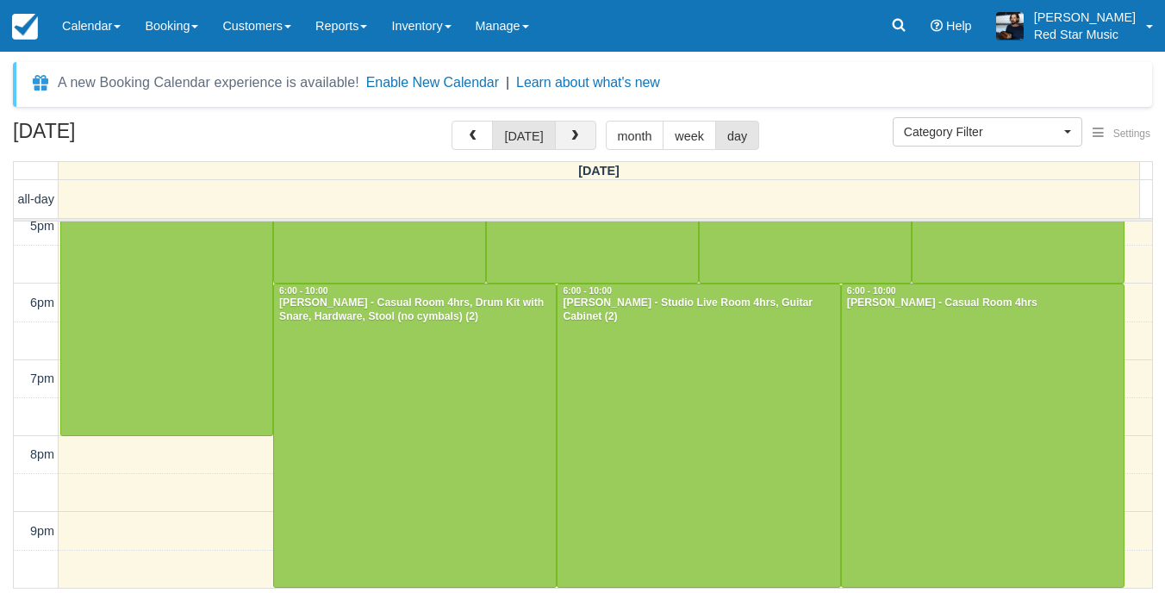
click at [580, 140] on button "button" at bounding box center [575, 135] width 41 height 29
